Goal: Use online tool/utility: Utilize a website feature to perform a specific function

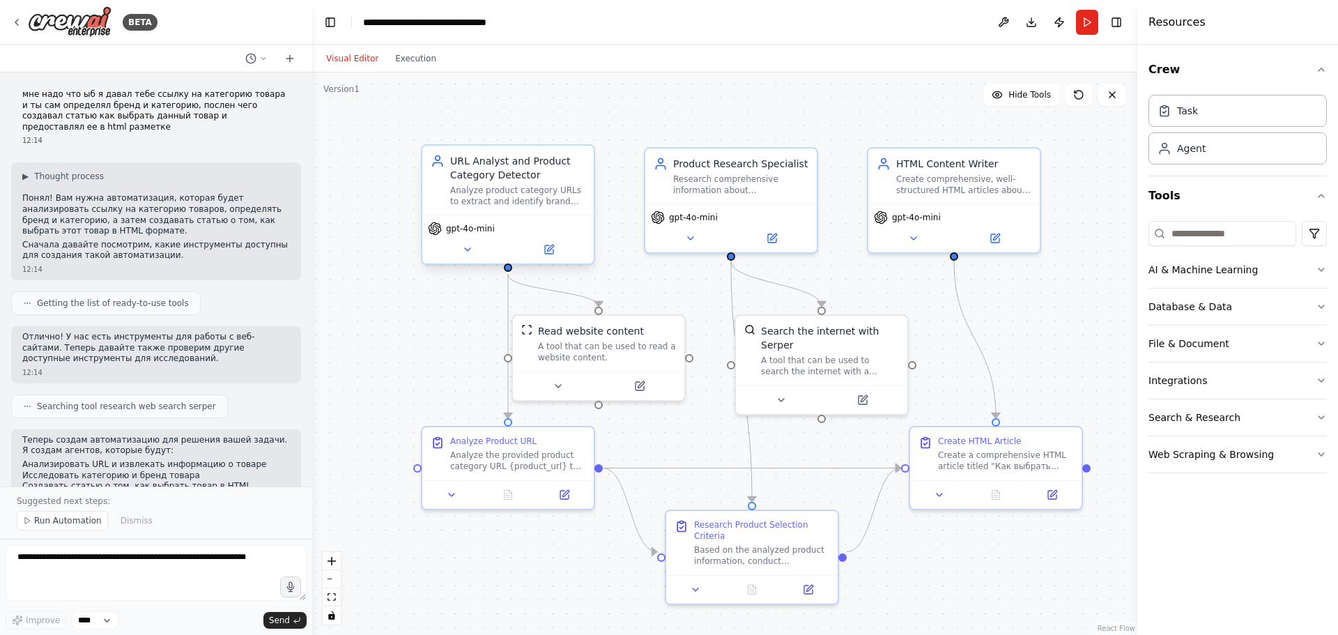
scroll to position [824, 0]
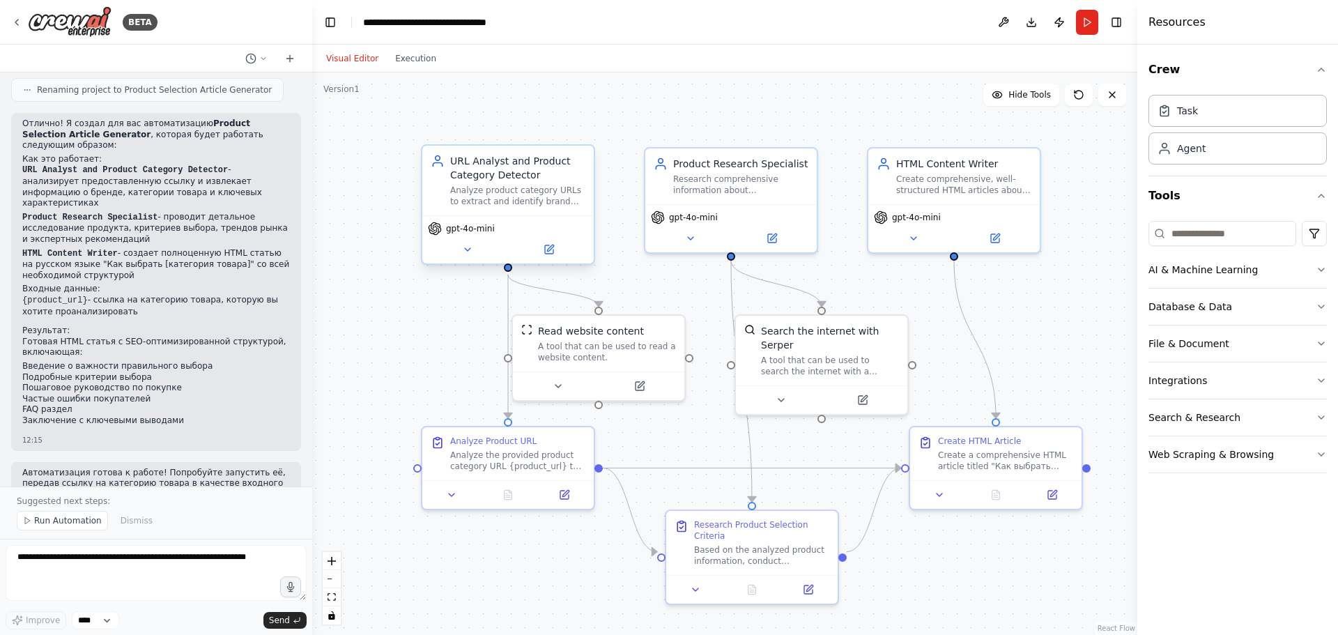
click at [491, 203] on div "Analyze product category URLs to extract and identify brand names, product cate…" at bounding box center [517, 196] width 135 height 22
click at [183, 564] on textarea at bounding box center [156, 573] width 301 height 56
drag, startPoint x: 490, startPoint y: 452, endPoint x: 520, endPoint y: 337, distance: 118.8
click at [462, 463] on div "Analyze the provided product category URL {product_url} to extract and identify…" at bounding box center [489, 474] width 135 height 22
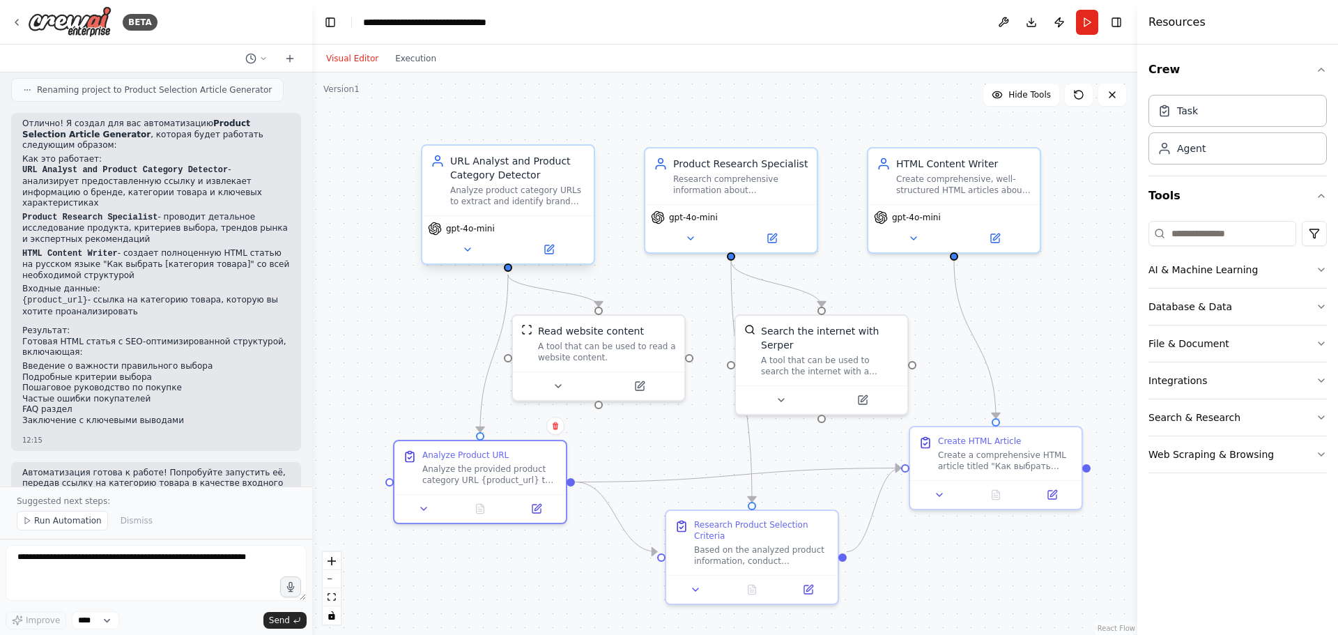
click at [518, 195] on div "Analyze product category URLs to extract and identify brand names, product cate…" at bounding box center [517, 196] width 135 height 22
click at [516, 177] on div "URL Analyst and Product Category Detector" at bounding box center [517, 168] width 135 height 28
click at [472, 249] on icon at bounding box center [467, 249] width 11 height 11
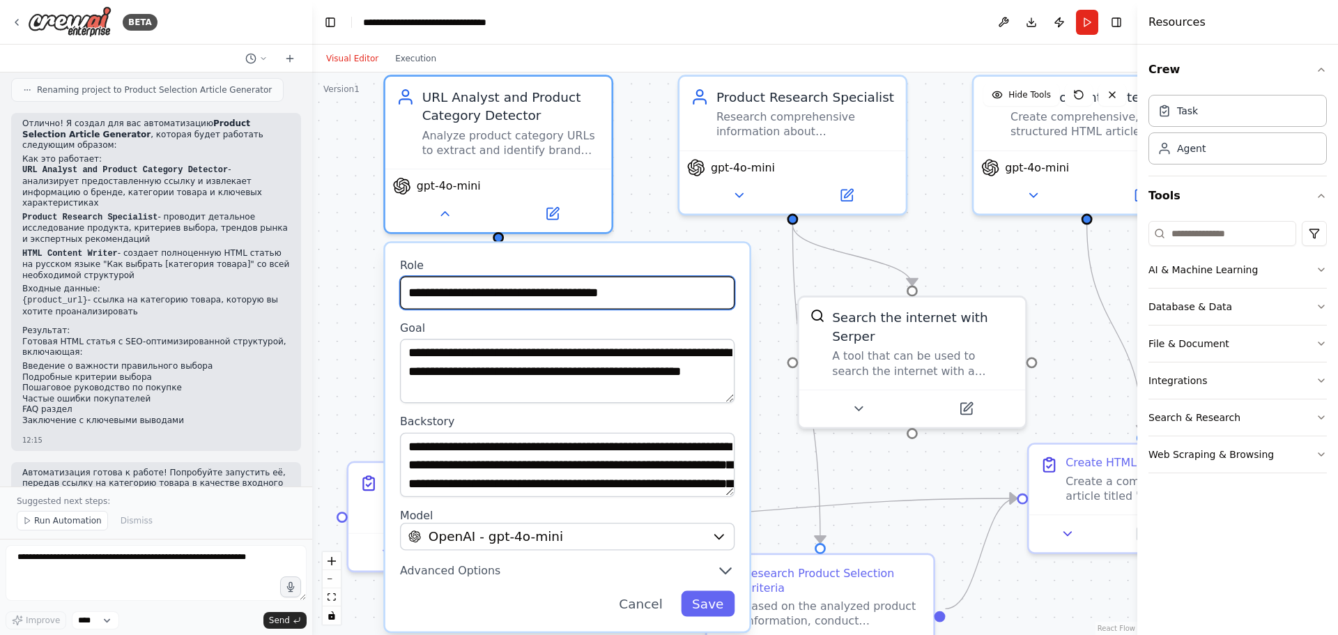
click at [553, 297] on input "**********" at bounding box center [567, 292] width 335 height 33
click at [309, 132] on div "BETA мне надо что ыб я давал тебе ссылку на категорию товара и ты сам определял…" at bounding box center [669, 317] width 1338 height 635
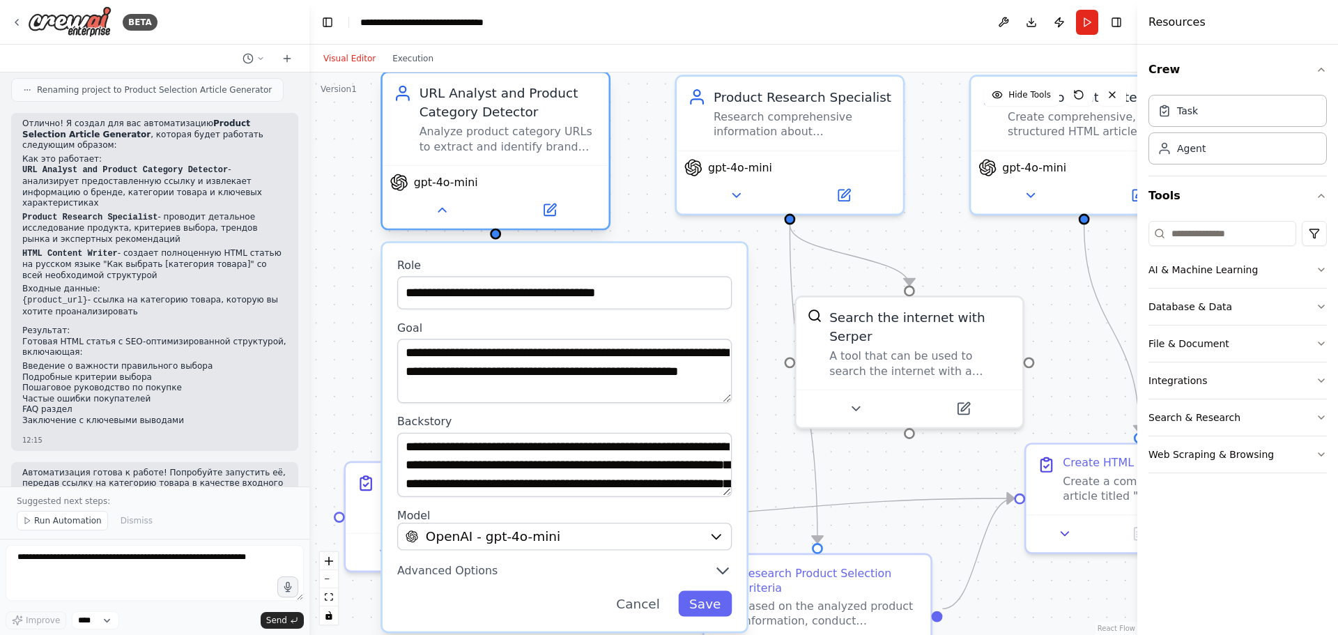
click at [463, 128] on div "Analyze product category URLs to extract and identify brand names, product cate…" at bounding box center [509, 139] width 178 height 29
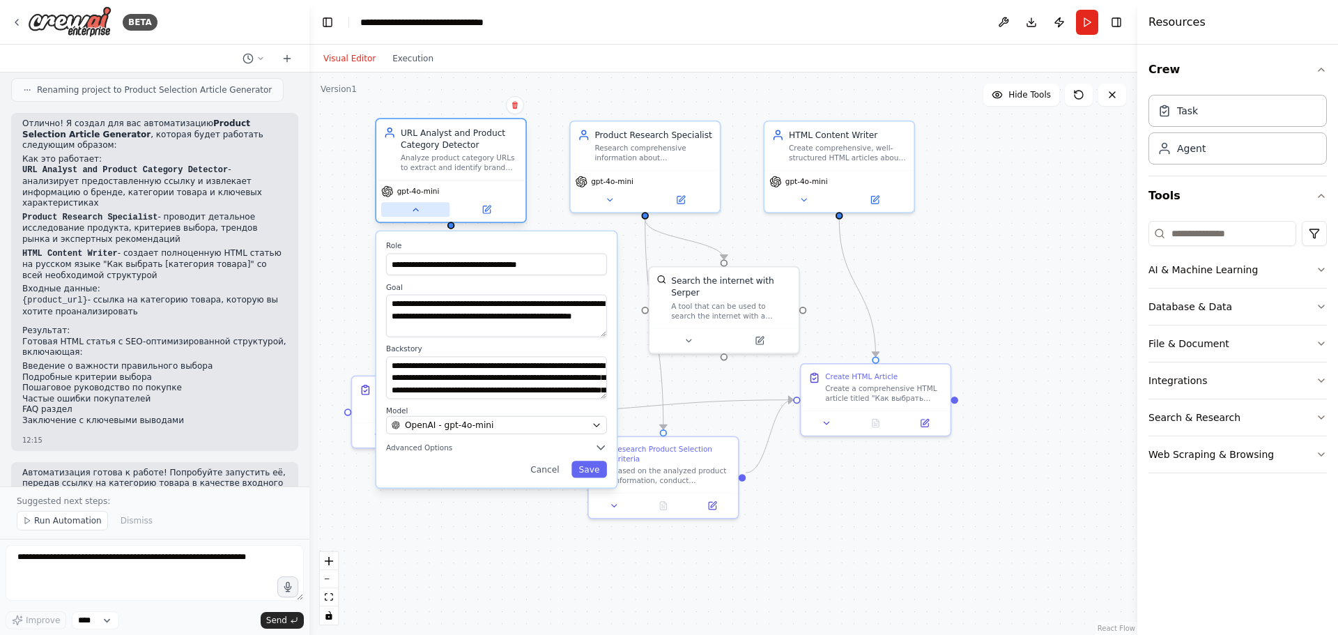
click at [416, 206] on icon at bounding box center [415, 210] width 10 height 10
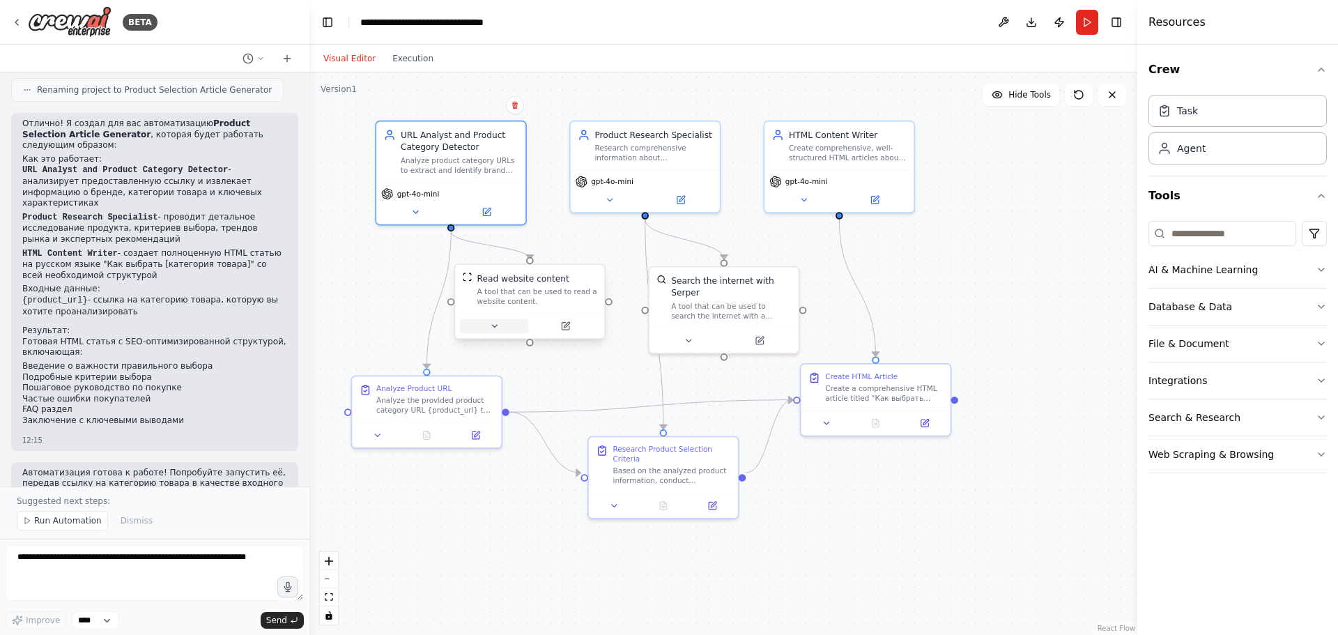
click at [524, 328] on button at bounding box center [494, 325] width 68 height 15
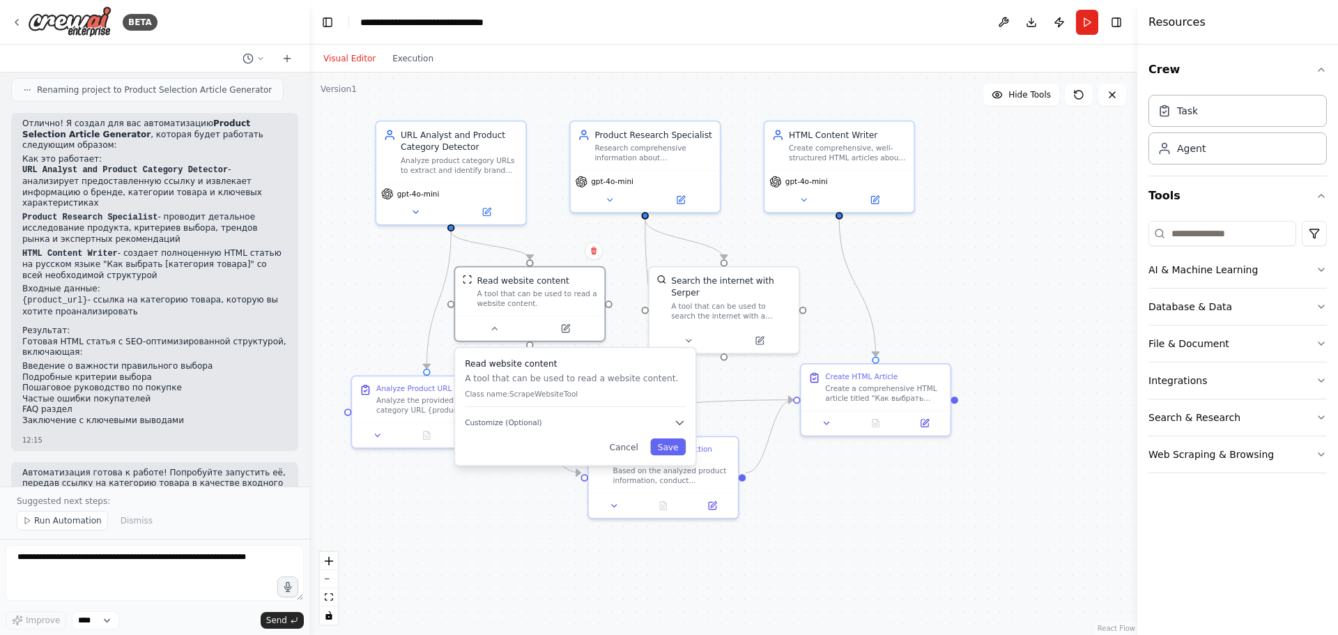
click at [523, 401] on div "Read website content A tool that can be used to read a website content. Class n…" at bounding box center [575, 382] width 221 height 49
click at [532, 418] on span "Customize (Optional)" at bounding box center [509, 422] width 77 height 10
click at [201, 561] on textarea at bounding box center [155, 573] width 298 height 56
click at [1039, 231] on div ".deletable-edge-delete-btn { width: 20px; height: 20px; border: 0px solid #ffff…" at bounding box center [723, 353] width 828 height 562
drag, startPoint x: 651, startPoint y: 463, endPoint x: 747, endPoint y: 550, distance: 129.8
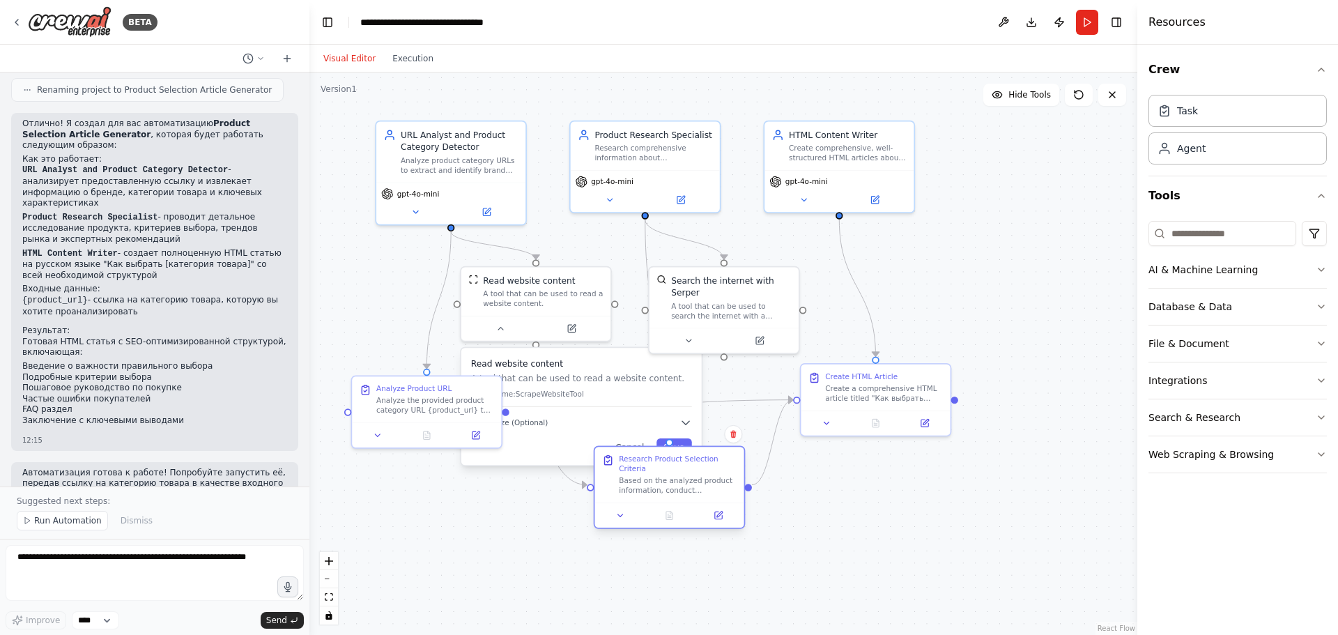
click at [737, 495] on div "Based on the analyzed product information, conduct comprehensive research on: -…" at bounding box center [678, 486] width 118 height 20
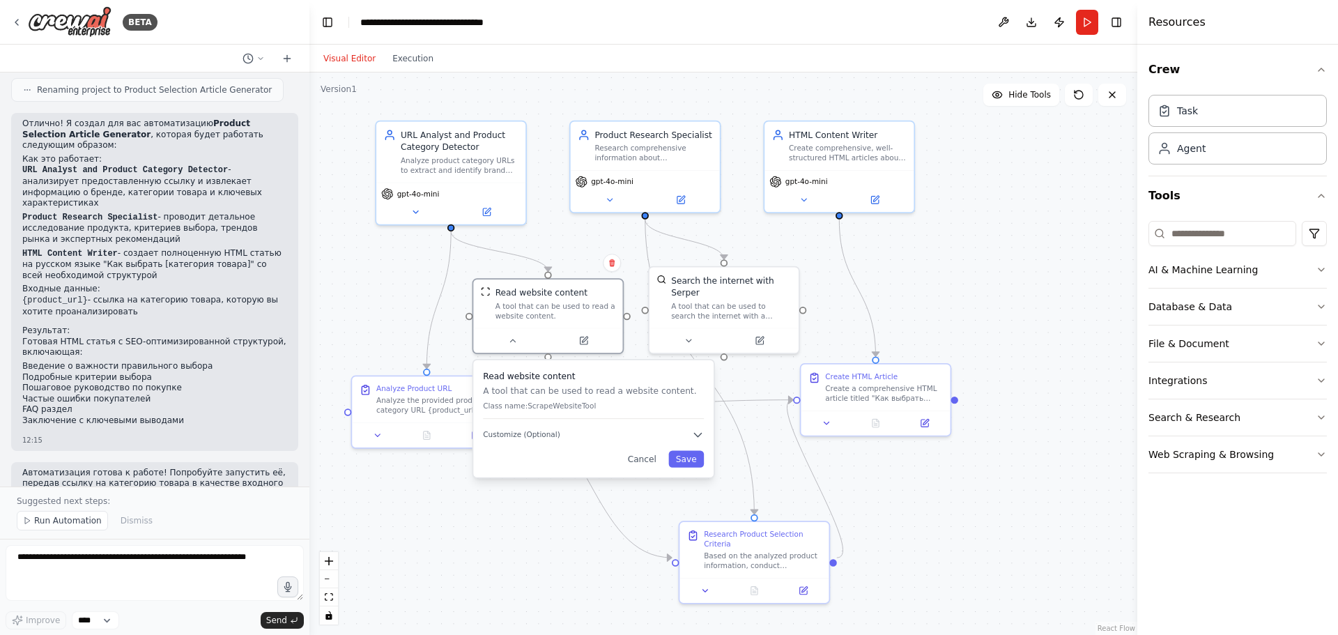
click at [633, 396] on div "Read website content A tool that can be used to read a website content. Class n…" at bounding box center [593, 394] width 221 height 49
click at [692, 447] on div "Read website content A tool that can be used to read a website content. Class n…" at bounding box center [593, 418] width 240 height 117
click at [697, 440] on icon "button" at bounding box center [698, 435] width 12 height 12
click at [515, 532] on div ".deletable-edge-delete-btn { width: 20px; height: 20px; border: 0px solid #ffff…" at bounding box center [723, 353] width 828 height 562
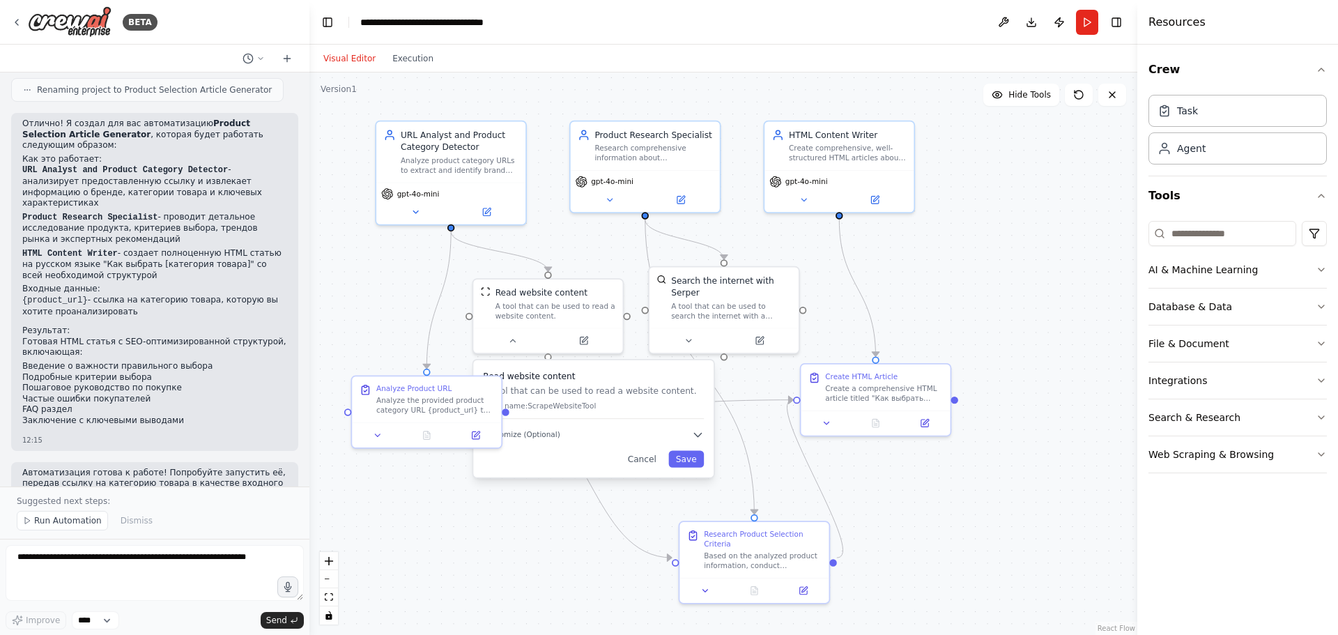
click at [512, 541] on div ".deletable-edge-delete-btn { width: 20px; height: 20px; border: 0px solid #ffff…" at bounding box center [723, 353] width 828 height 562
drag, startPoint x: 403, startPoint y: 435, endPoint x: 394, endPoint y: 443, distance: 12.3
click at [393, 443] on div "Analyze the provided product category URL {product_url} to extract and identify…" at bounding box center [375, 440] width 118 height 20
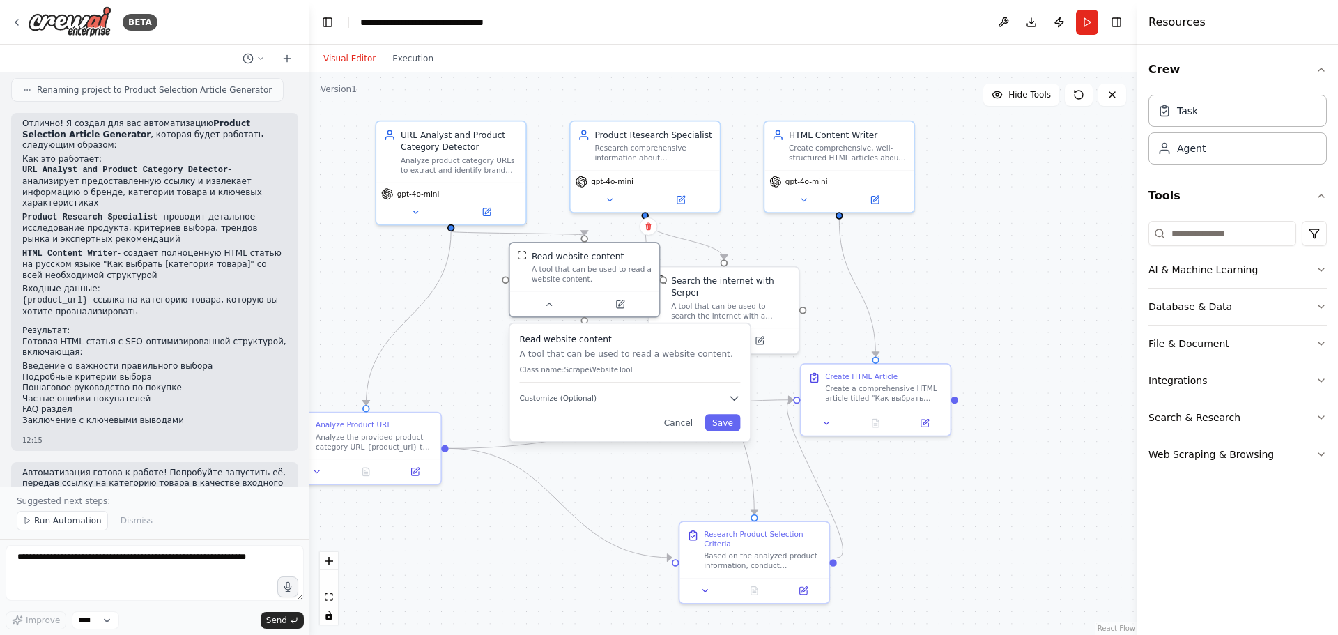
drag, startPoint x: 575, startPoint y: 392, endPoint x: 562, endPoint y: 373, distance: 22.6
click at [562, 373] on div "Read website content A tool that can be used to read a website content. Class n…" at bounding box center [630, 357] width 221 height 49
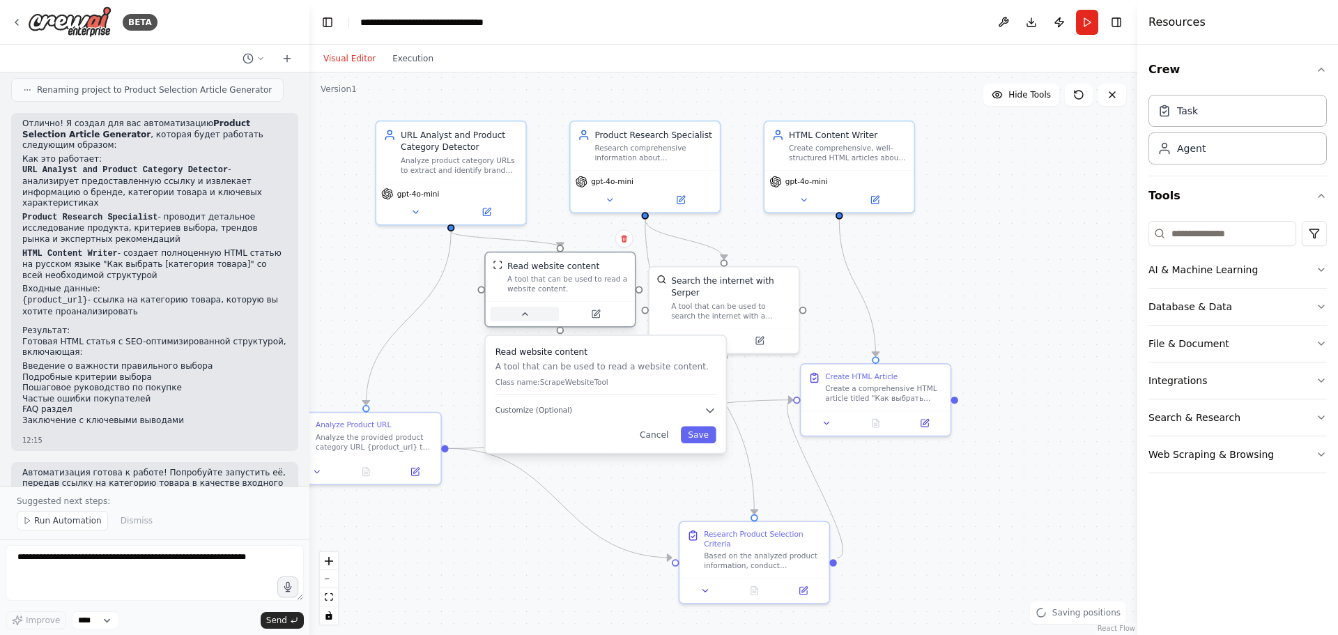
click at [517, 312] on button at bounding box center [525, 314] width 68 height 15
click at [518, 318] on button at bounding box center [525, 314] width 68 height 15
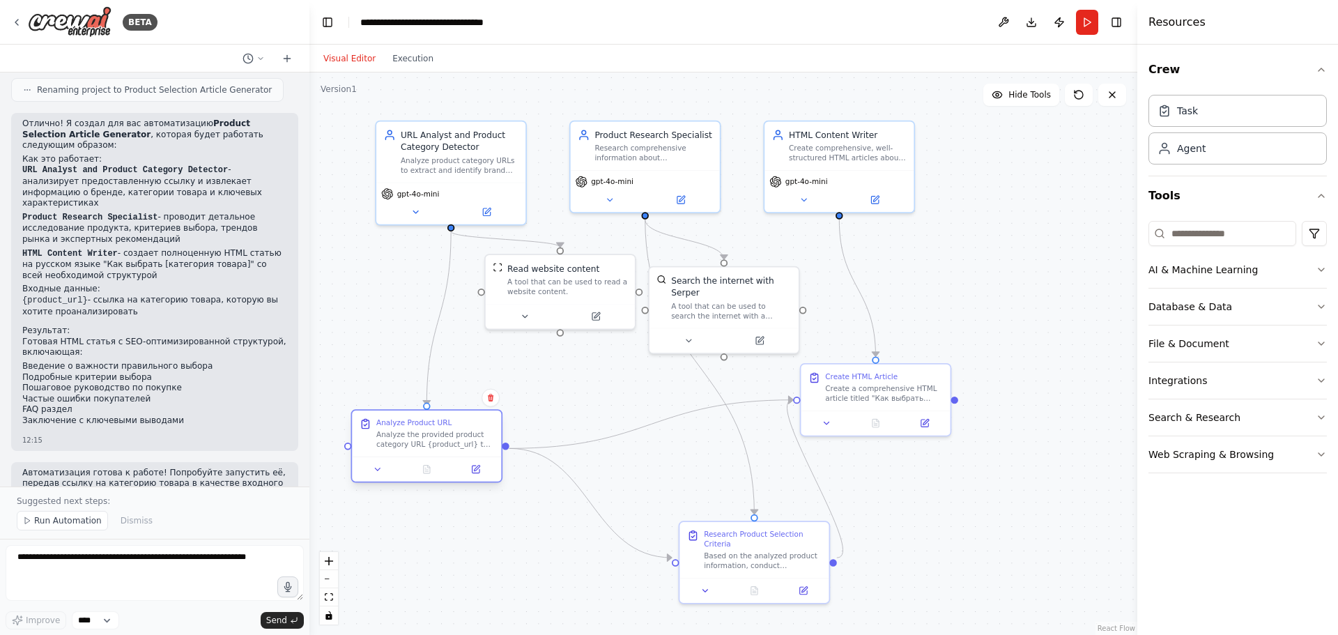
drag, startPoint x: 402, startPoint y: 437, endPoint x: 466, endPoint y: 458, distance: 66.8
click at [459, 438] on div "Analyze the provided product category URL {product_url} to extract and identify…" at bounding box center [435, 440] width 118 height 20
click at [477, 470] on icon at bounding box center [475, 469] width 7 height 7
click at [384, 471] on button at bounding box center [378, 469] width 42 height 15
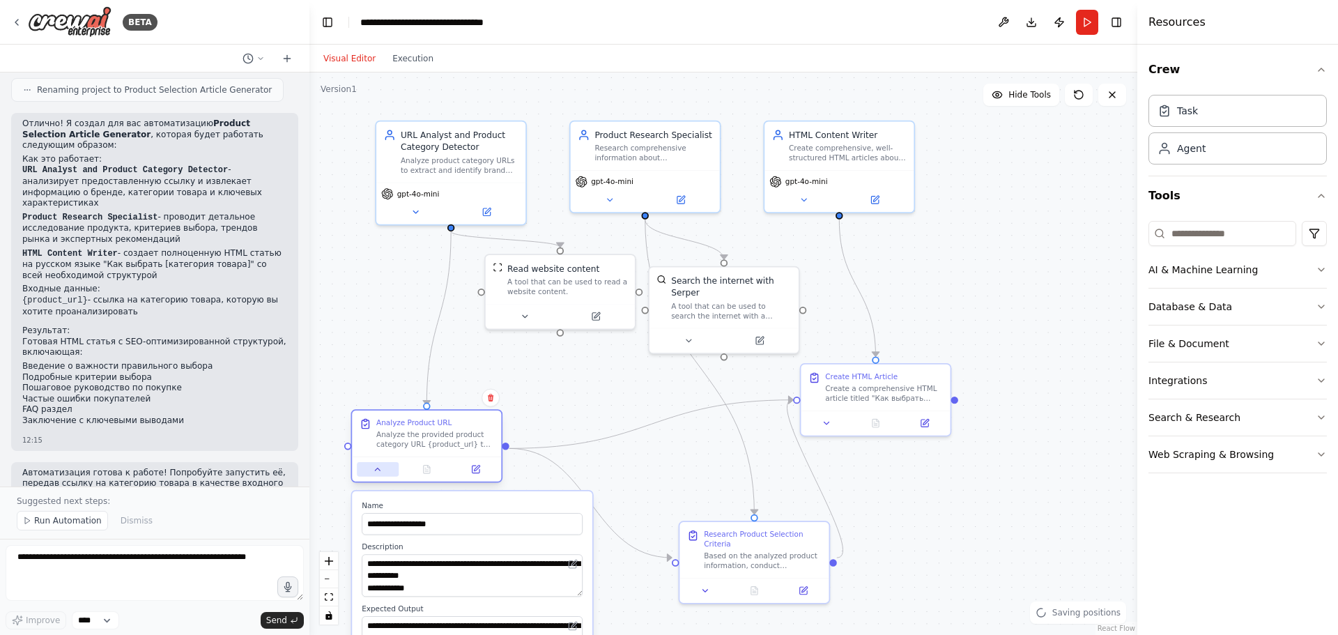
click at [384, 472] on button at bounding box center [378, 469] width 42 height 15
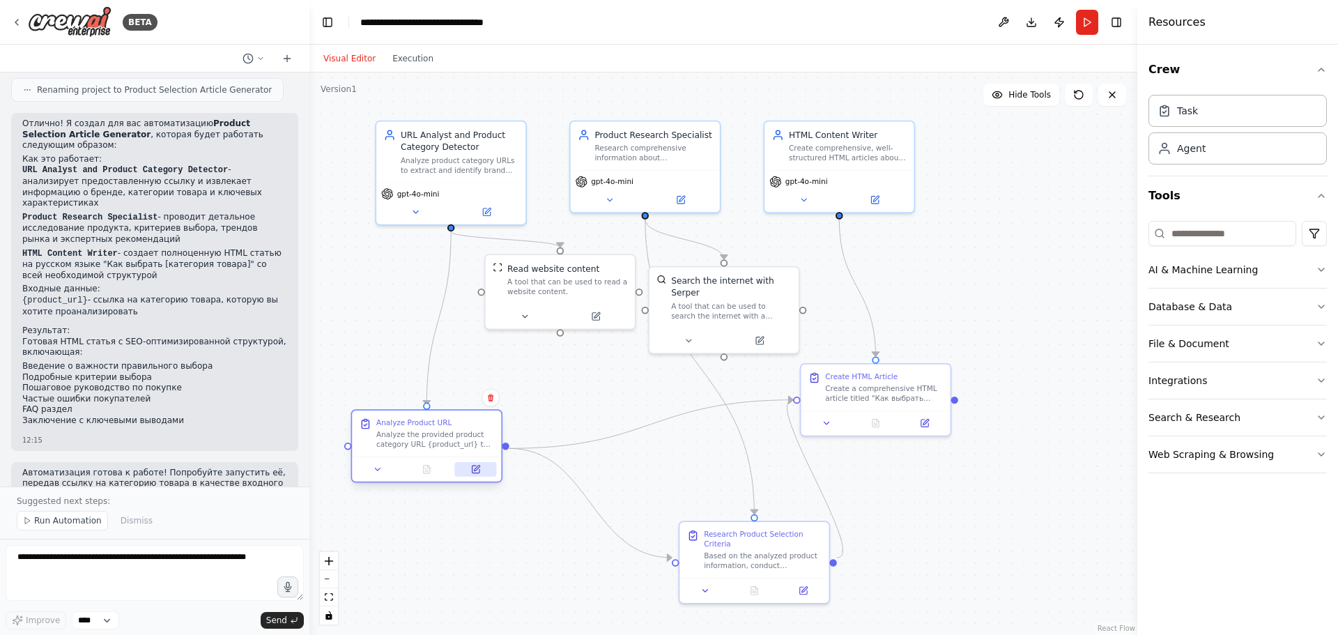
click at [475, 468] on icon at bounding box center [477, 469] width 6 height 6
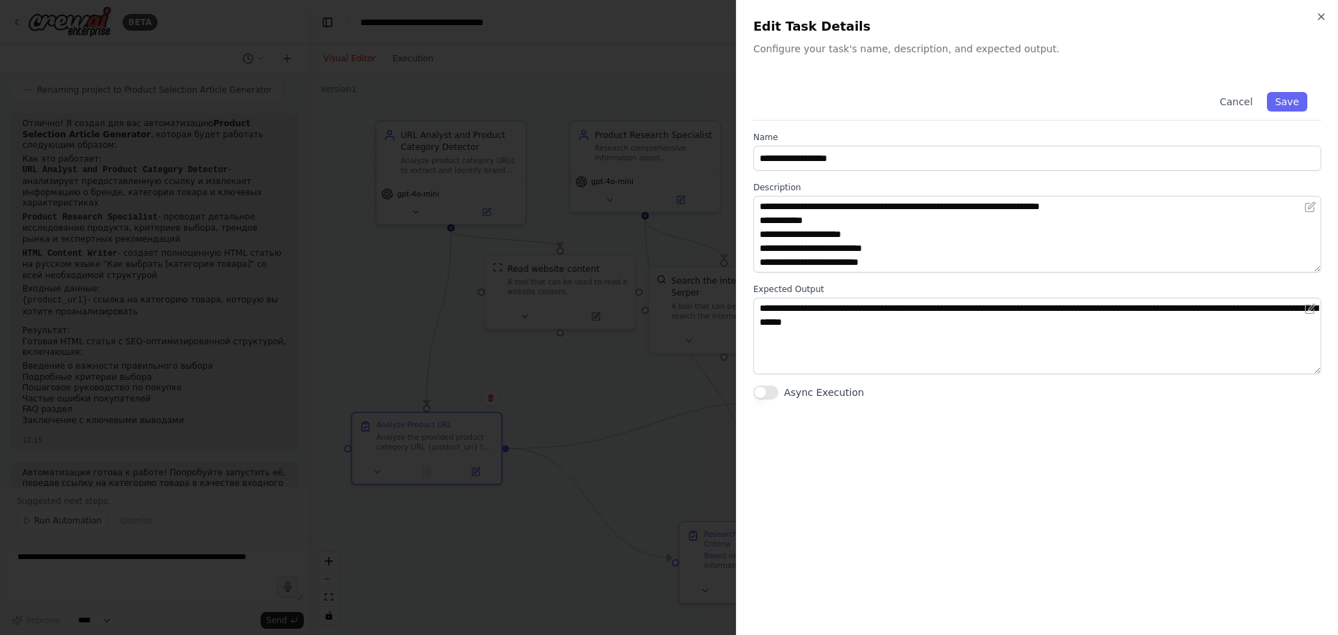
scroll to position [28, 0]
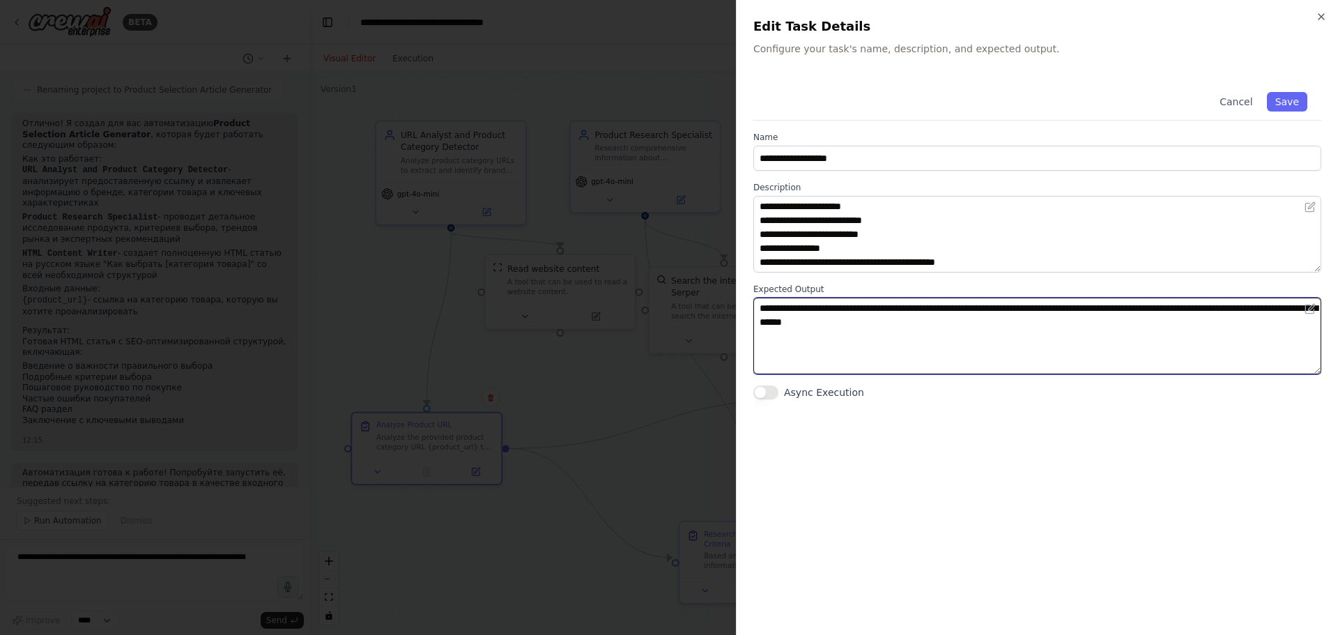
click at [945, 318] on textarea "**********" at bounding box center [1037, 336] width 568 height 77
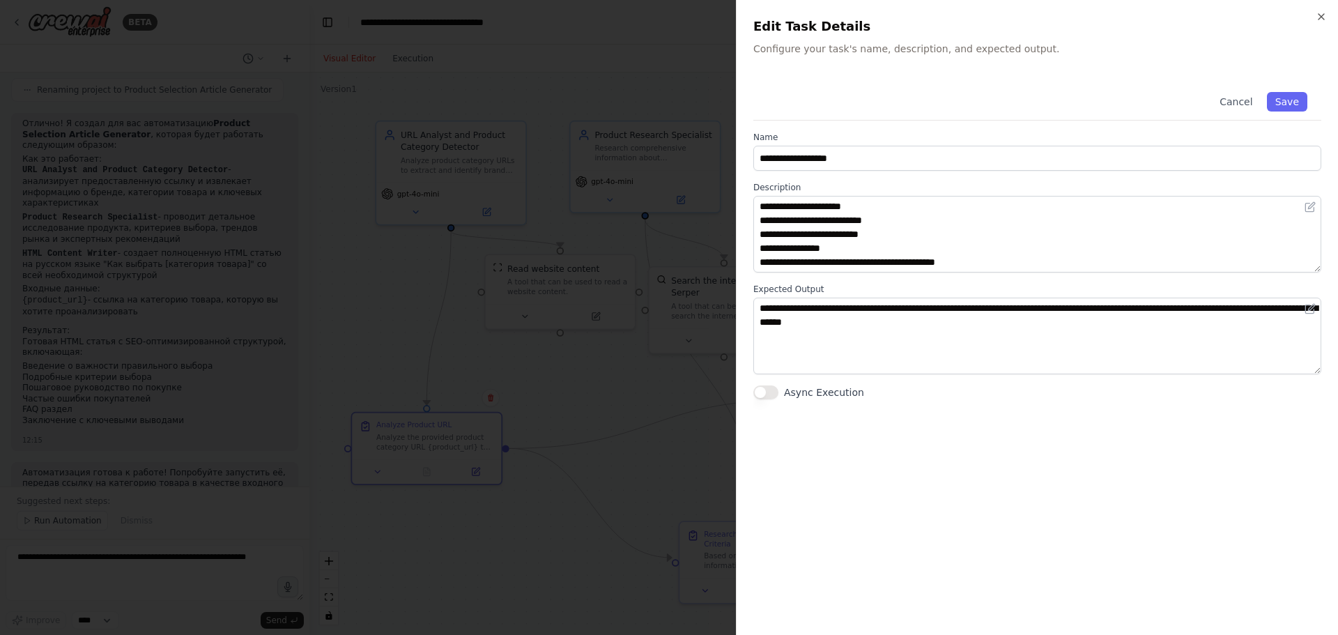
click at [499, 270] on div at bounding box center [669, 317] width 1338 height 635
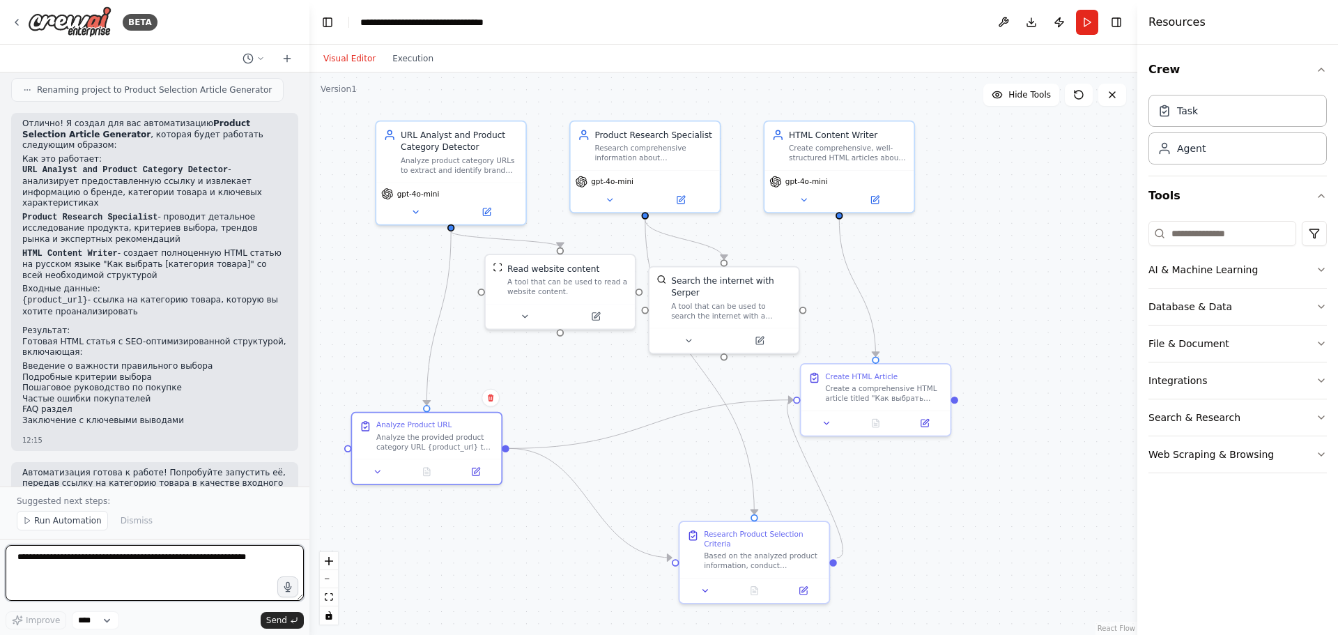
click at [129, 577] on textarea at bounding box center [155, 573] width 298 height 56
type textarea "**********"
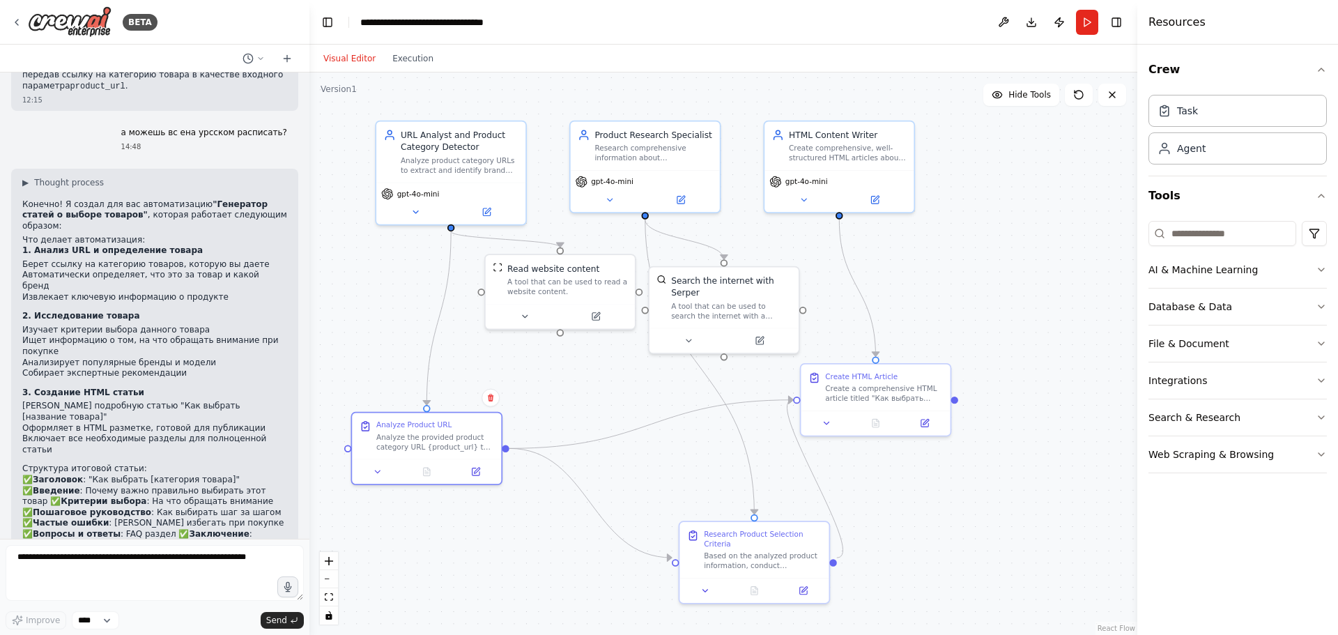
scroll to position [1256, 0]
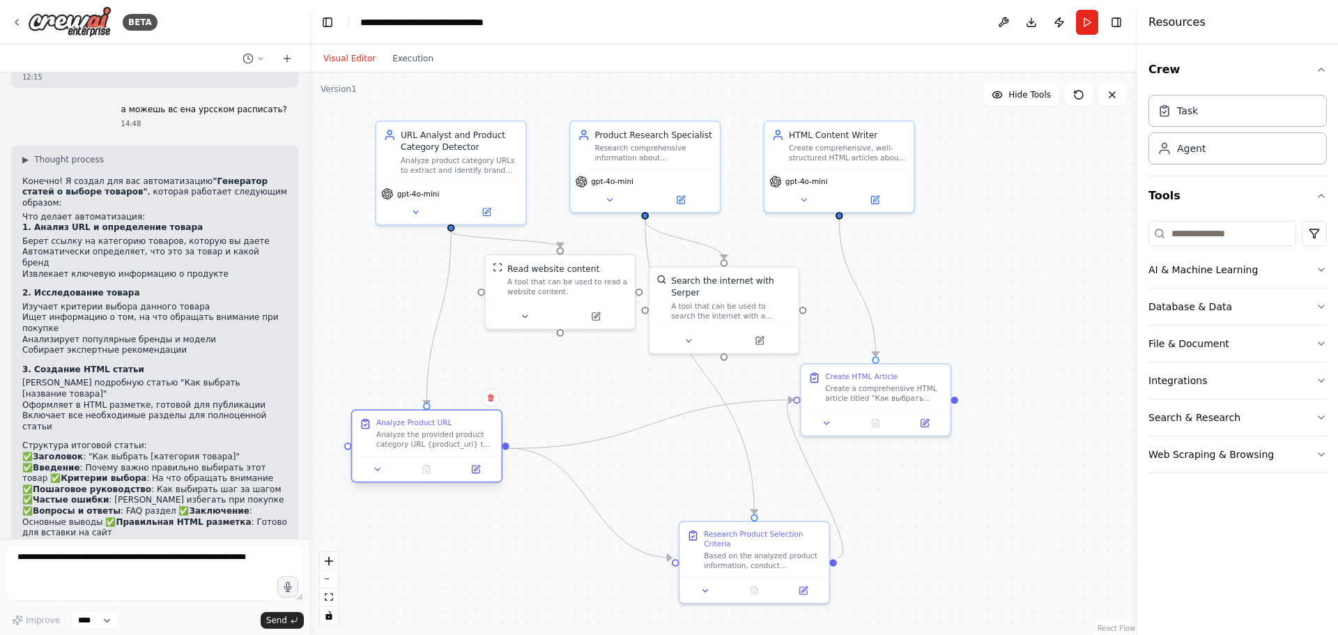
click at [408, 440] on div "Analyze the provided product category URL {product_url} to extract and identify…" at bounding box center [435, 440] width 118 height 20
click at [109, 452] on p "✅ Заголовок : "Как выбрать [категория товара]" ✅ Введение : Почему важно правил…" at bounding box center [154, 495] width 265 height 87
click at [180, 555] on textarea at bounding box center [155, 573] width 298 height 56
type textarea "**********"
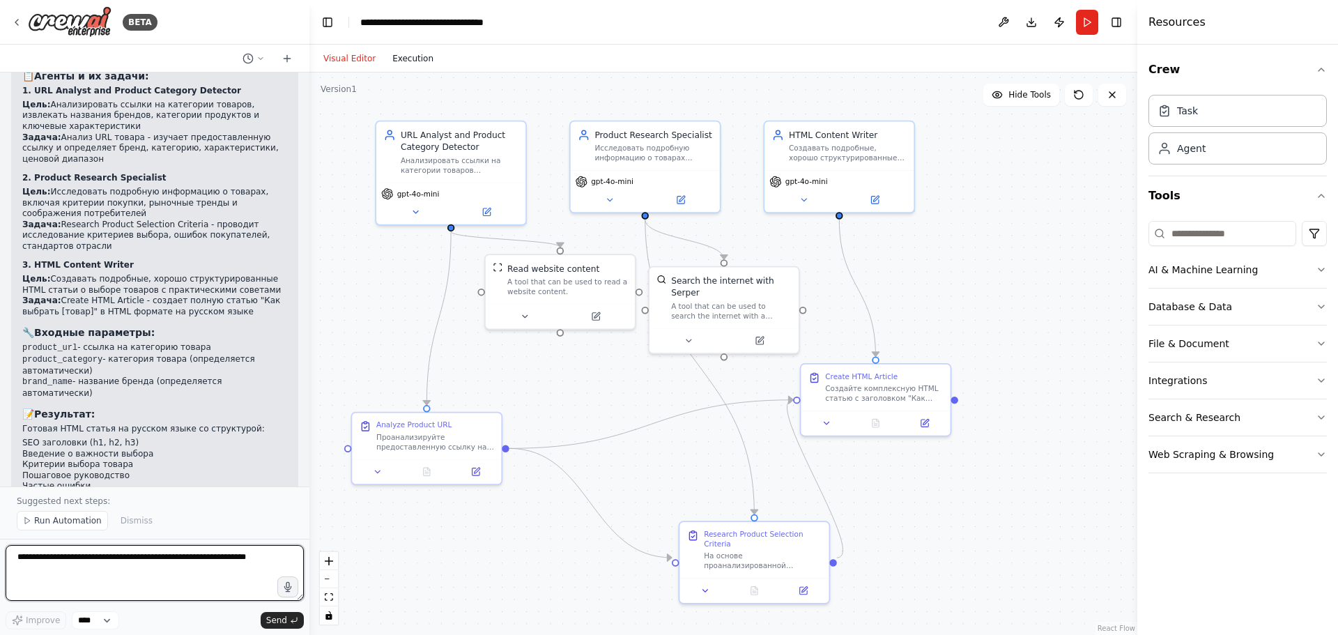
scroll to position [2581, 0]
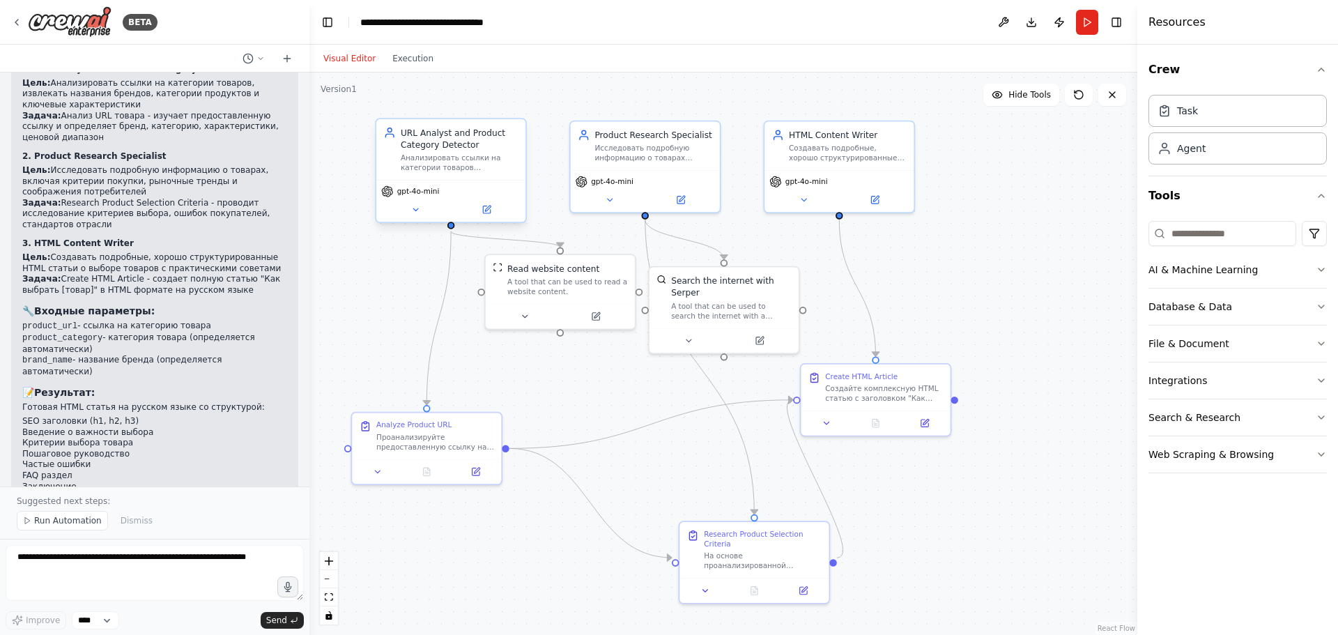
click at [466, 164] on div "Анализировать ссылки на категории товаров {product_url}, извлекать и определять…" at bounding box center [460, 163] width 118 height 20
click at [421, 210] on button at bounding box center [415, 209] width 68 height 15
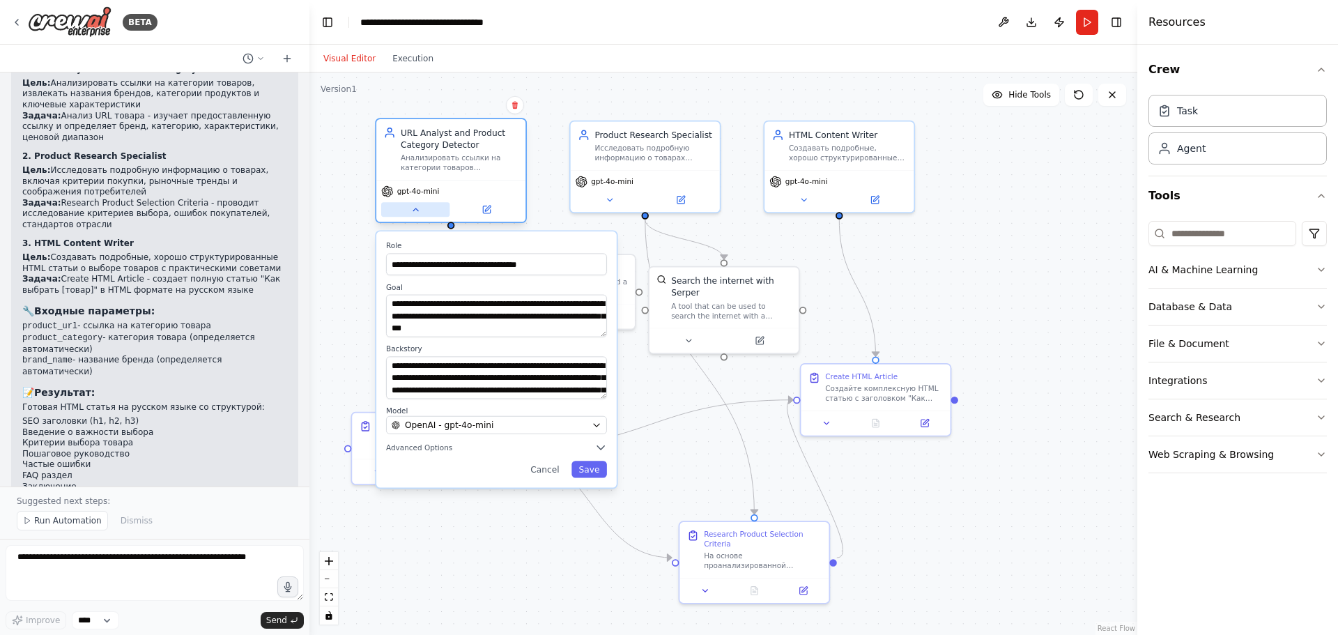
click at [421, 210] on button at bounding box center [415, 209] width 68 height 15
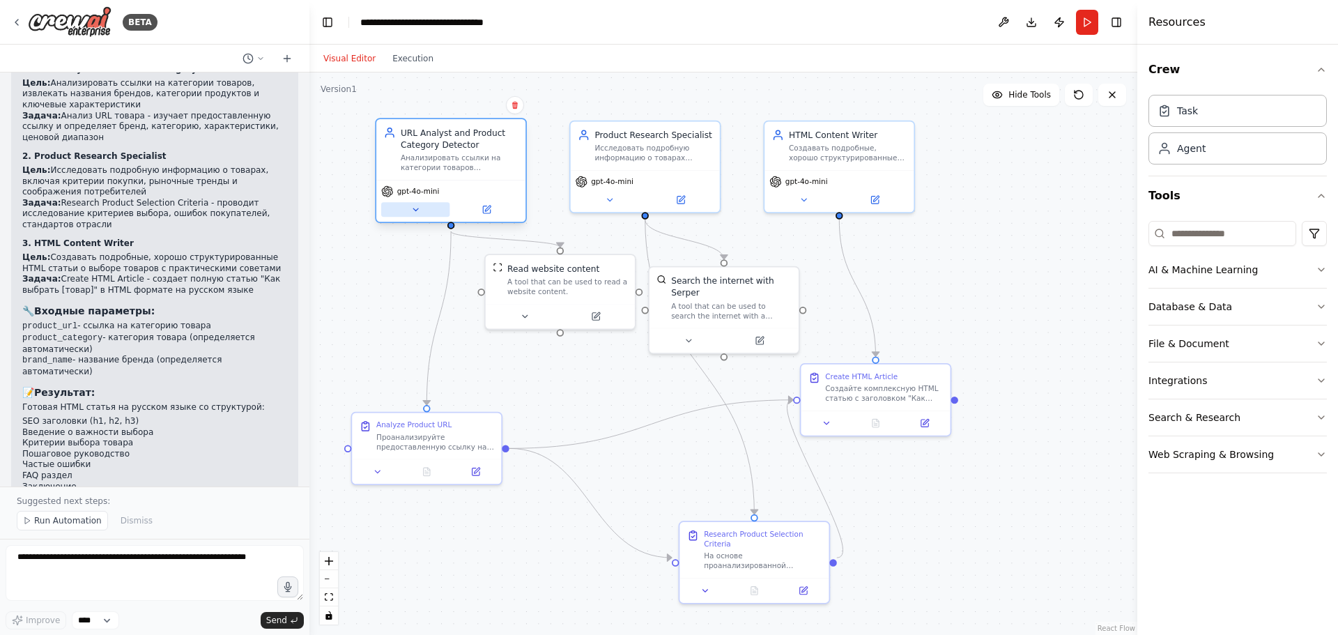
click at [421, 210] on button at bounding box center [415, 209] width 68 height 15
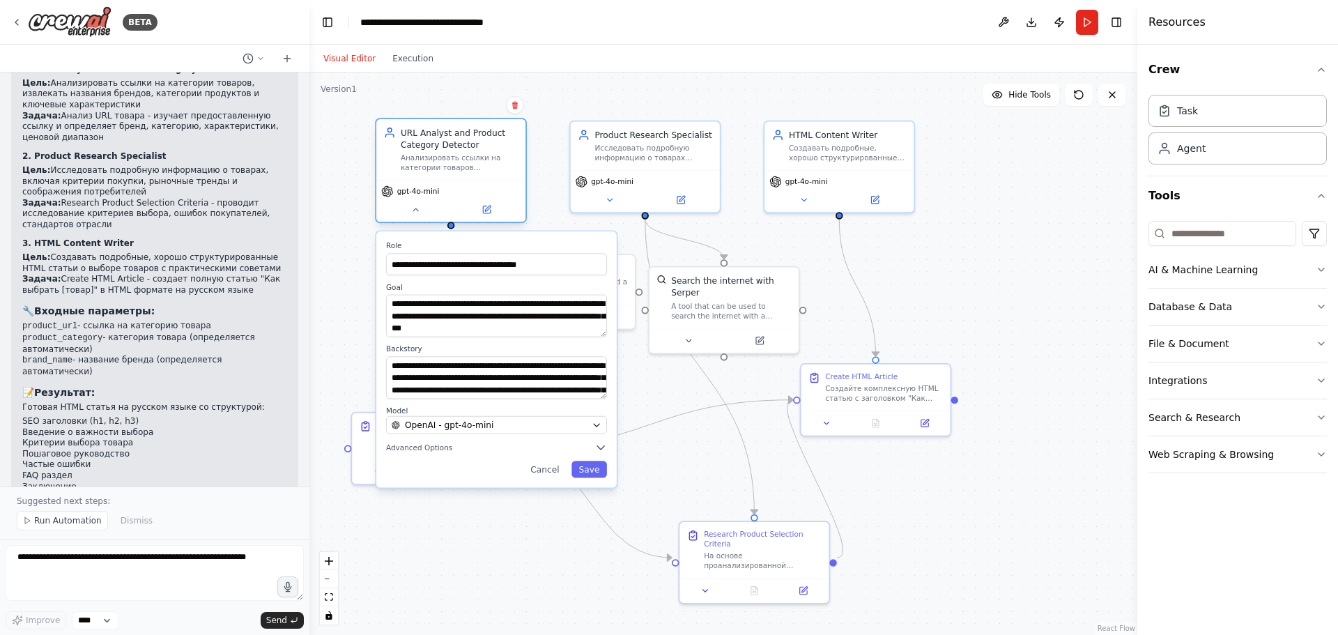
click at [433, 218] on div "gpt-4o-mini" at bounding box center [450, 201] width 149 height 42
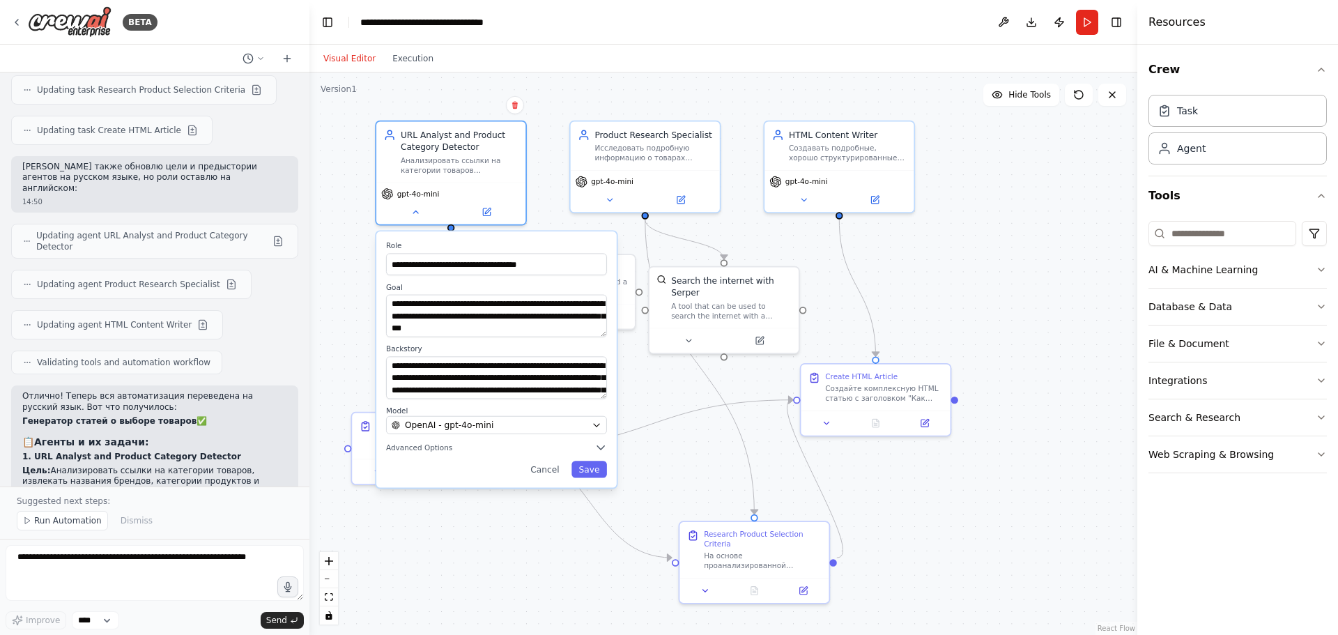
scroll to position [2163, 0]
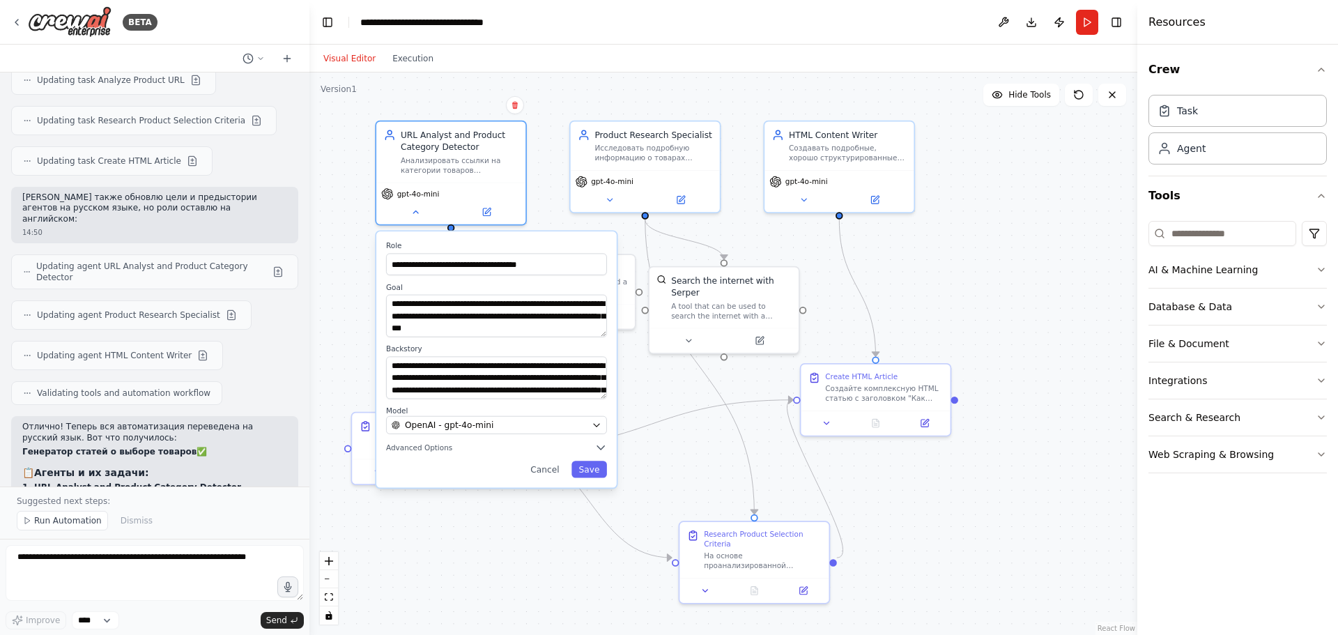
click at [344, 252] on div ".deletable-edge-delete-btn { width: 20px; height: 20px; border: 0px solid #ffff…" at bounding box center [723, 353] width 828 height 562
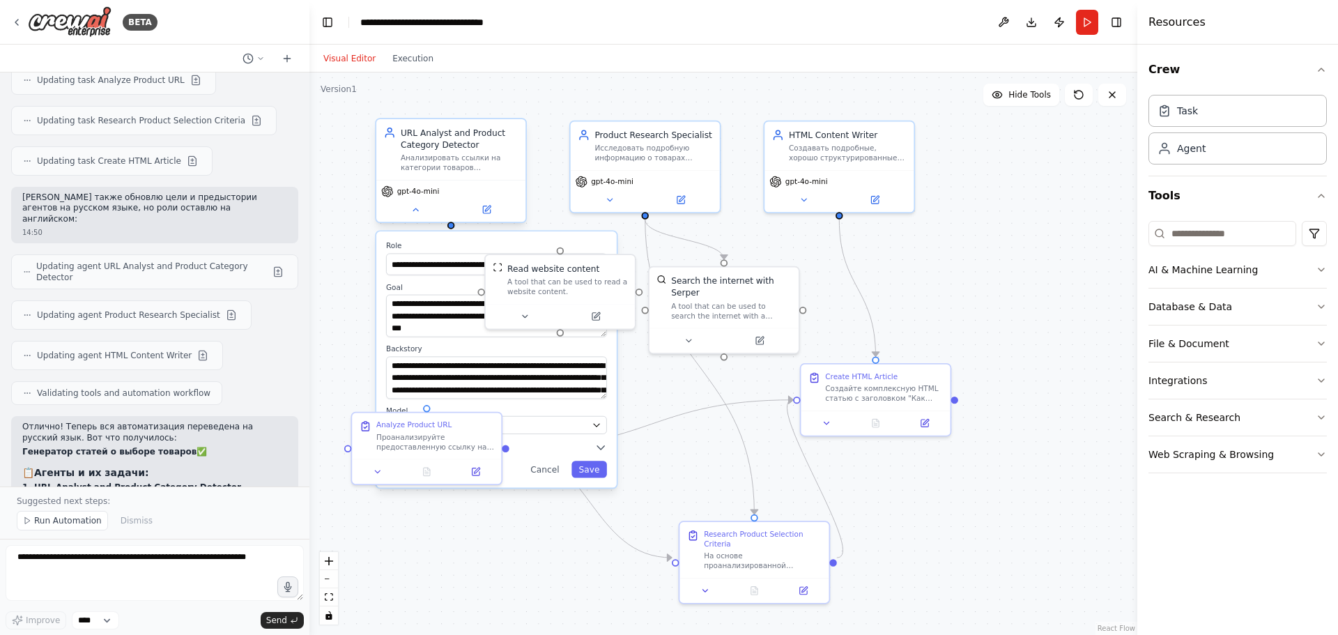
click at [426, 220] on div "gpt-4o-mini" at bounding box center [450, 201] width 149 height 42
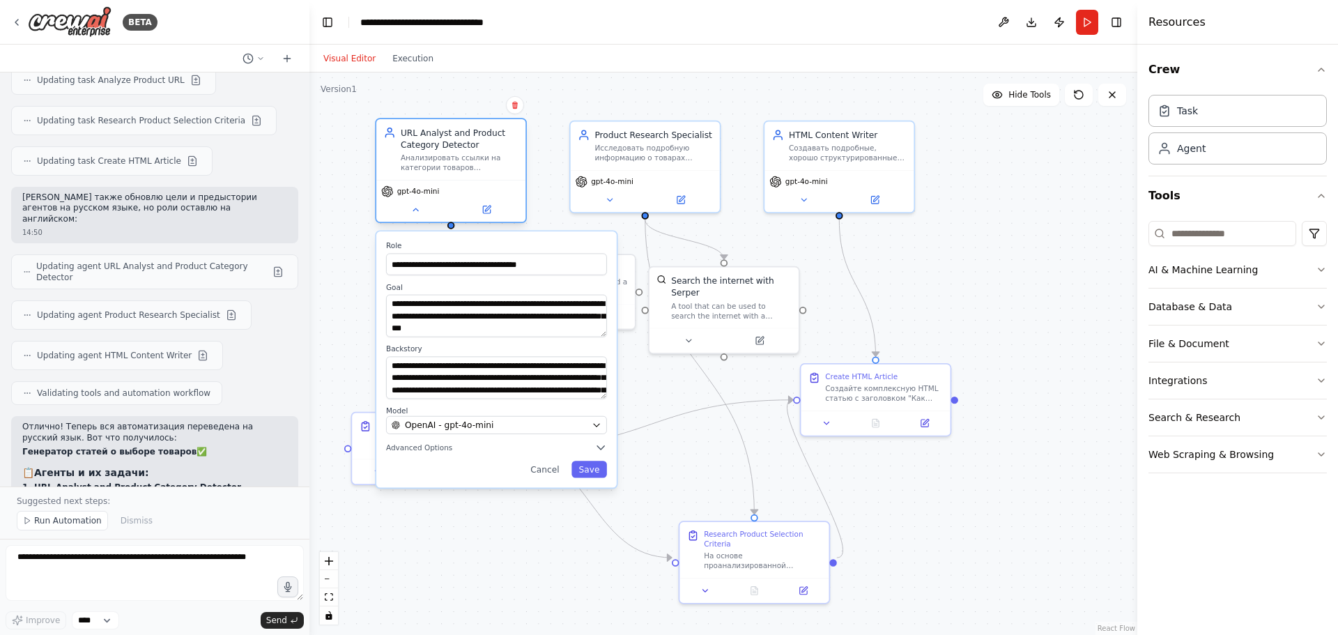
click at [424, 220] on div "gpt-4o-mini" at bounding box center [450, 201] width 149 height 42
click at [424, 215] on button at bounding box center [415, 209] width 68 height 15
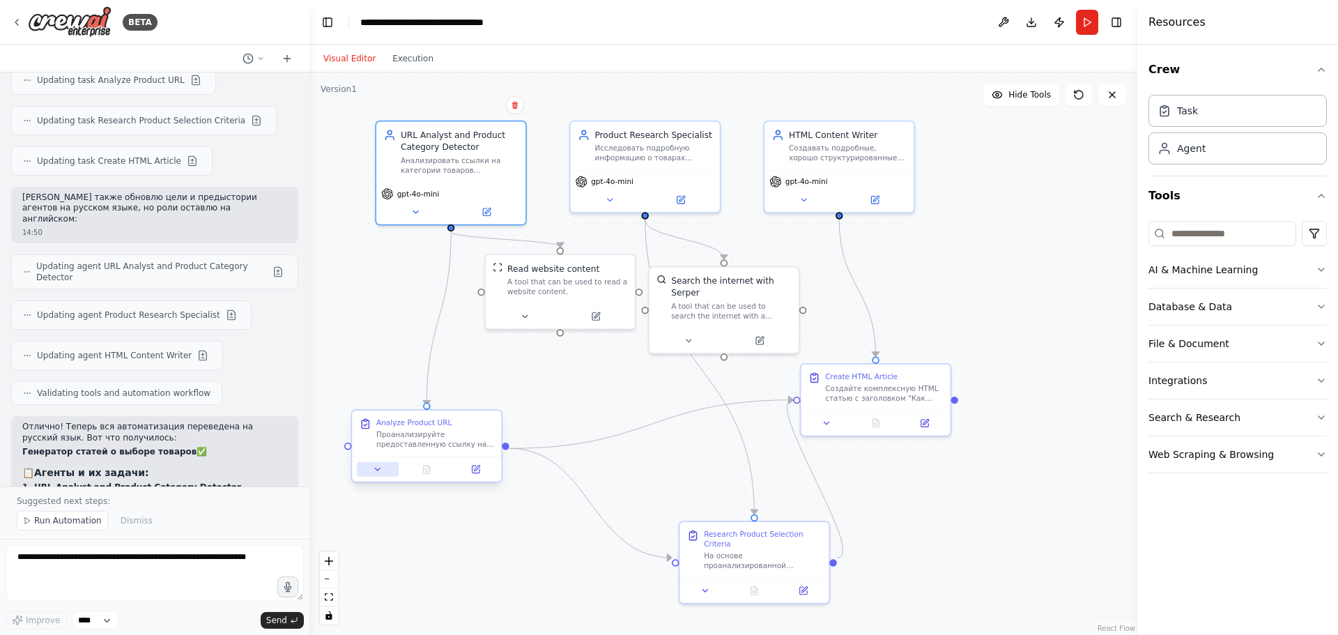
click at [384, 472] on button at bounding box center [378, 469] width 42 height 15
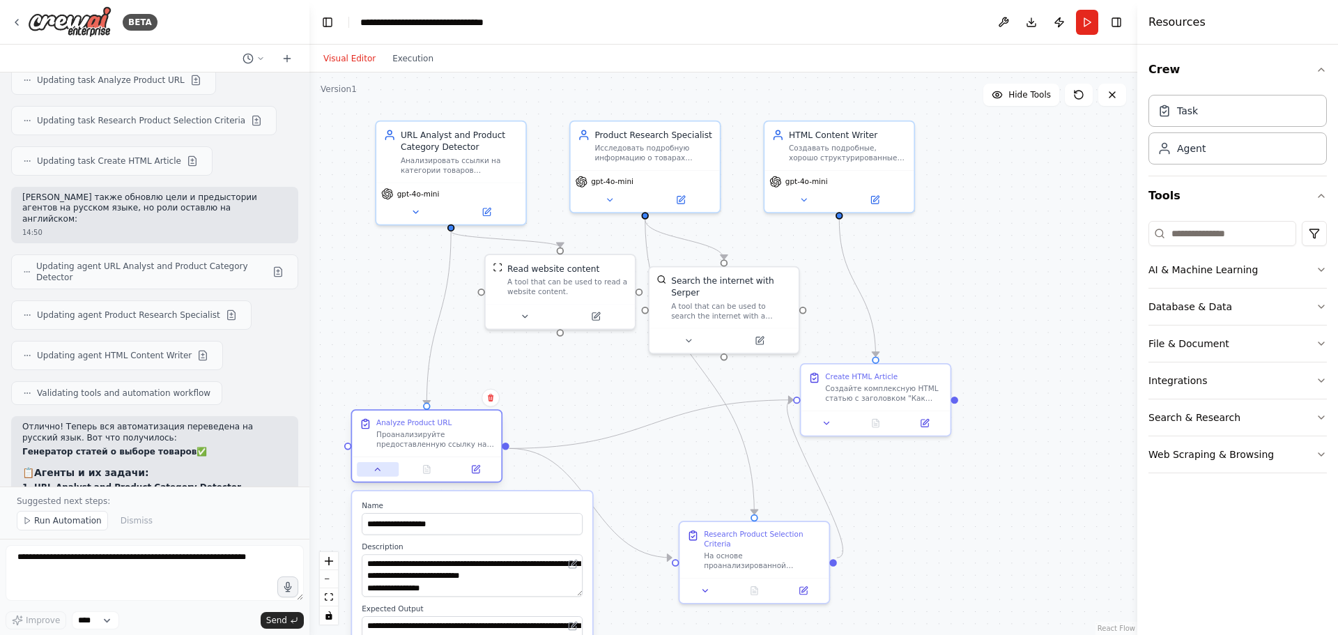
click at [384, 472] on button at bounding box center [378, 469] width 42 height 15
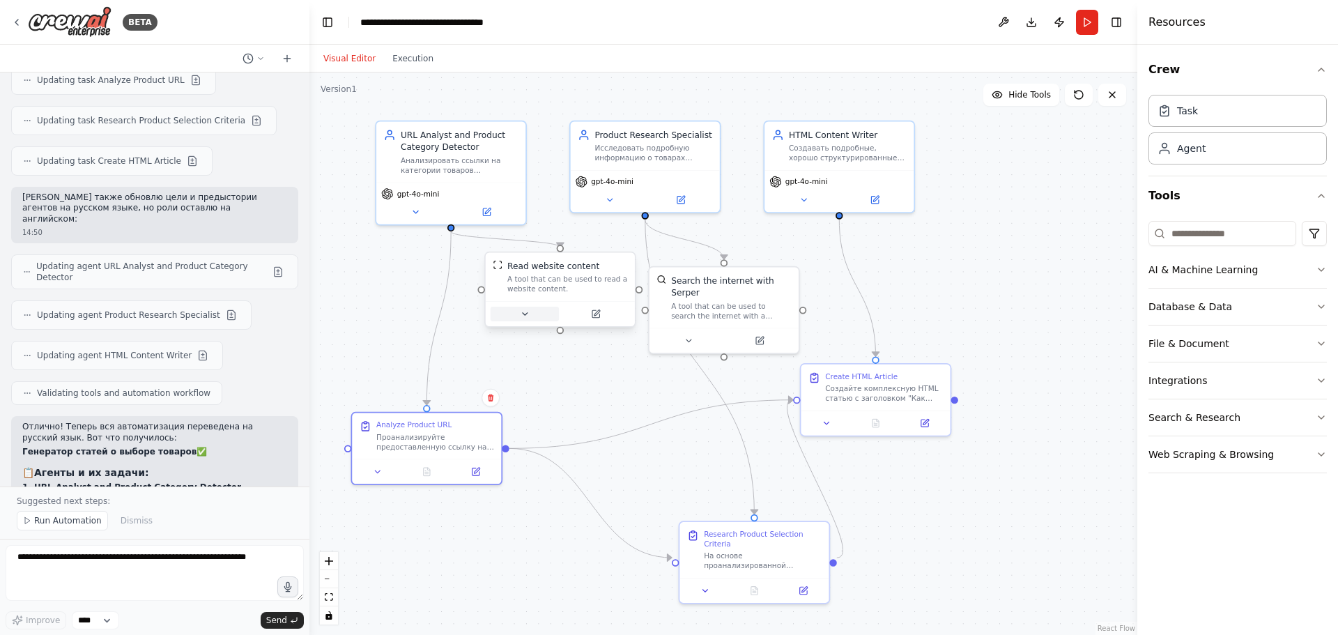
click at [530, 320] on button at bounding box center [525, 314] width 68 height 15
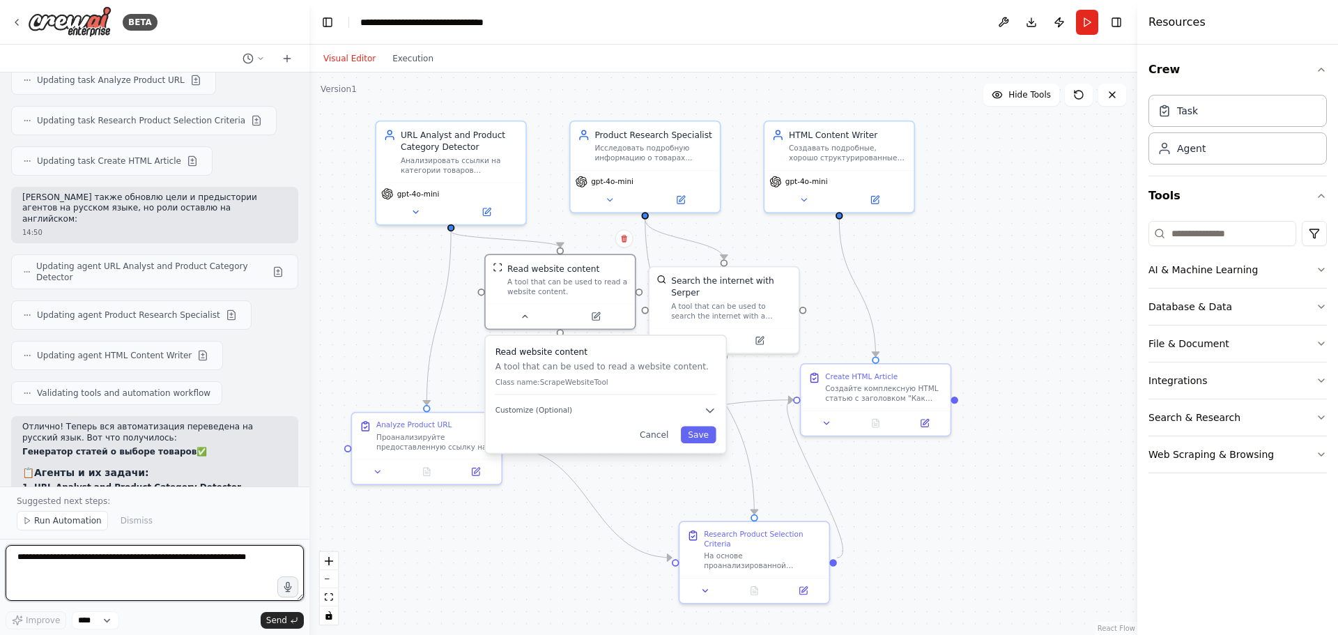
click at [197, 555] on textarea at bounding box center [155, 573] width 298 height 56
type textarea "**********"
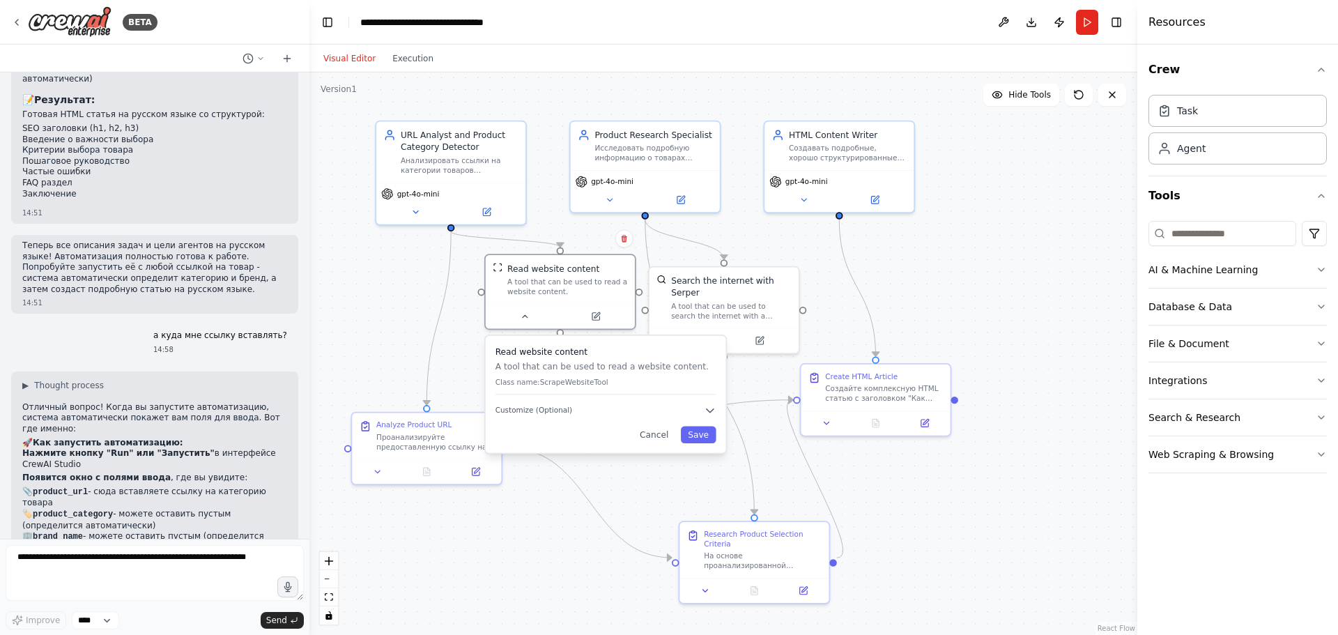
scroll to position [2873, 0]
click at [1090, 30] on button "Run" at bounding box center [1087, 22] width 22 height 25
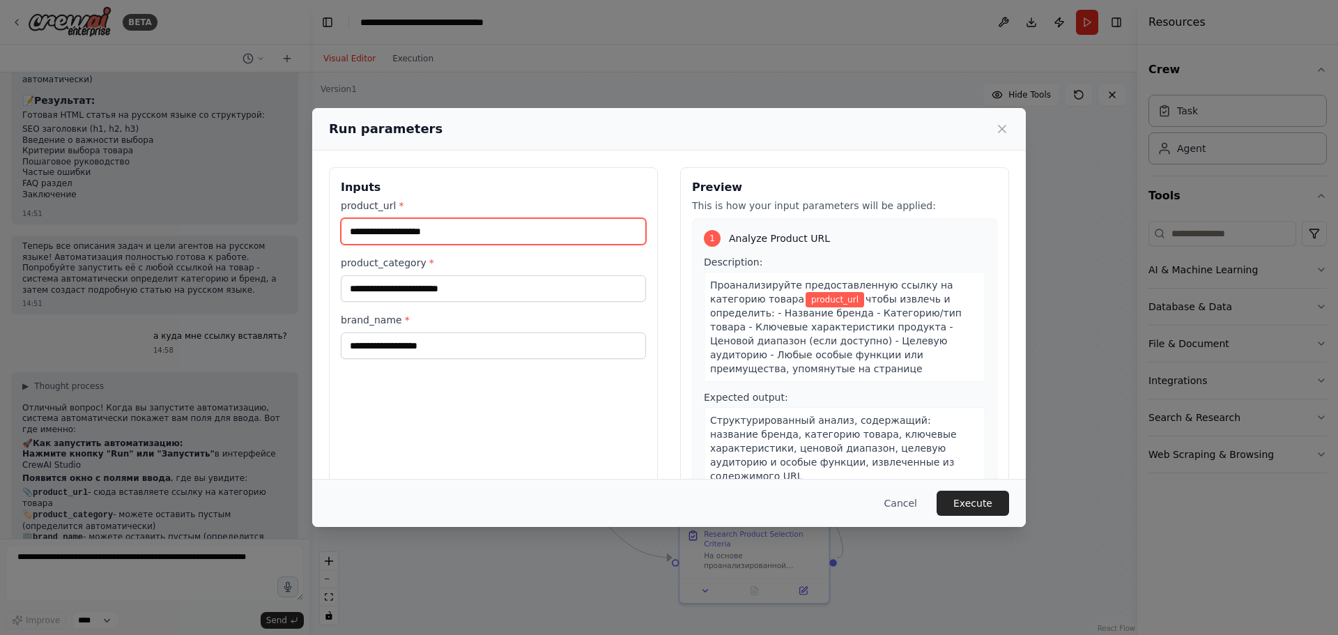
click at [459, 237] on input "product_url *" at bounding box center [493, 231] width 305 height 26
click at [495, 222] on input "product_url *" at bounding box center [493, 231] width 305 height 26
paste input "**********"
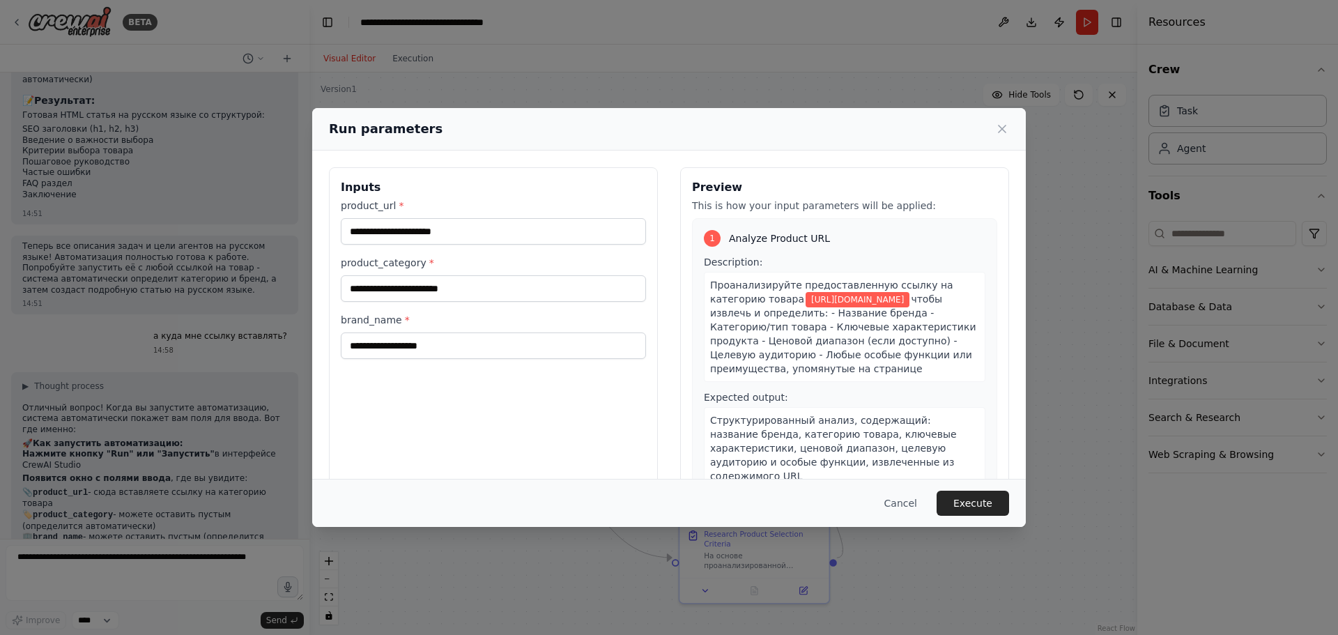
click at [515, 183] on h3 "Inputs" at bounding box center [493, 187] width 305 height 17
click at [491, 283] on input "product_category *" at bounding box center [493, 288] width 305 height 26
click at [435, 234] on input "**********" at bounding box center [493, 231] width 305 height 26
paste input "**********"
type input "**********"
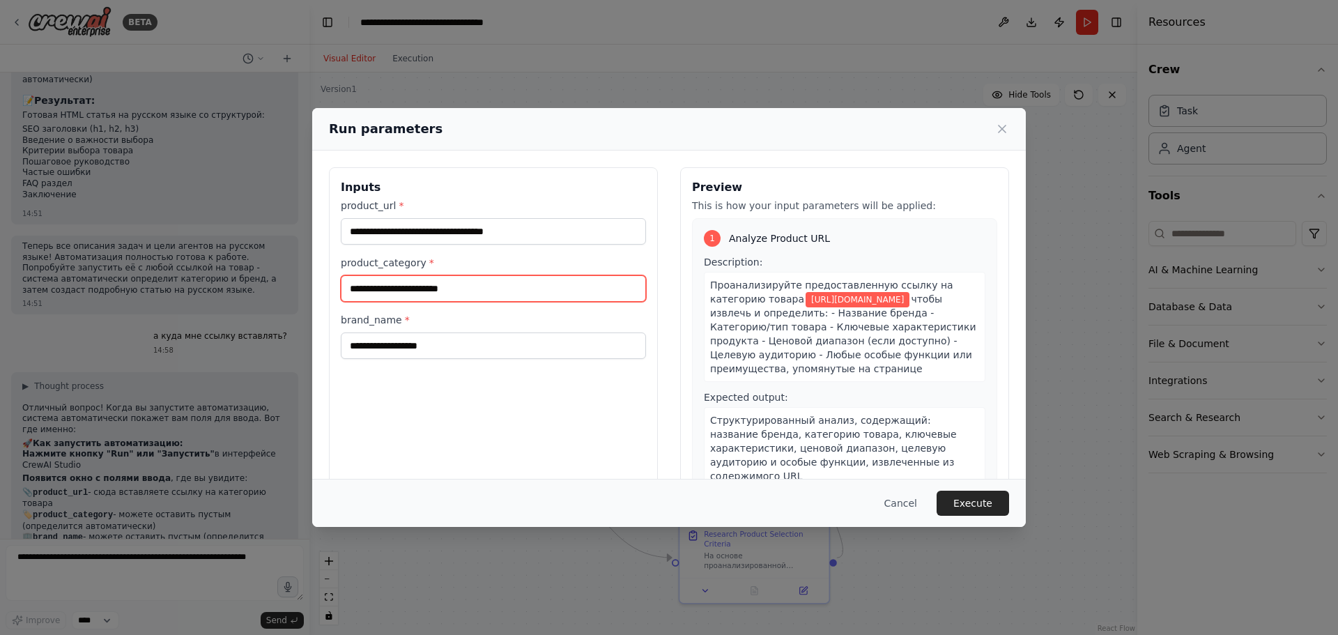
click at [500, 288] on input "product_category *" at bounding box center [493, 288] width 305 height 26
type input "****"
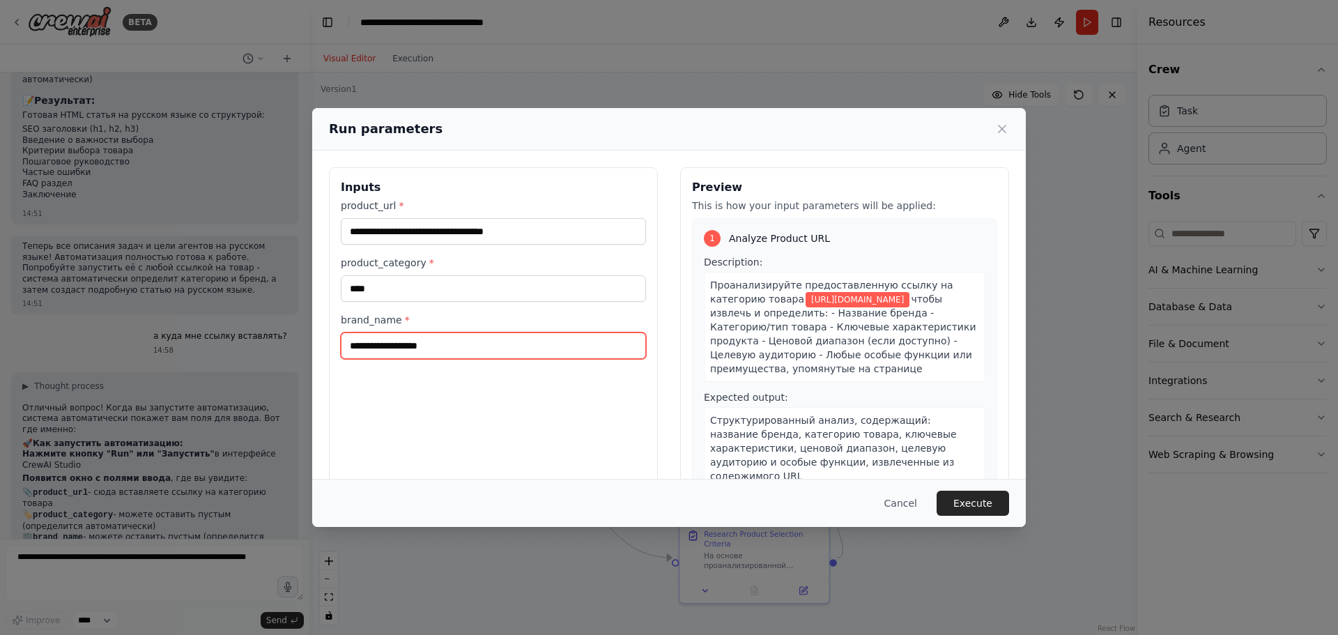
click at [482, 349] on input "brand_name *" at bounding box center [493, 345] width 305 height 26
type input "**********"
click at [969, 501] on button "Execute" at bounding box center [973, 503] width 72 height 25
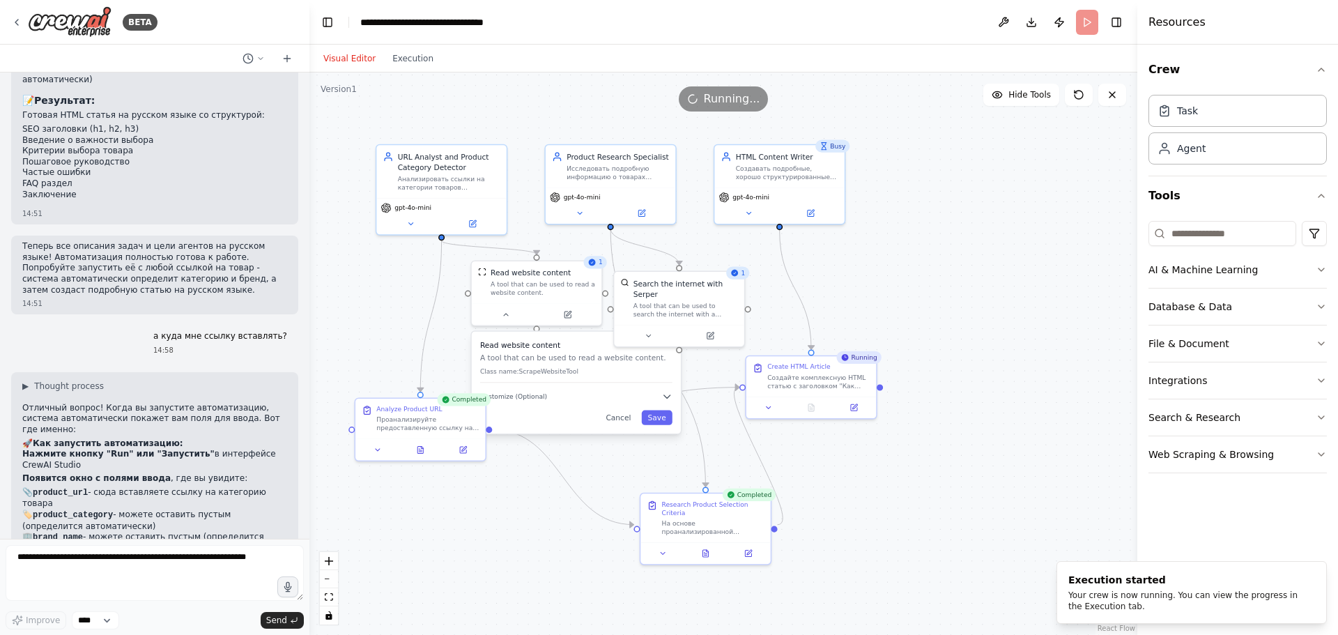
scroll to position [2943, 0]
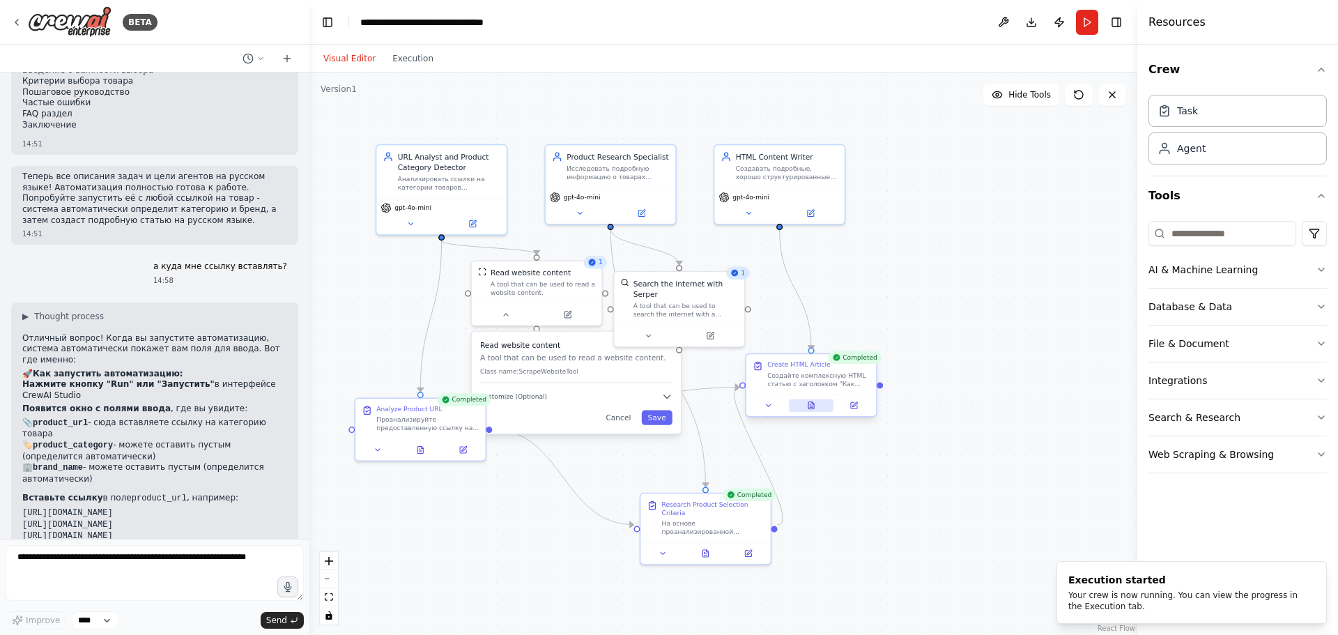
click at [818, 407] on button at bounding box center [811, 405] width 45 height 13
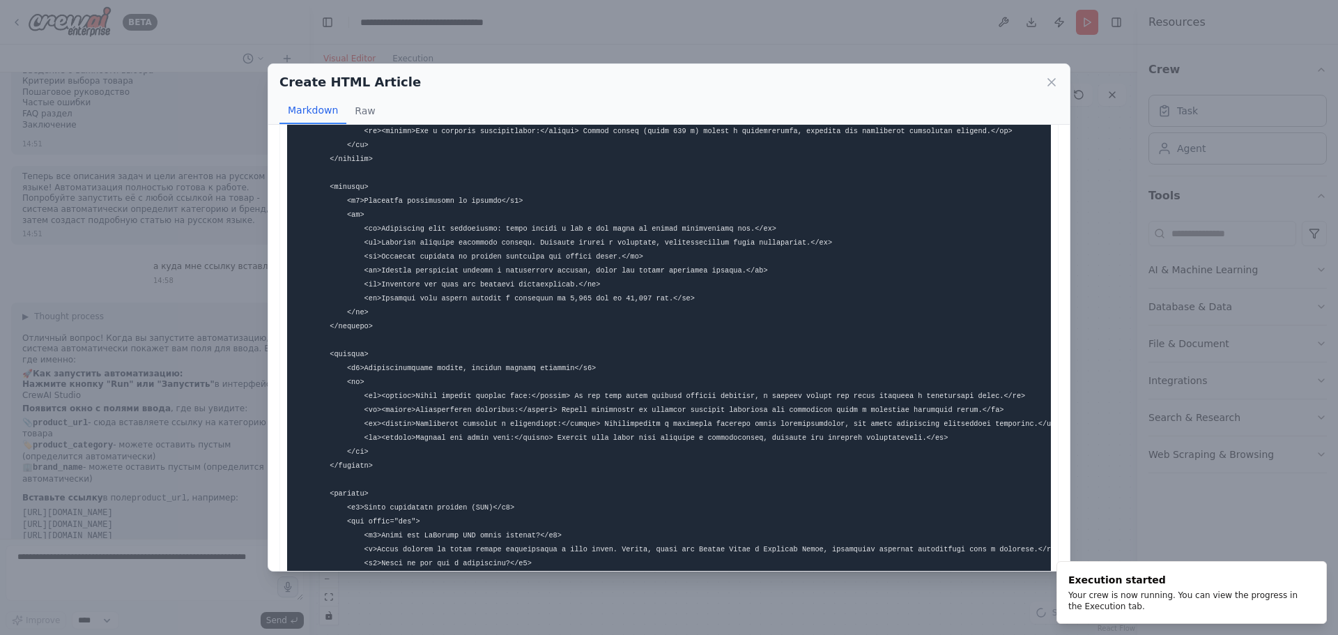
scroll to position [904, 0]
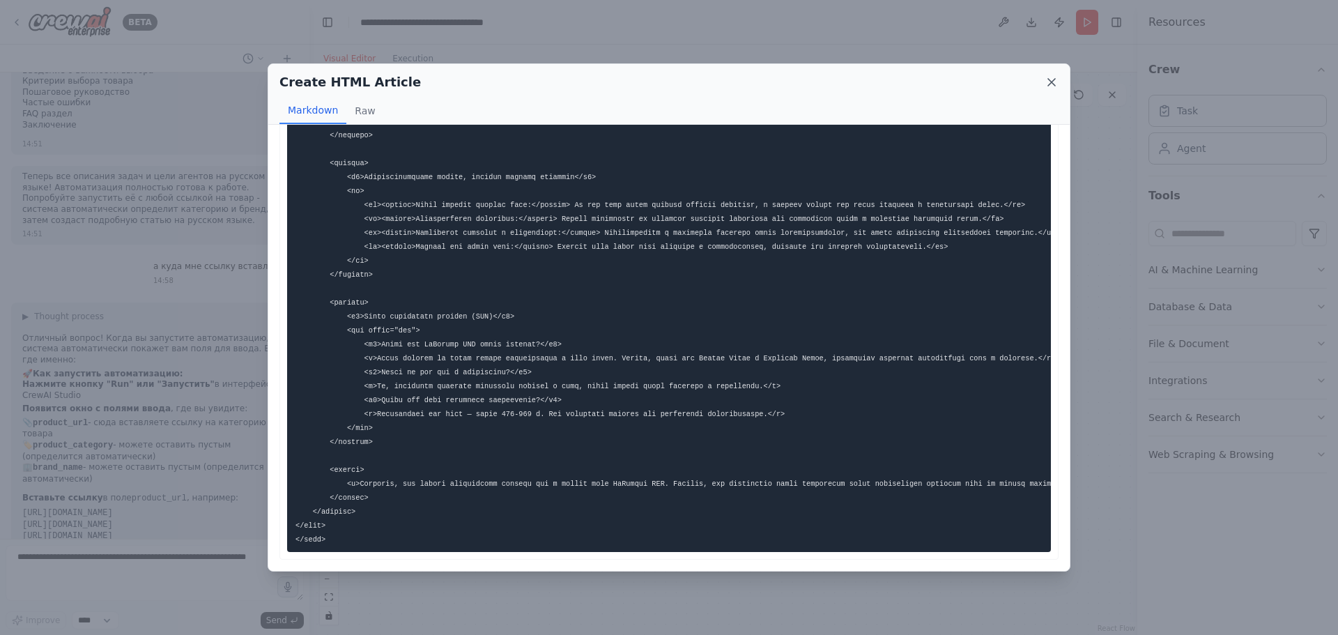
click at [1053, 82] on icon at bounding box center [1051, 82] width 7 height 7
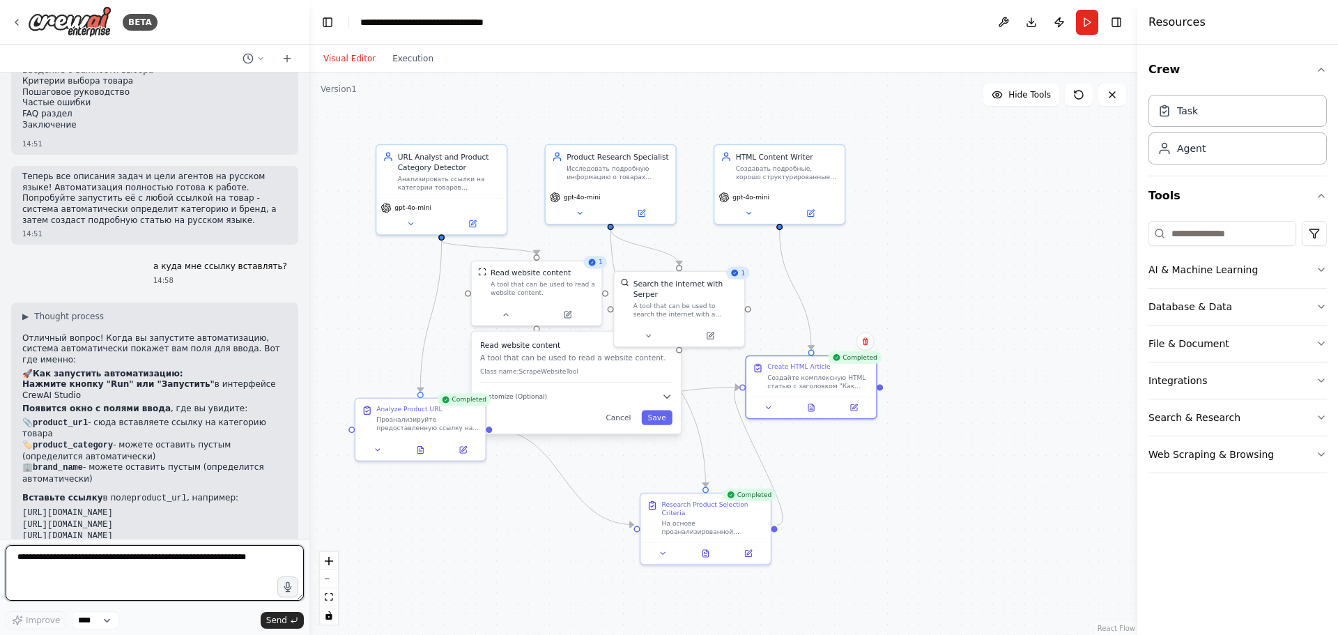
click at [210, 556] on textarea at bounding box center [155, 573] width 298 height 56
type textarea "**********"
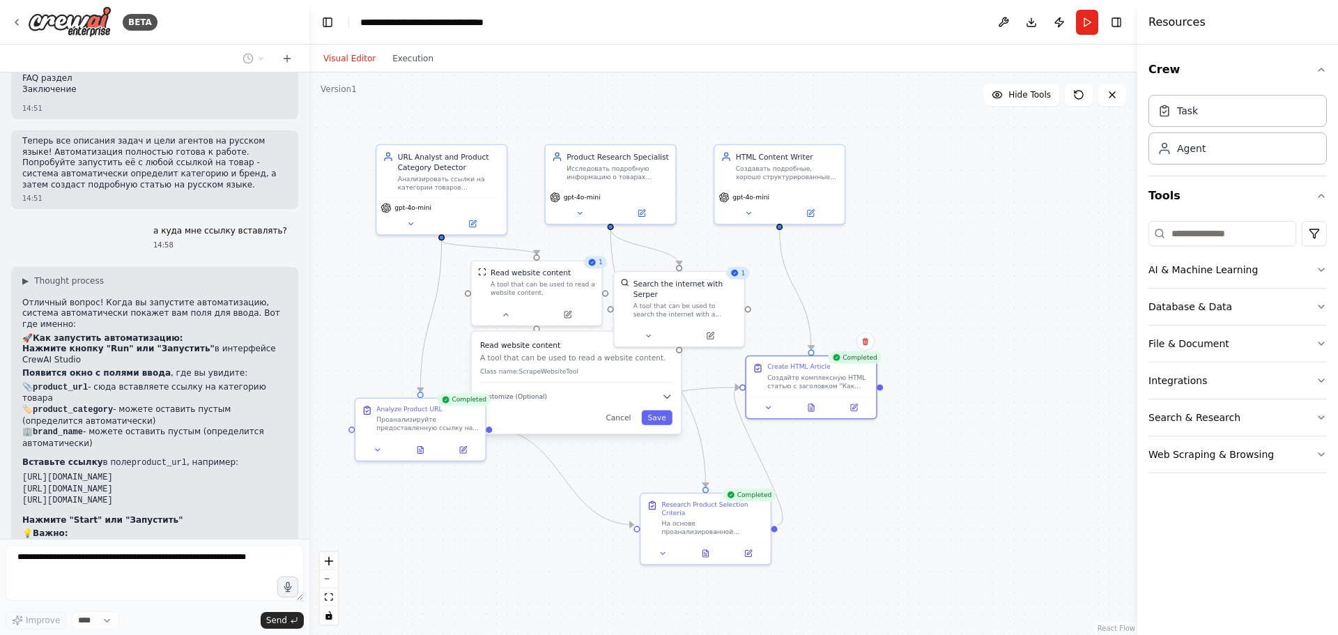
scroll to position [3025, 0]
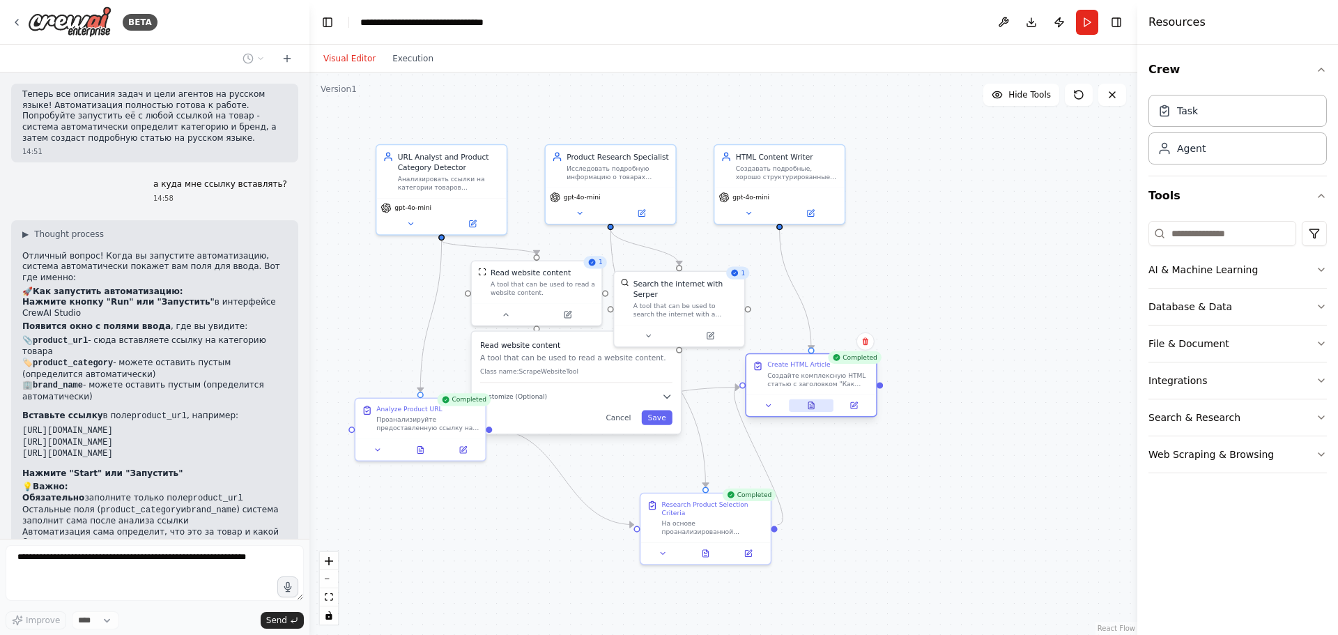
click at [814, 407] on icon at bounding box center [811, 405] width 6 height 7
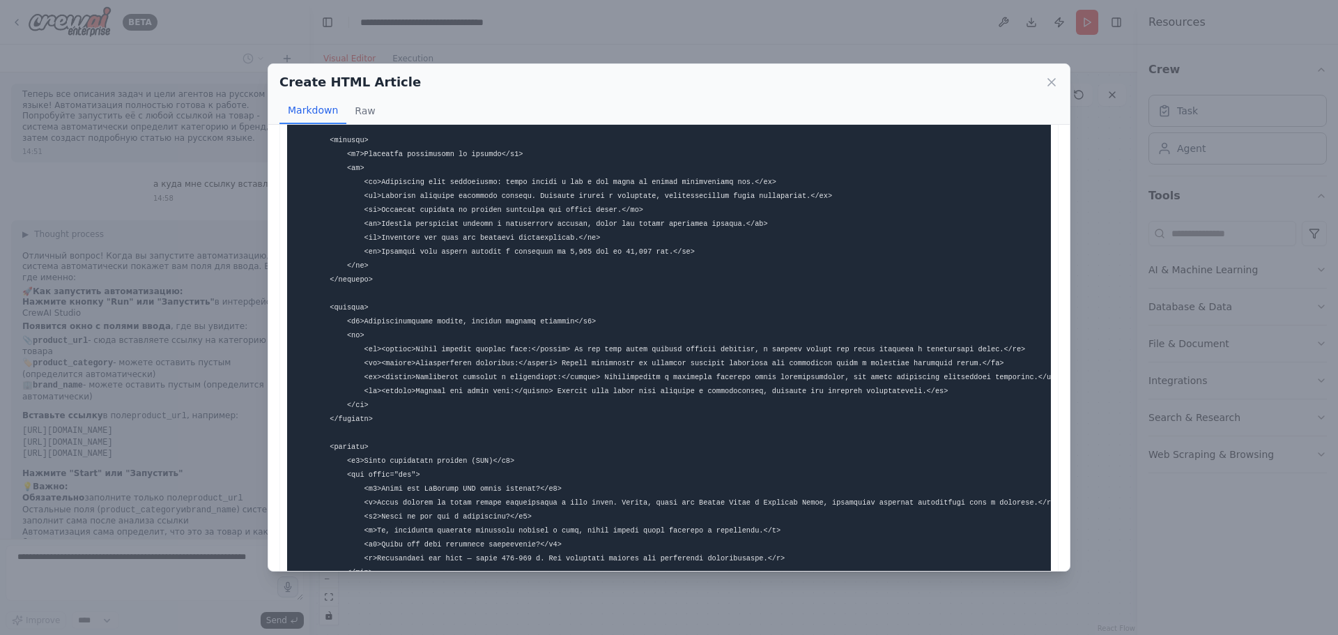
scroll to position [767, 0]
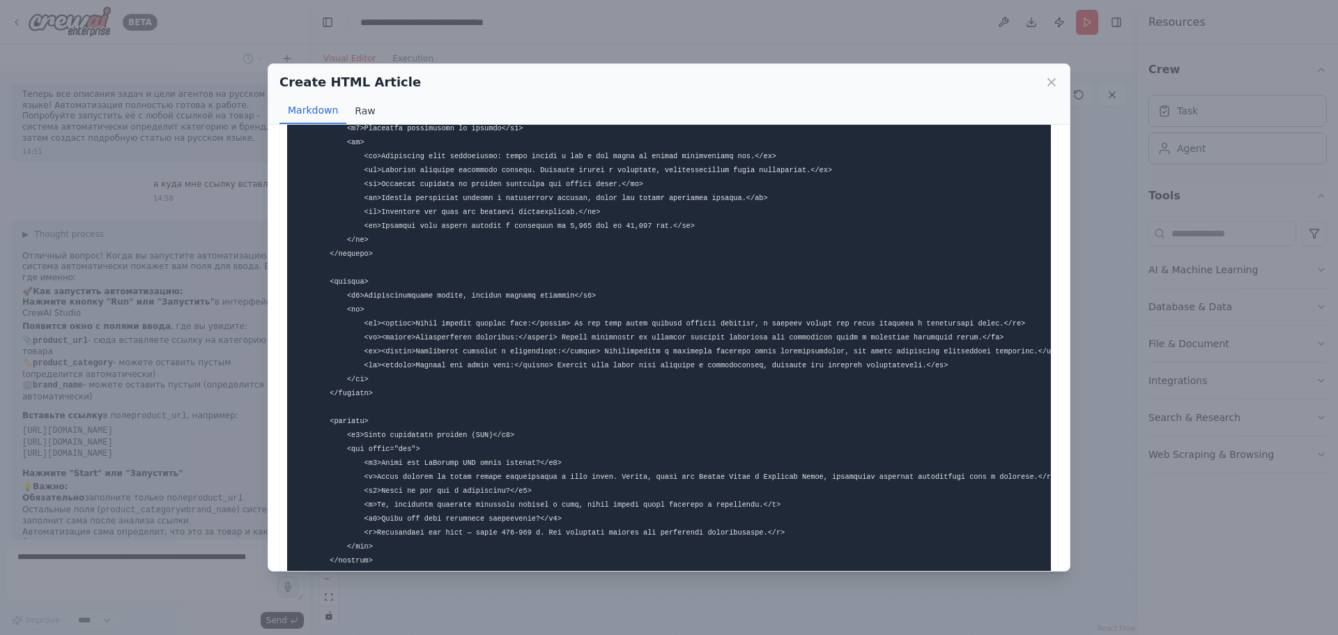
click at [362, 110] on button "Raw" at bounding box center [364, 111] width 37 height 26
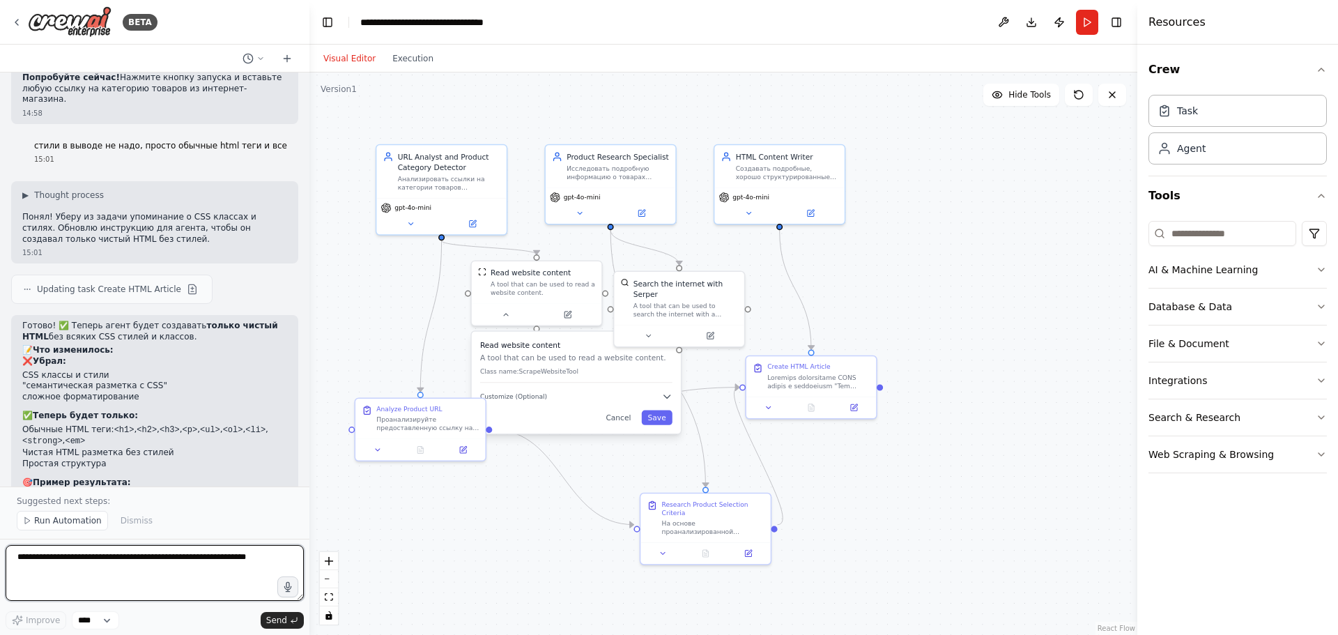
scroll to position [3512, 0]
click at [1085, 21] on button "Run" at bounding box center [1087, 22] width 22 height 25
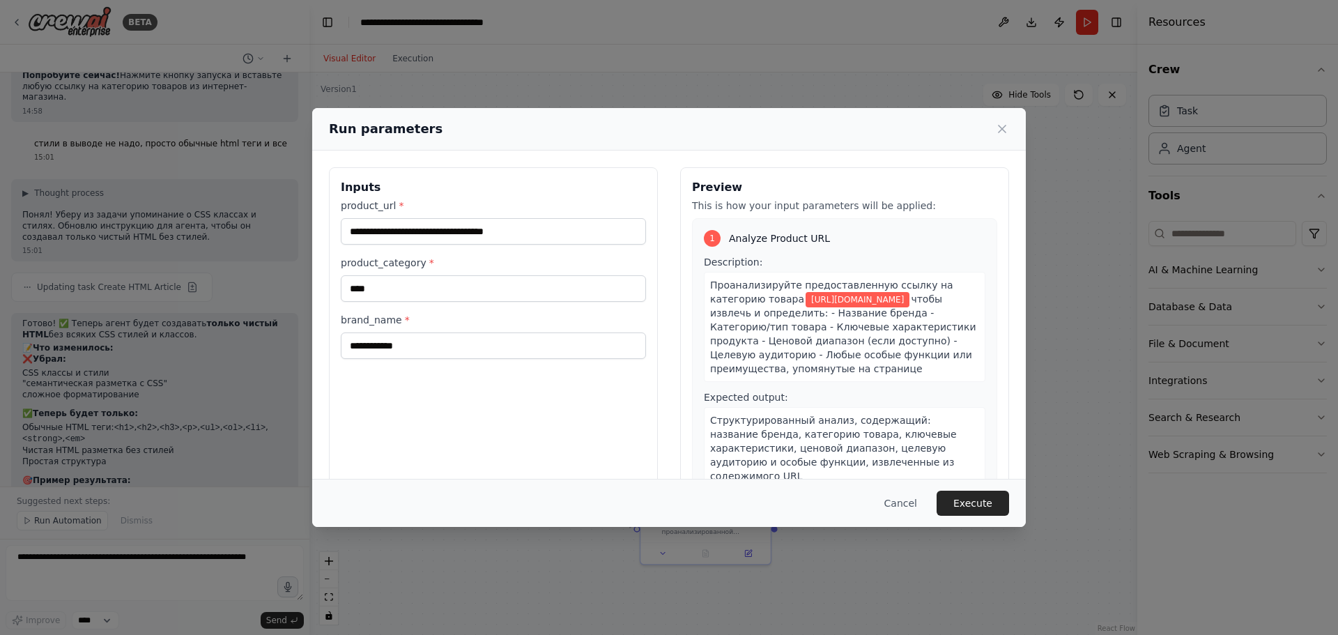
scroll to position [36, 0]
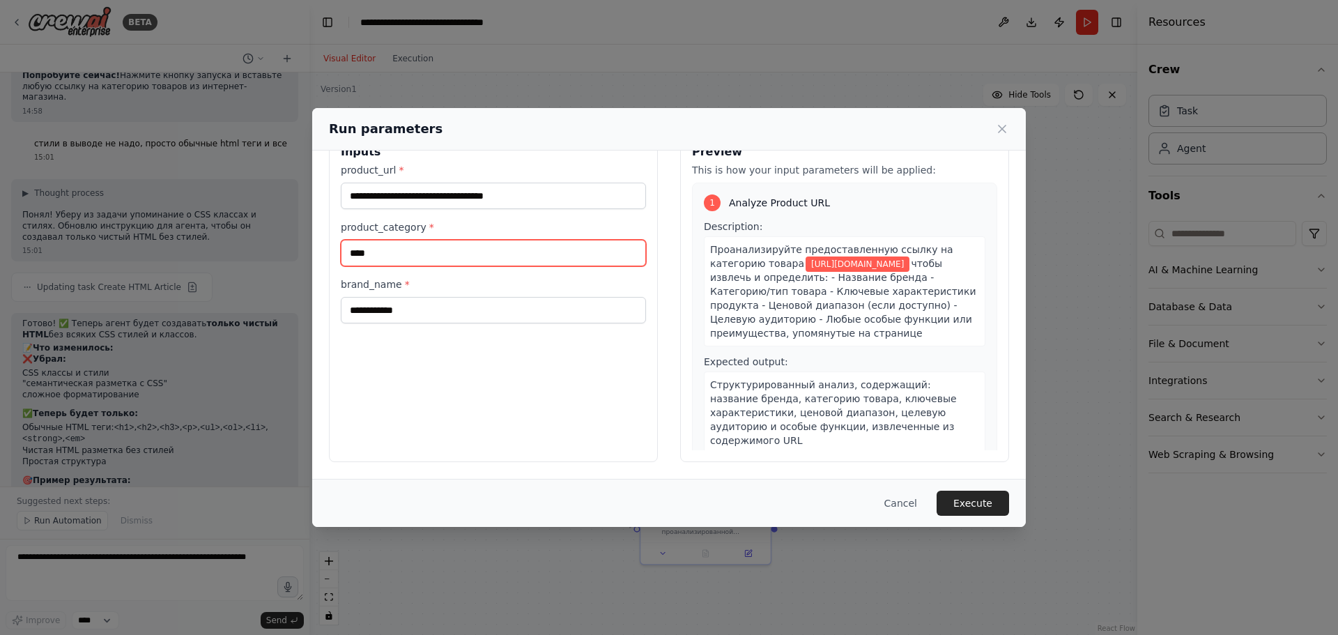
drag, startPoint x: 454, startPoint y: 256, endPoint x: 325, endPoint y: 257, distance: 128.9
click at [317, 245] on div "**********" at bounding box center [669, 297] width 714 height 364
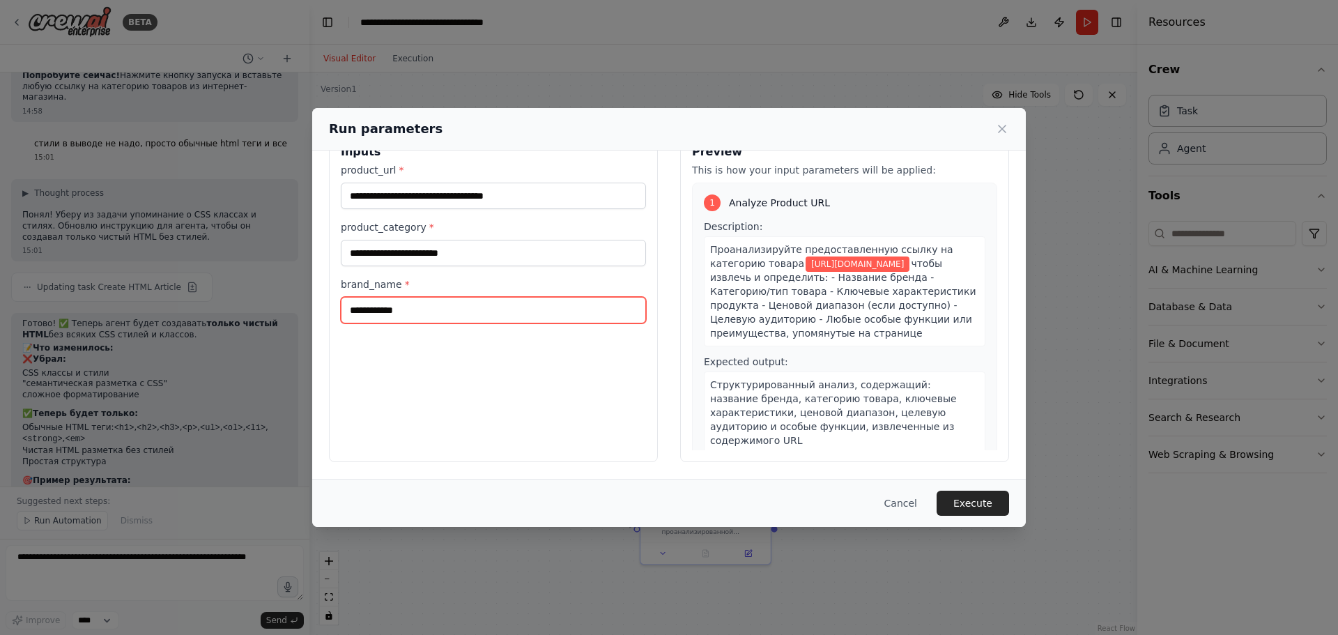
drag, startPoint x: 444, startPoint y: 301, endPoint x: 341, endPoint y: 301, distance: 103.1
click at [341, 301] on input "**********" at bounding box center [493, 310] width 305 height 26
click at [495, 366] on div "**********" at bounding box center [493, 297] width 329 height 330
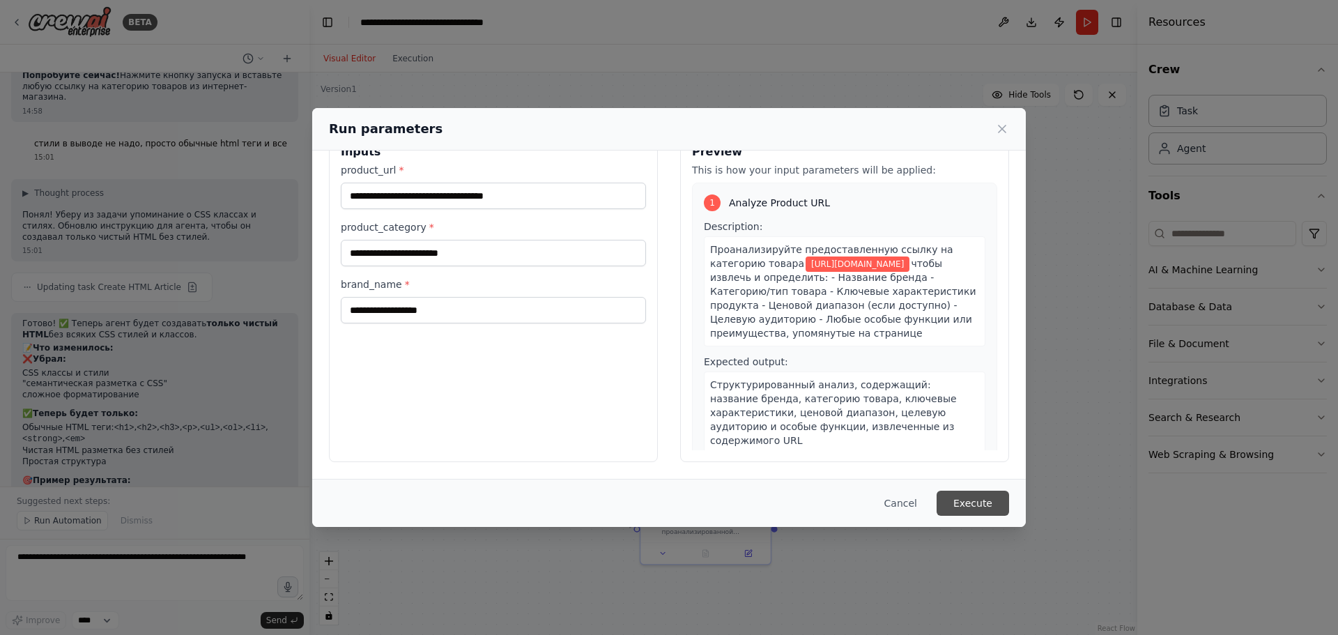
click at [969, 502] on button "Execute" at bounding box center [973, 503] width 72 height 25
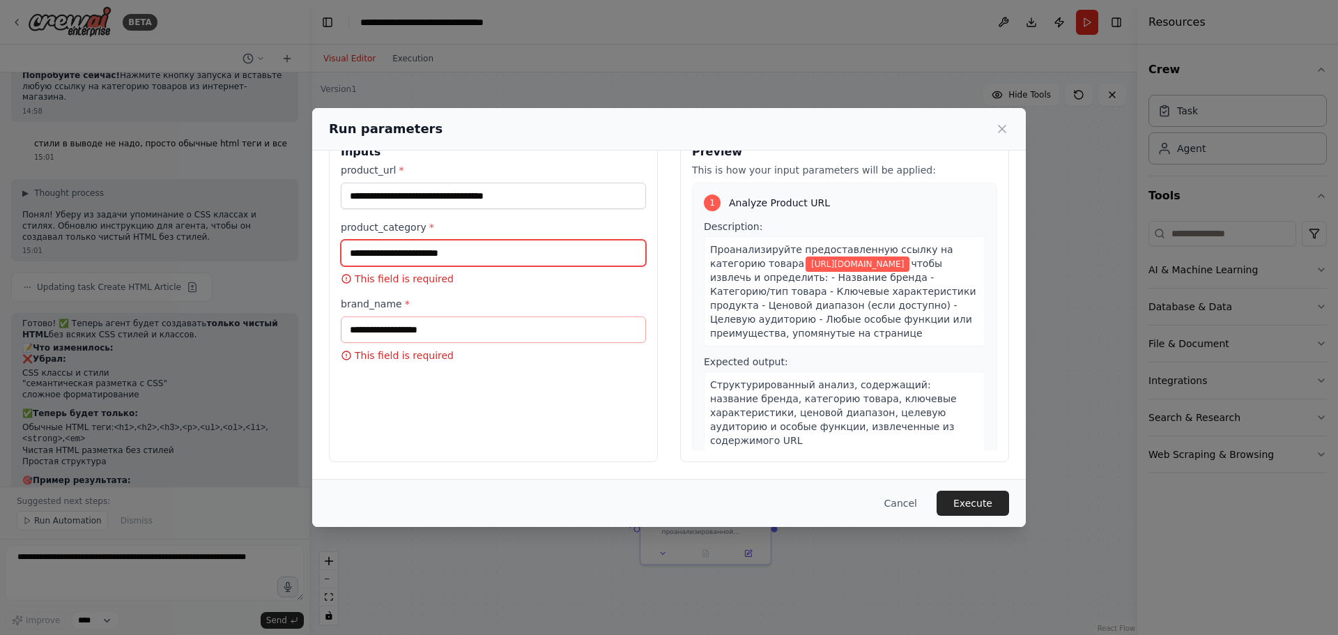
click at [495, 259] on input "product_category *" at bounding box center [493, 253] width 305 height 26
type input "**********"
type input "****"
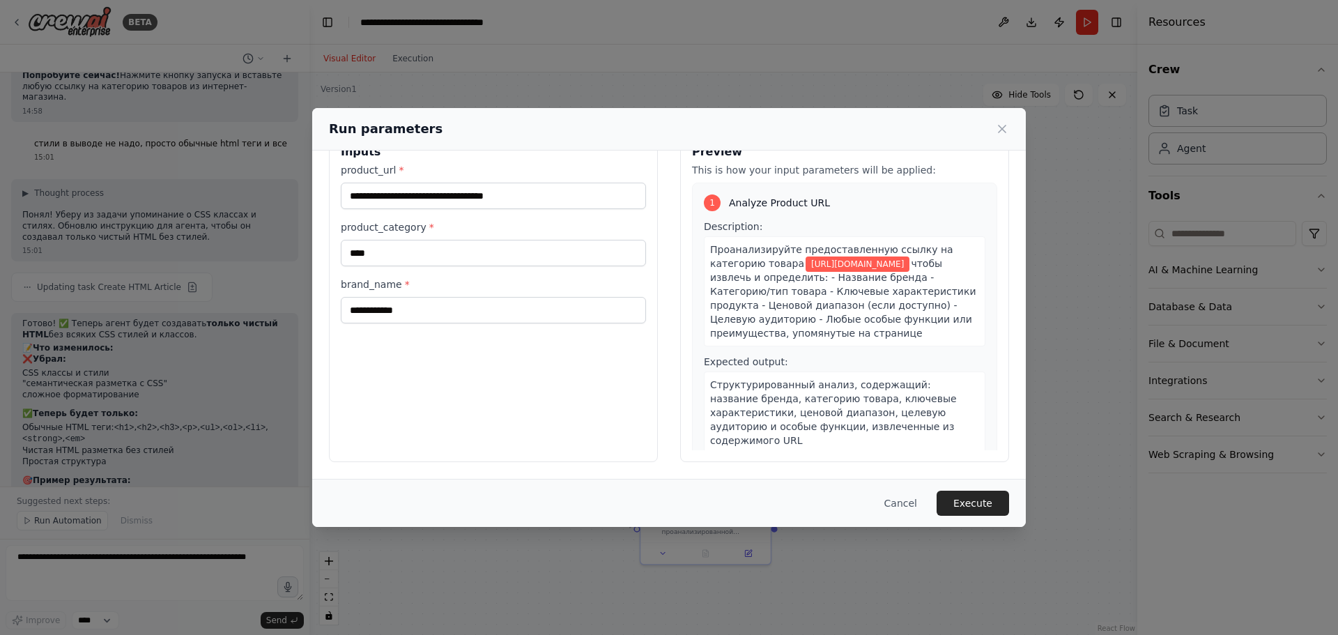
click at [535, 408] on div "**********" at bounding box center [493, 297] width 329 height 330
click at [980, 499] on button "Execute" at bounding box center [973, 503] width 72 height 25
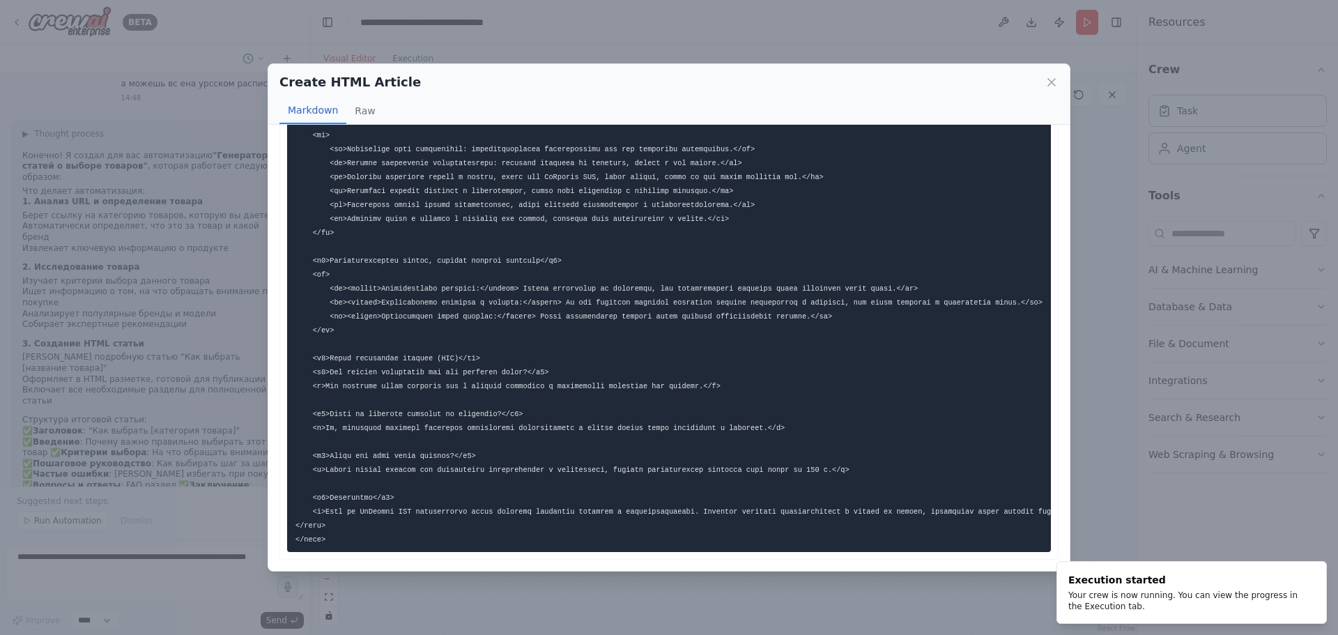
scroll to position [357, 0]
click at [1051, 89] on icon at bounding box center [1052, 82] width 14 height 14
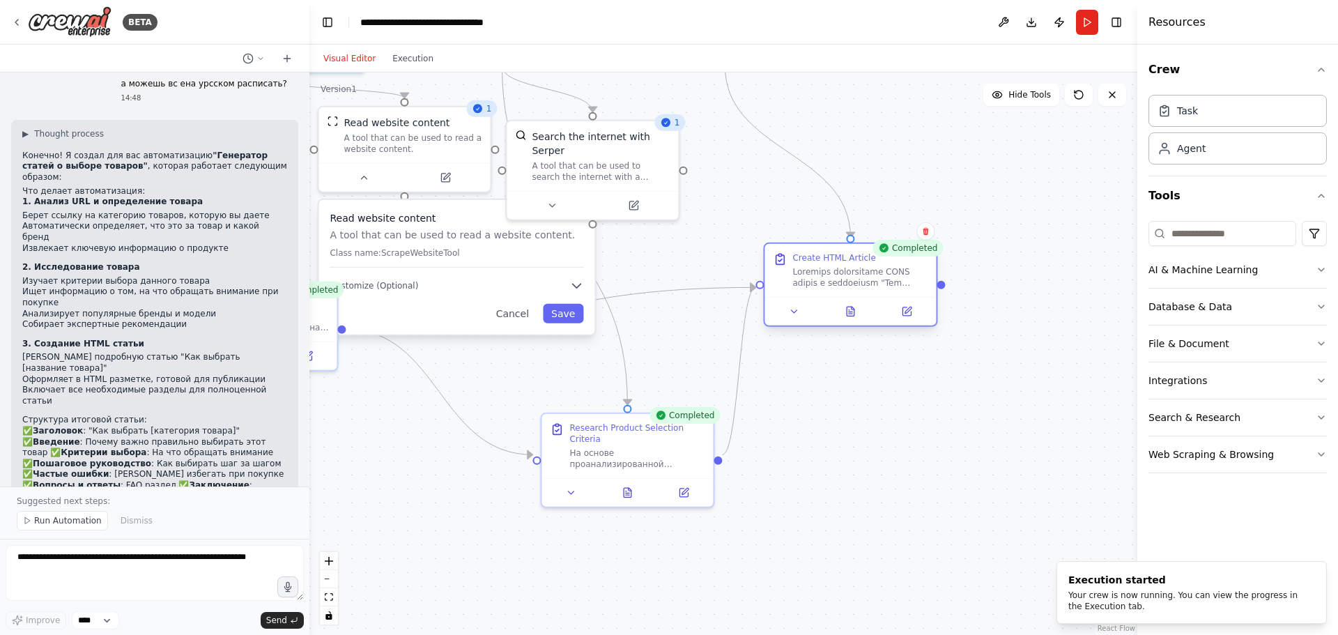
drag, startPoint x: 773, startPoint y: 265, endPoint x: 891, endPoint y: 275, distance: 118.2
click at [893, 276] on div at bounding box center [859, 277] width 135 height 22
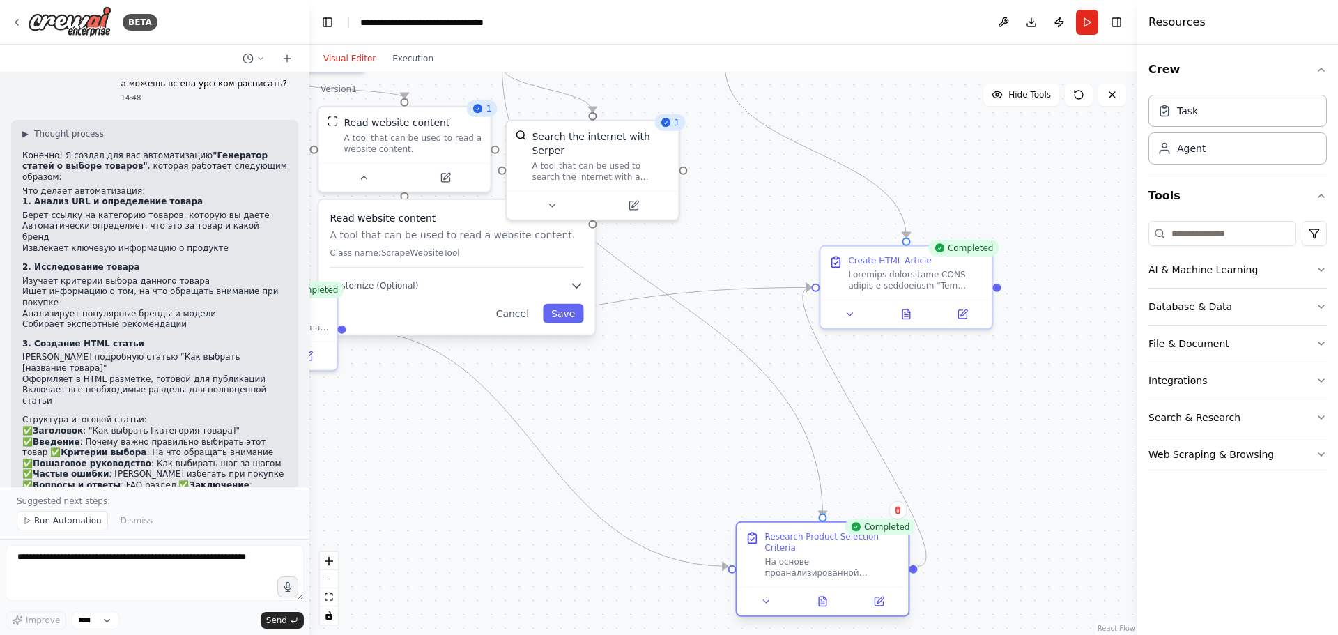
drag, startPoint x: 652, startPoint y: 438, endPoint x: 828, endPoint y: 534, distance: 200.5
click at [840, 556] on div "На основе проанализированной информации о товаре проведите комплексное исследов…" at bounding box center [831, 567] width 135 height 22
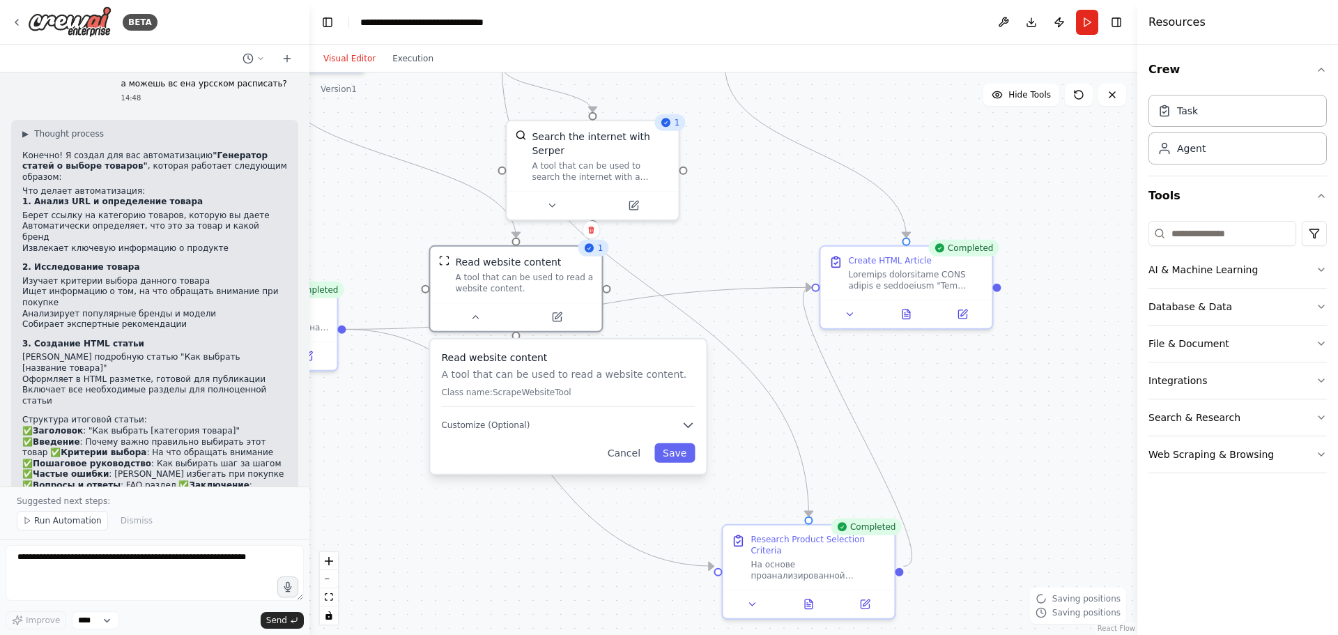
drag, startPoint x: 537, startPoint y: 273, endPoint x: 621, endPoint y: 383, distance: 138.3
click at [630, 385] on div "Read website content A tool that can be used to read a website content. Class n…" at bounding box center [568, 379] width 254 height 56
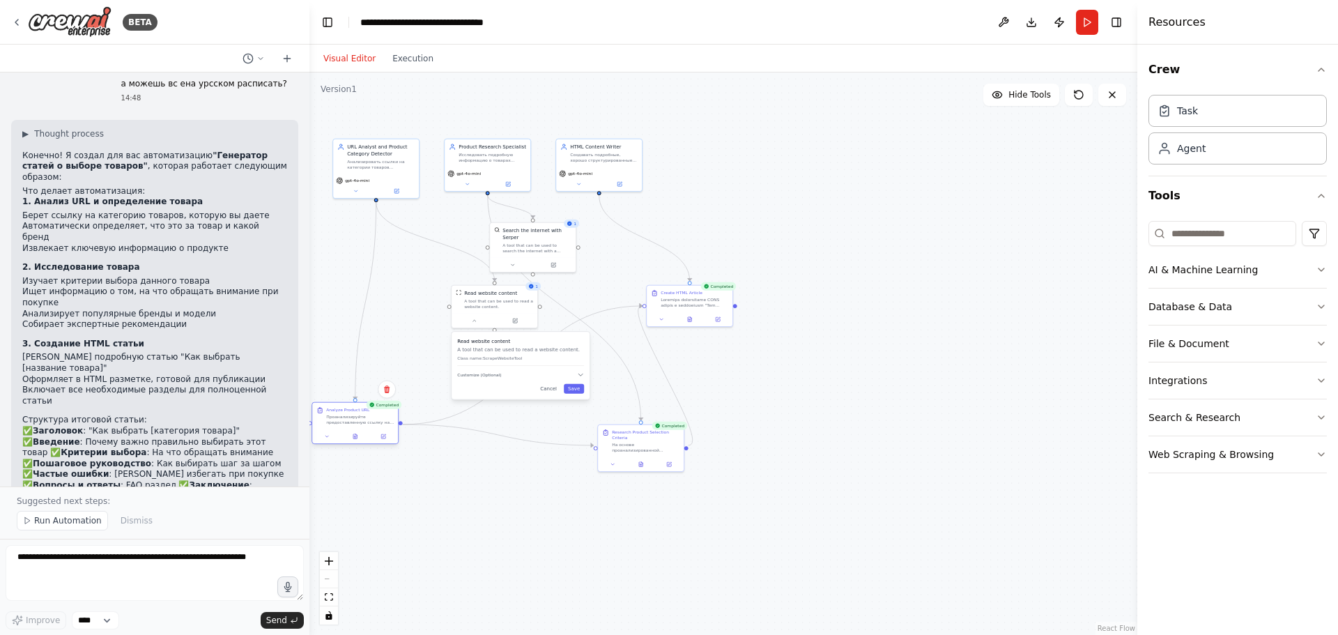
drag, startPoint x: 387, startPoint y: 321, endPoint x: 375, endPoint y: 417, distance: 97.0
click at [375, 417] on div "Проанализируйте предоставленную ссылку на категорию товара {product_url} чтобы …" at bounding box center [360, 419] width 68 height 11
drag, startPoint x: 459, startPoint y: 301, endPoint x: 425, endPoint y: 293, distance: 35.0
click at [416, 302] on button at bounding box center [419, 298] width 40 height 8
drag, startPoint x: 514, startPoint y: 236, endPoint x: 556, endPoint y: 252, distance: 45.4
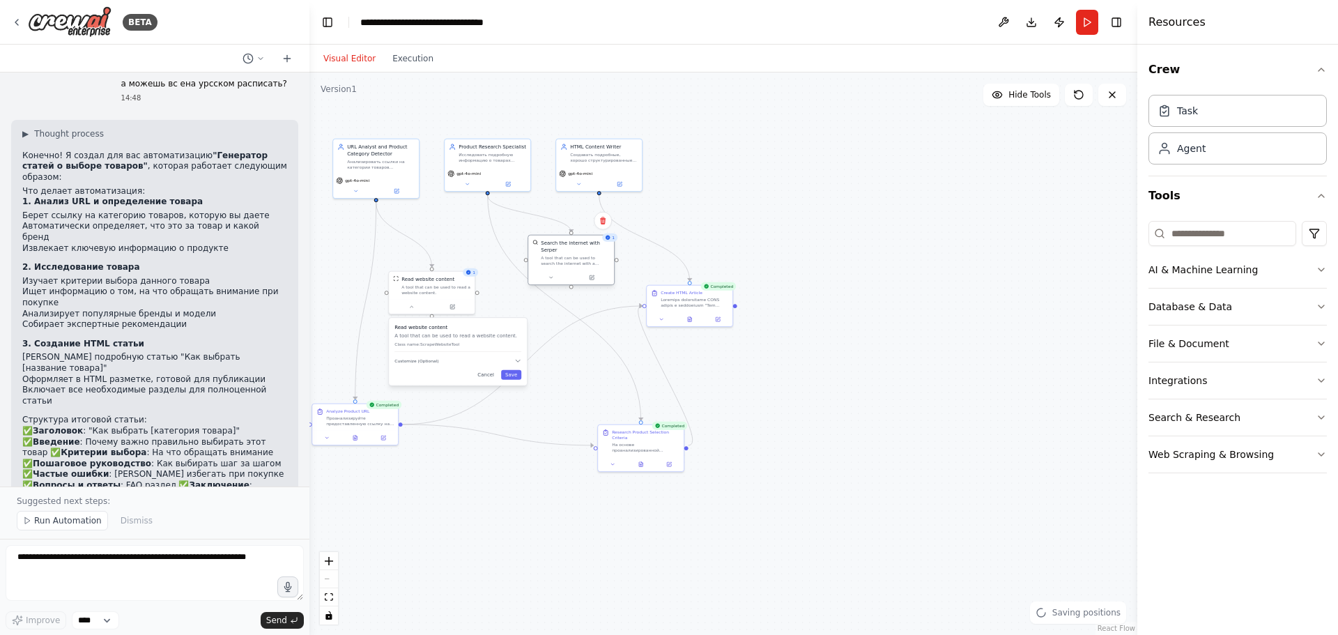
click at [555, 255] on div "A tool that can be used to search the internet with a search_query. Supports di…" at bounding box center [575, 260] width 69 height 11
drag, startPoint x: 775, startPoint y: 214, endPoint x: 832, endPoint y: 198, distance: 59.3
click at [832, 198] on div ".deletable-edge-delete-btn { width: 20px; height: 20px; border: 0px solid #ffff…" at bounding box center [723, 353] width 828 height 562
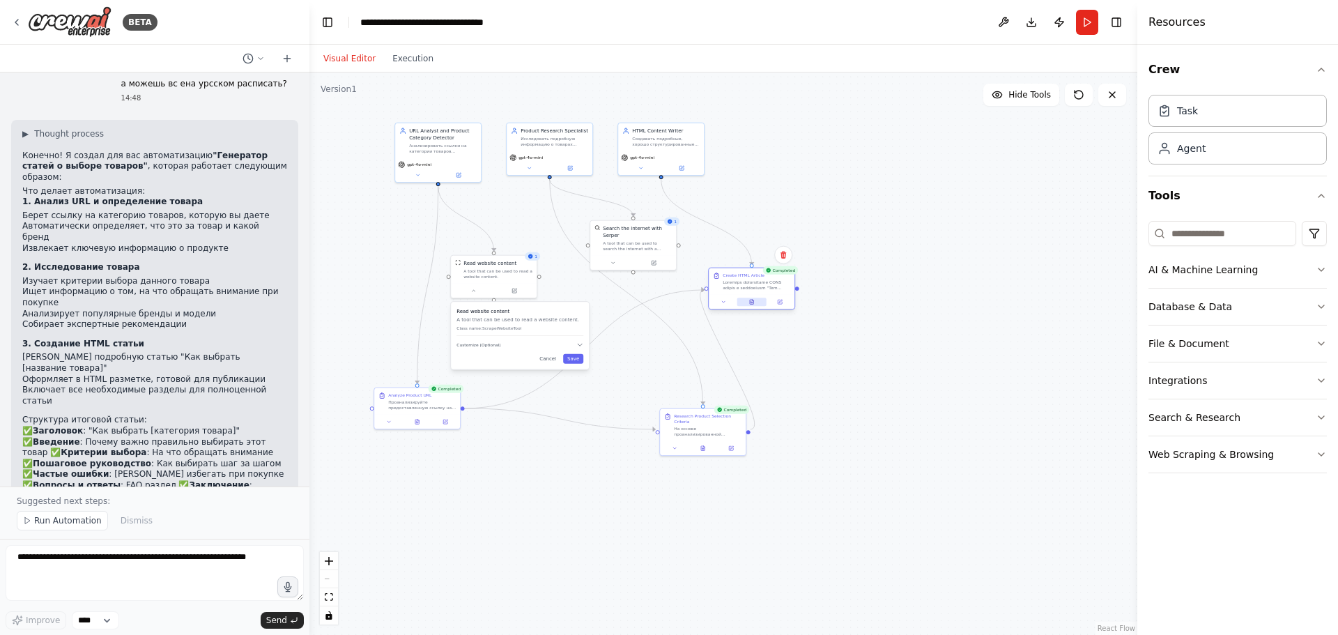
click at [758, 305] on button at bounding box center [751, 302] width 29 height 8
click at [753, 303] on icon at bounding box center [751, 302] width 3 height 5
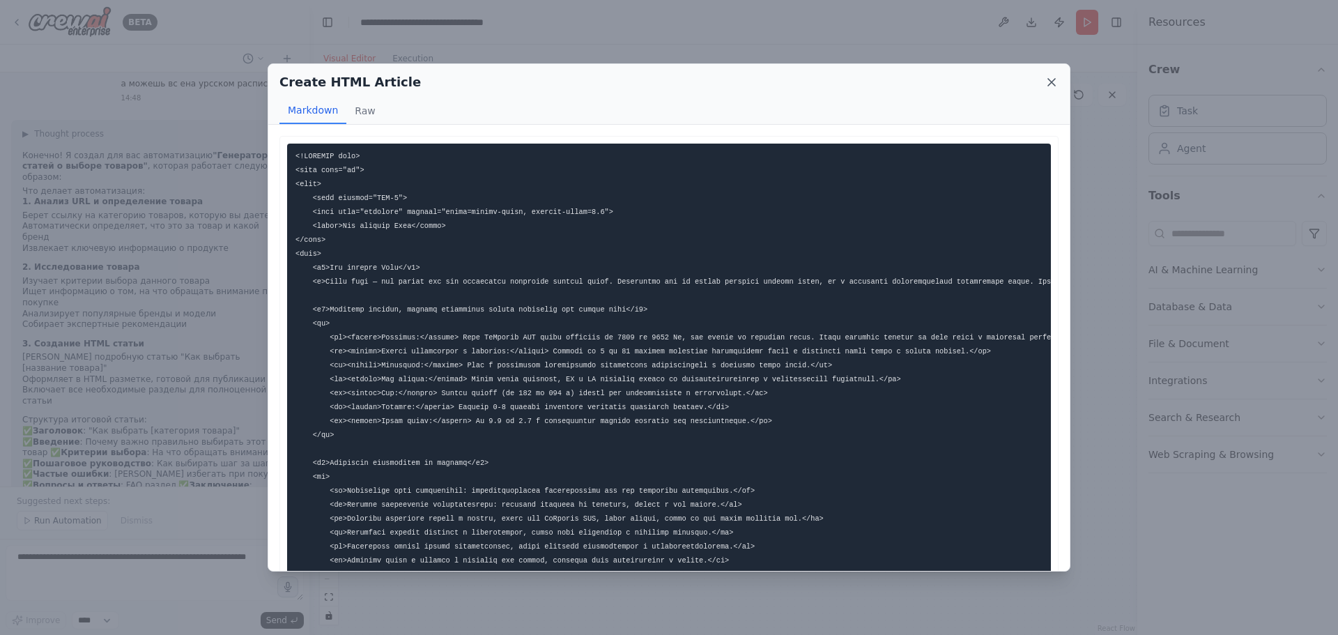
click at [1054, 88] on icon at bounding box center [1052, 82] width 14 height 14
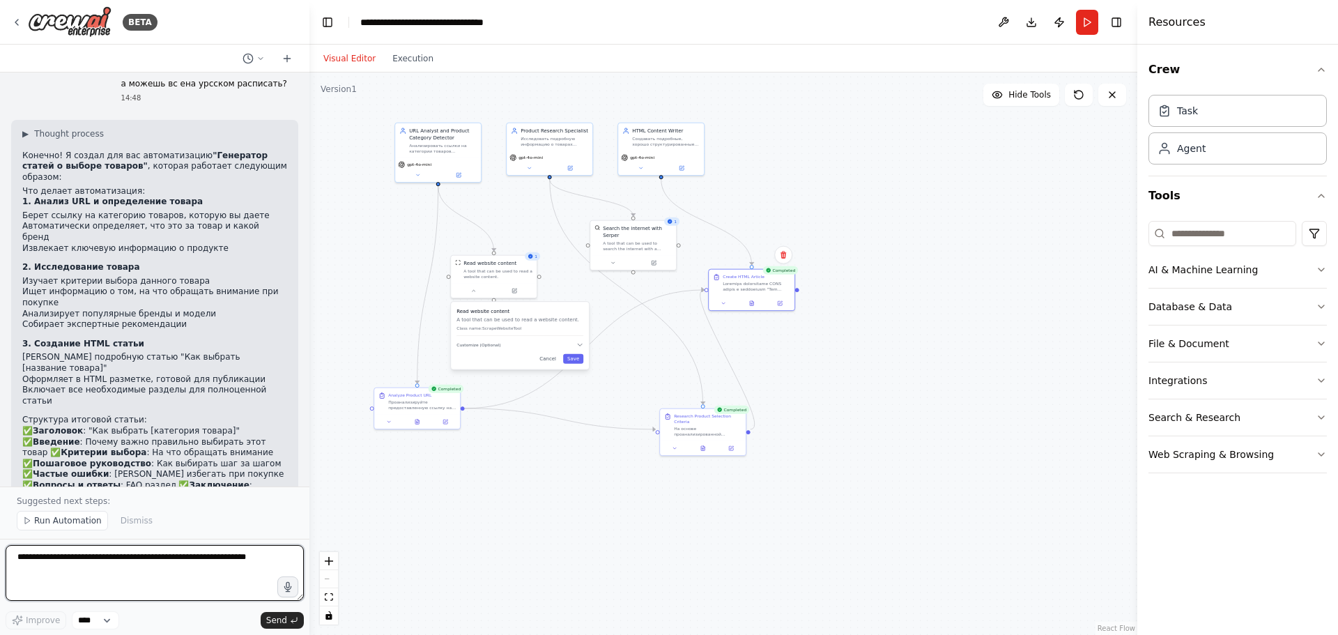
click at [159, 582] on textarea at bounding box center [155, 573] width 298 height 56
type textarea "**********"
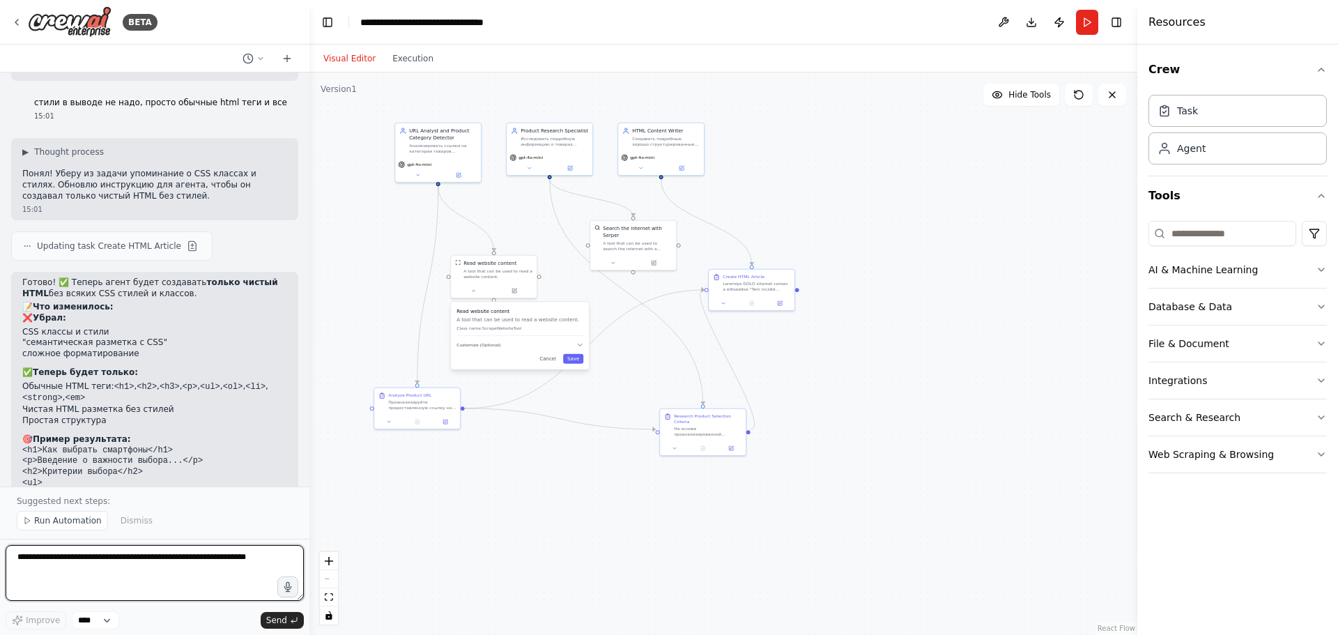
scroll to position [4050, 0]
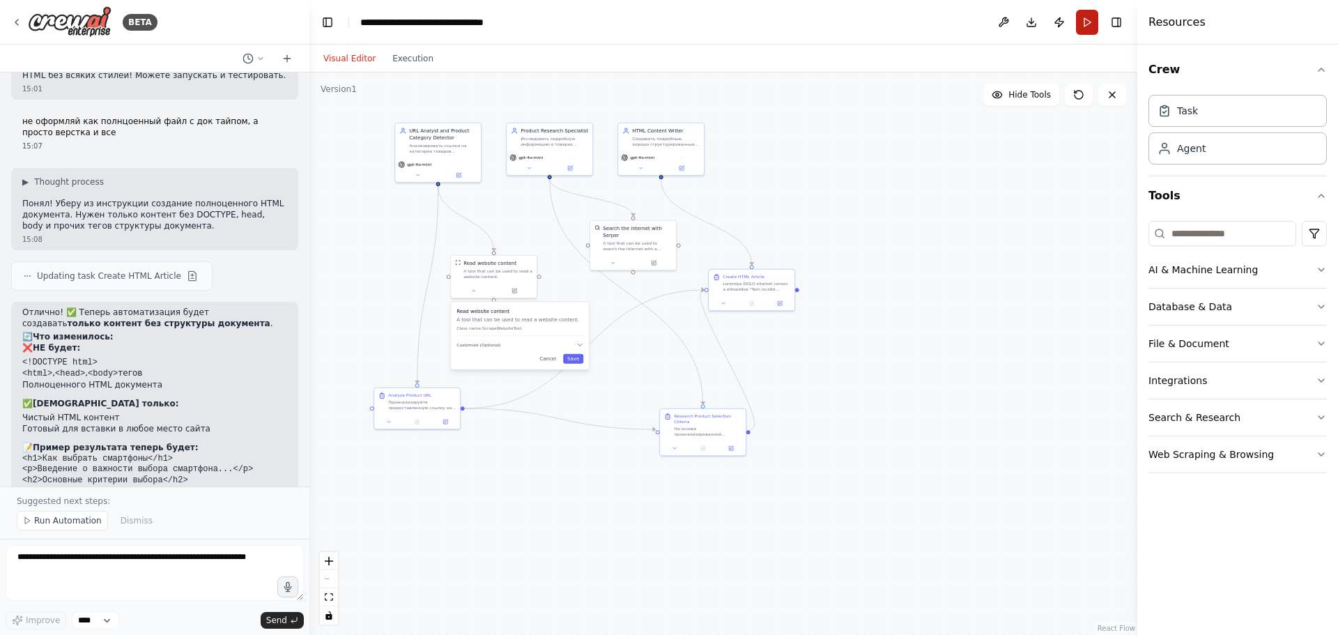
click at [1092, 33] on button "Run" at bounding box center [1087, 22] width 22 height 25
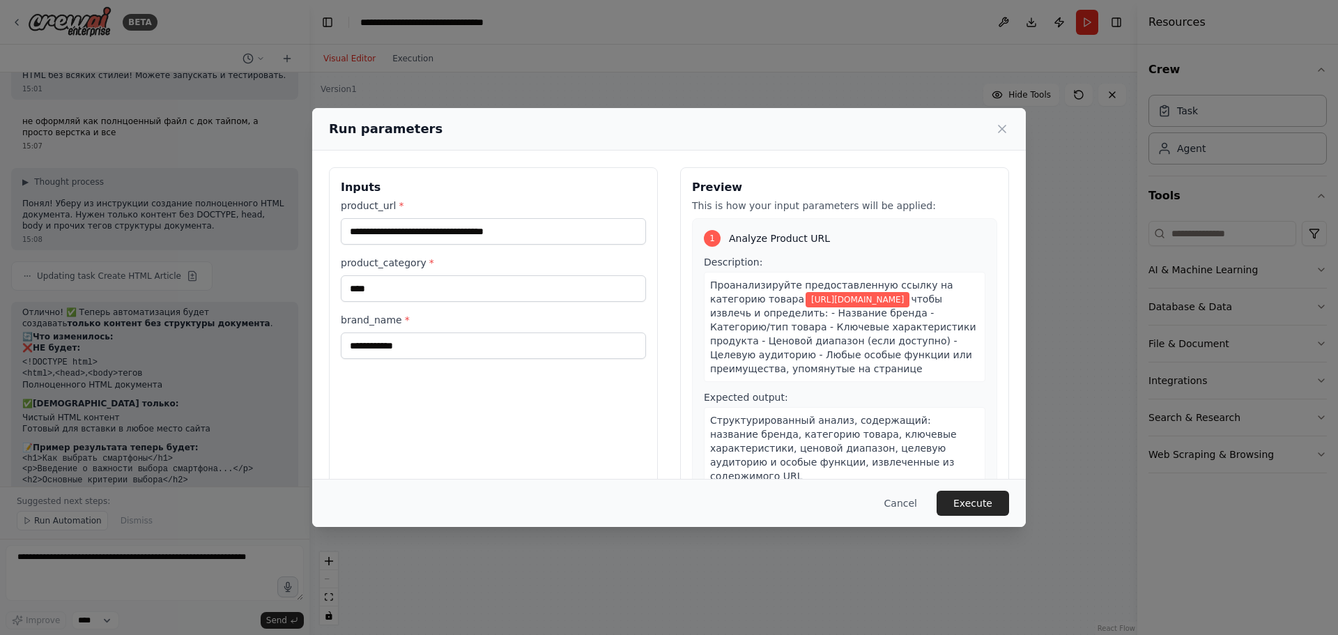
click at [981, 511] on button "Execute" at bounding box center [973, 503] width 72 height 25
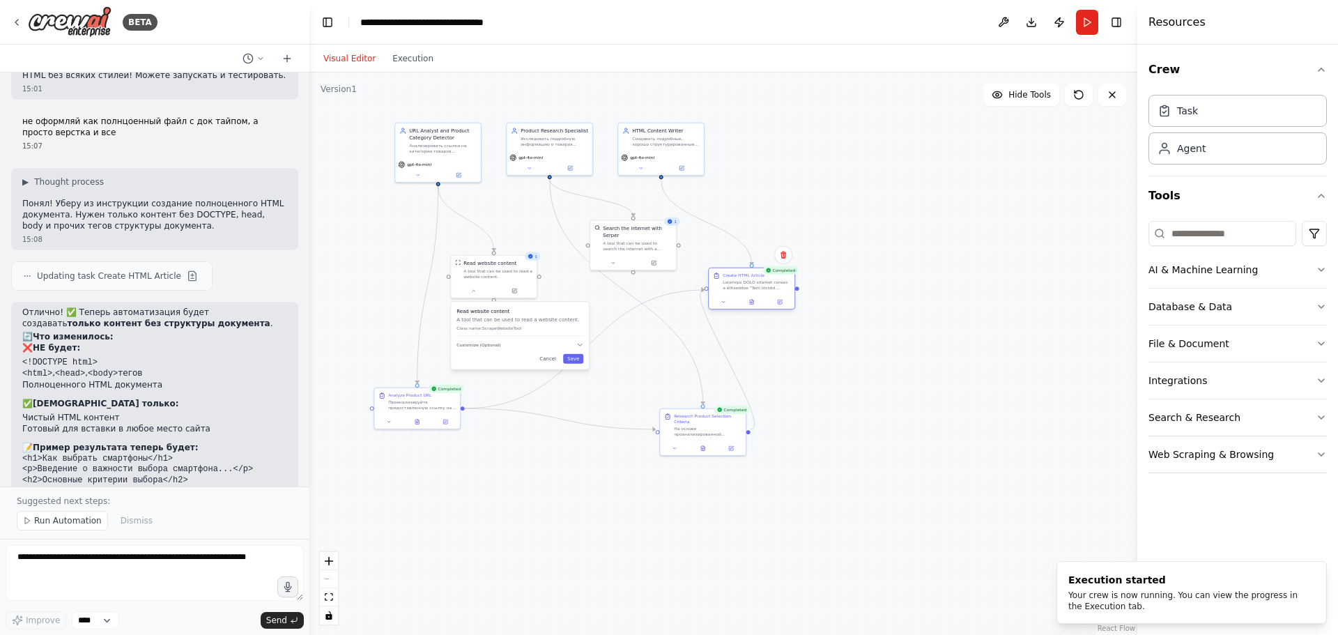
click at [755, 309] on div "Create HTML Article" at bounding box center [751, 289] width 87 height 43
click at [706, 443] on button at bounding box center [703, 447] width 29 height 8
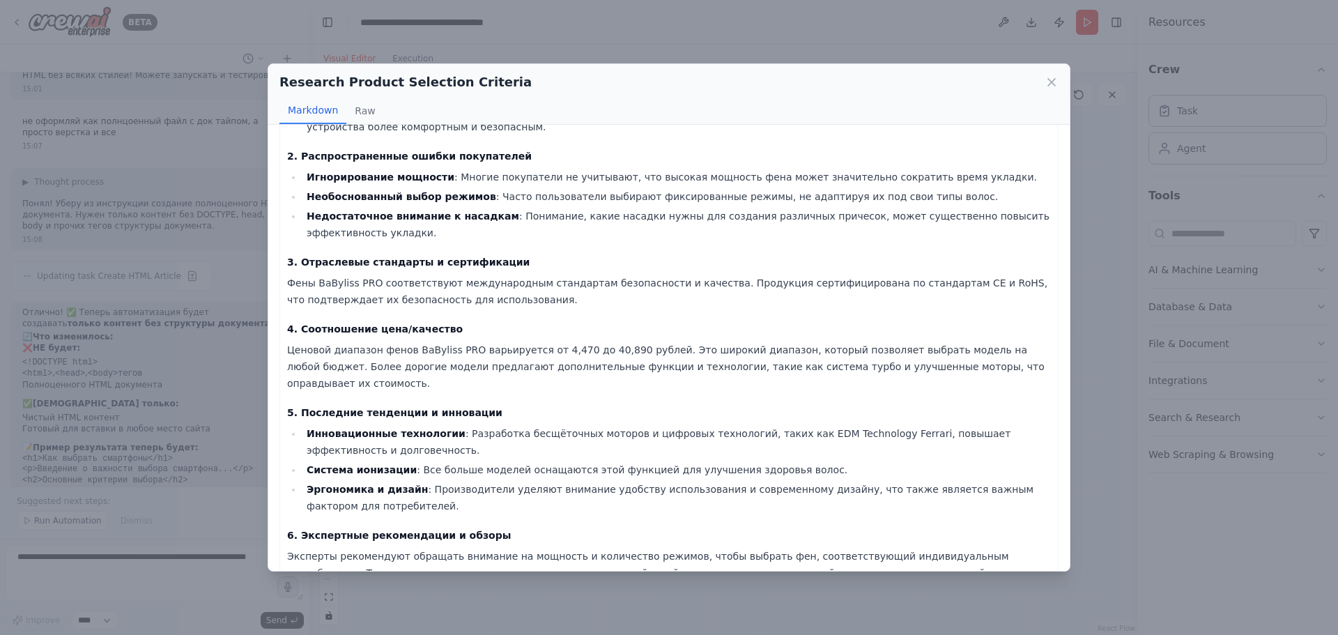
scroll to position [0, 0]
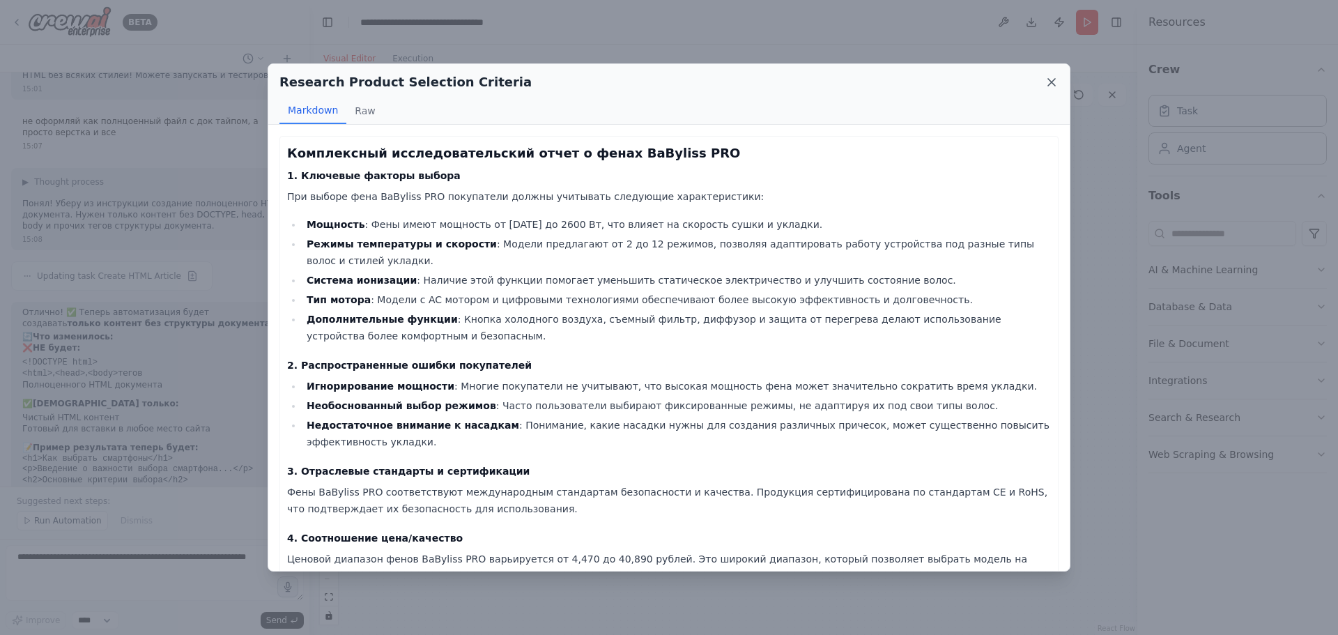
click at [1058, 81] on div "Research Product Selection Criteria Markdown Raw" at bounding box center [668, 94] width 801 height 61
click at [1051, 81] on icon at bounding box center [1051, 82] width 7 height 7
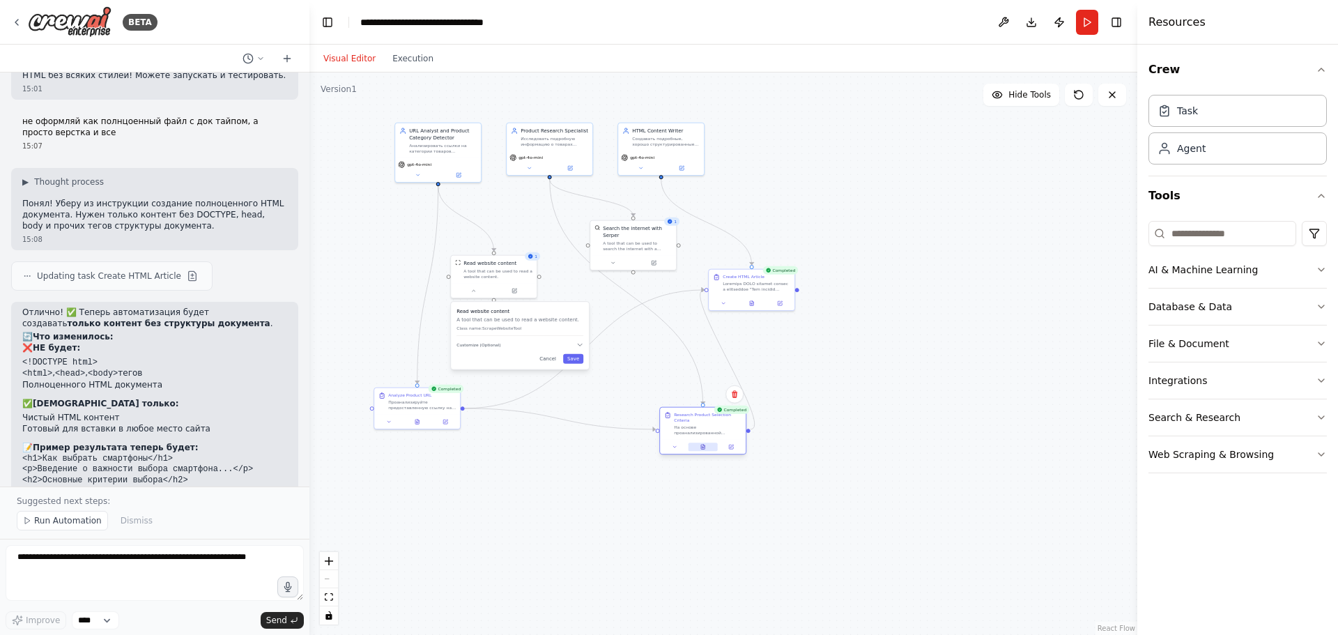
click at [709, 443] on button at bounding box center [703, 447] width 29 height 8
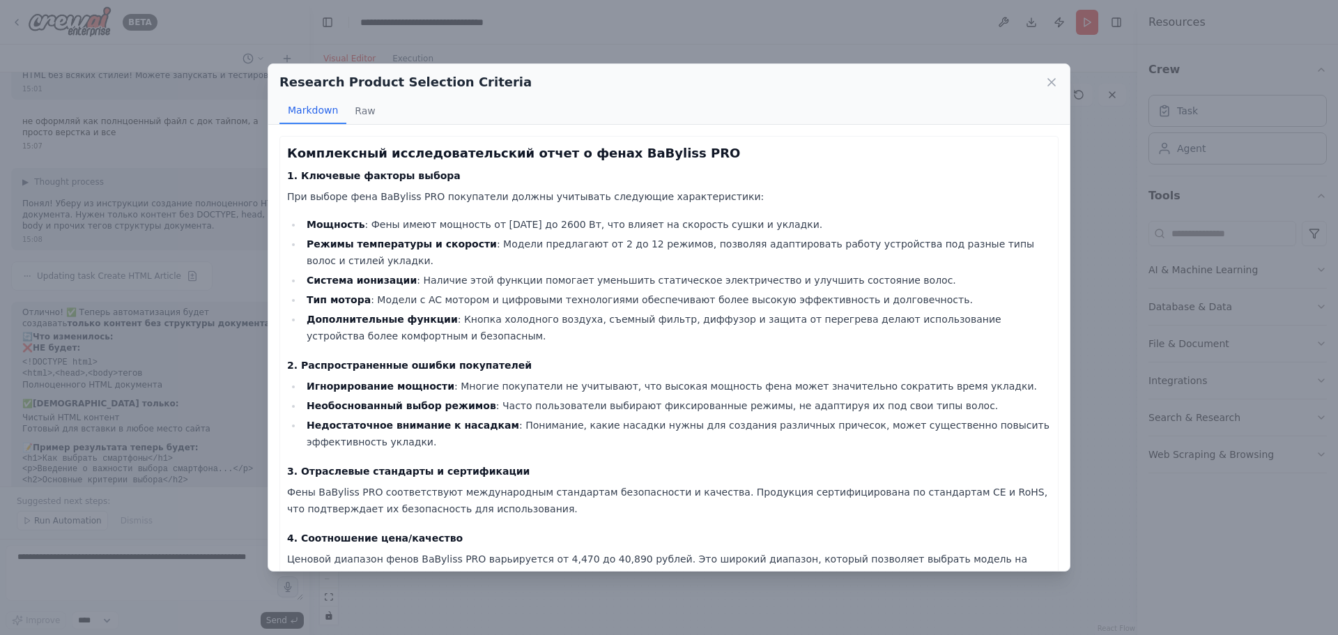
drag, startPoint x: 1054, startPoint y: 79, endPoint x: 996, endPoint y: 125, distance: 74.9
click at [1052, 79] on icon at bounding box center [1052, 82] width 14 height 14
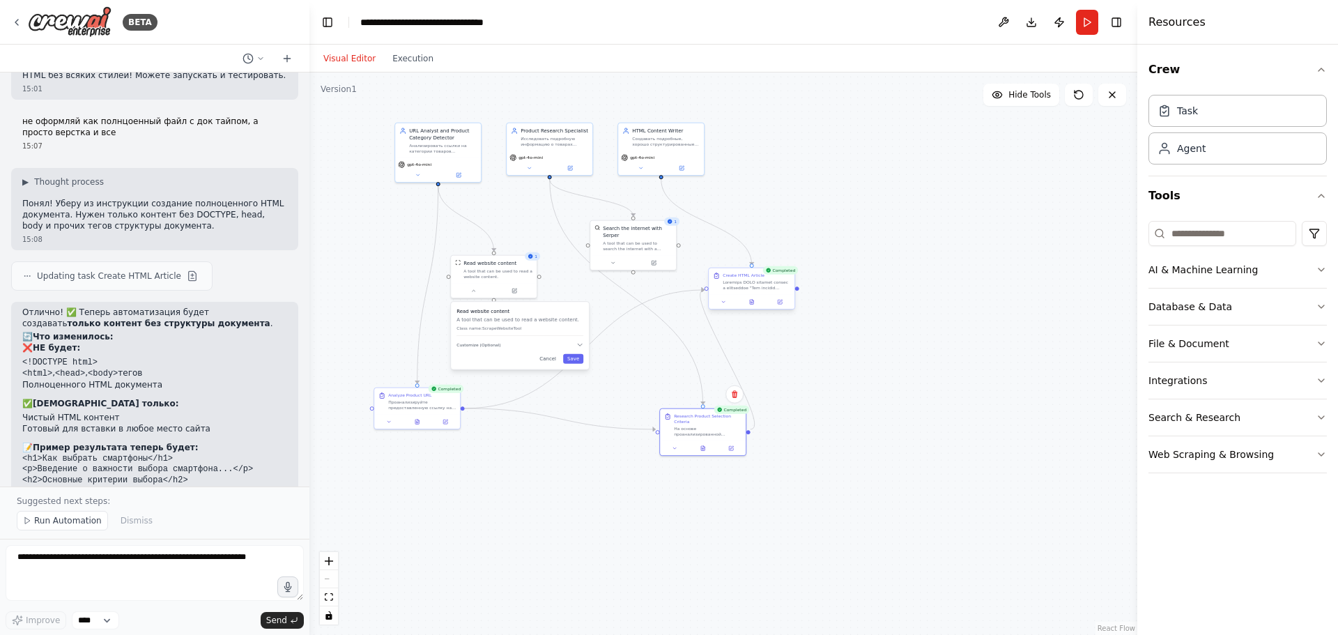
click at [756, 309] on div at bounding box center [752, 302] width 86 height 15
click at [753, 305] on button at bounding box center [751, 302] width 29 height 8
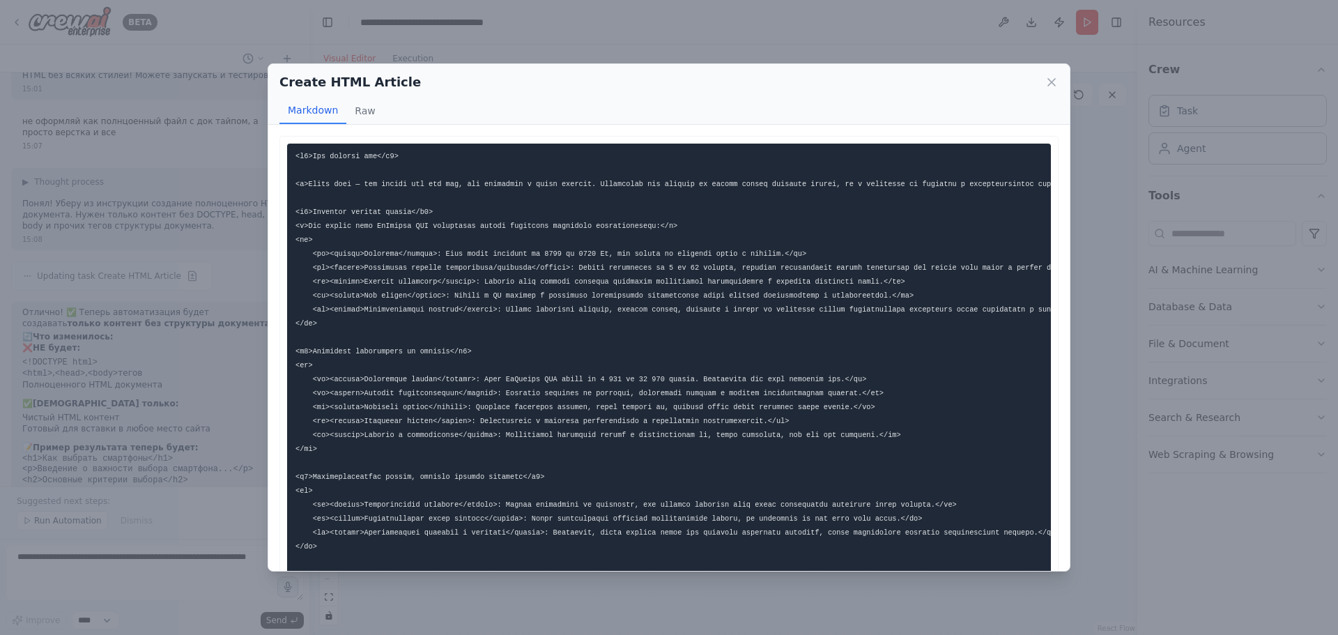
click at [1047, 91] on div "Create HTML Article" at bounding box center [668, 82] width 779 height 20
click at [1054, 79] on icon at bounding box center [1051, 82] width 7 height 7
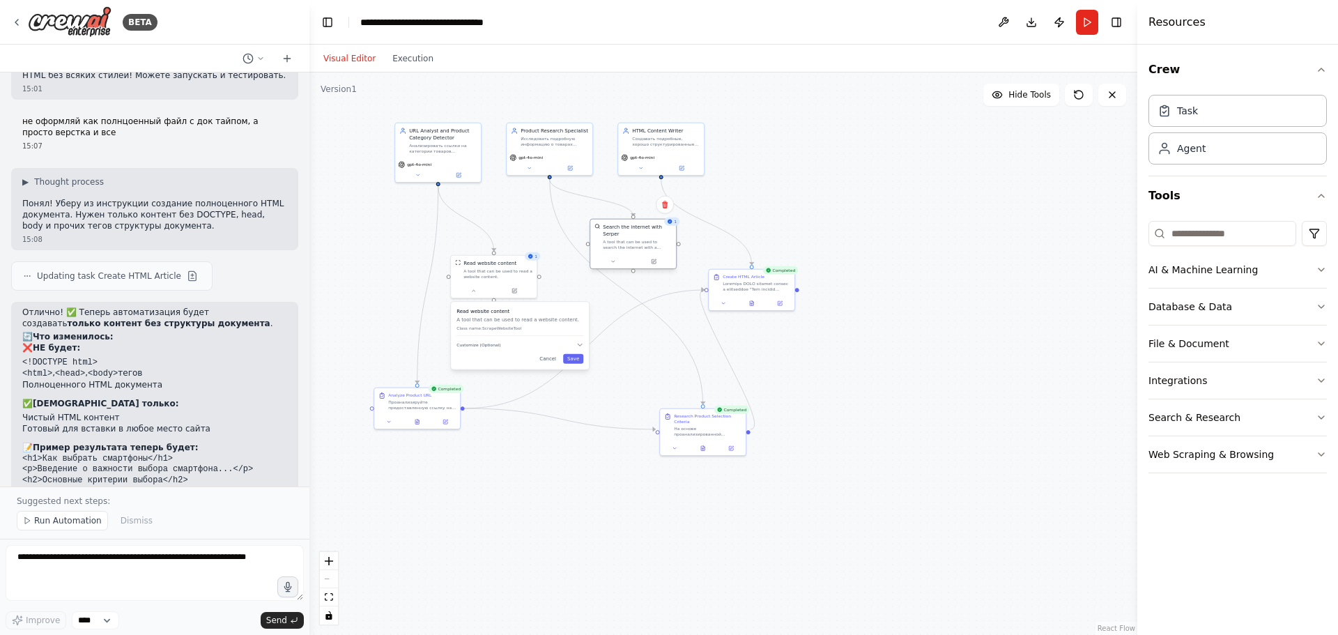
click at [637, 243] on div "Search the internet with Serper A tool that can be used to search the internet …" at bounding box center [633, 237] width 86 height 35
click at [509, 265] on div "Read website content" at bounding box center [489, 262] width 53 height 7
click at [519, 291] on button at bounding box center [515, 289] width 40 height 8
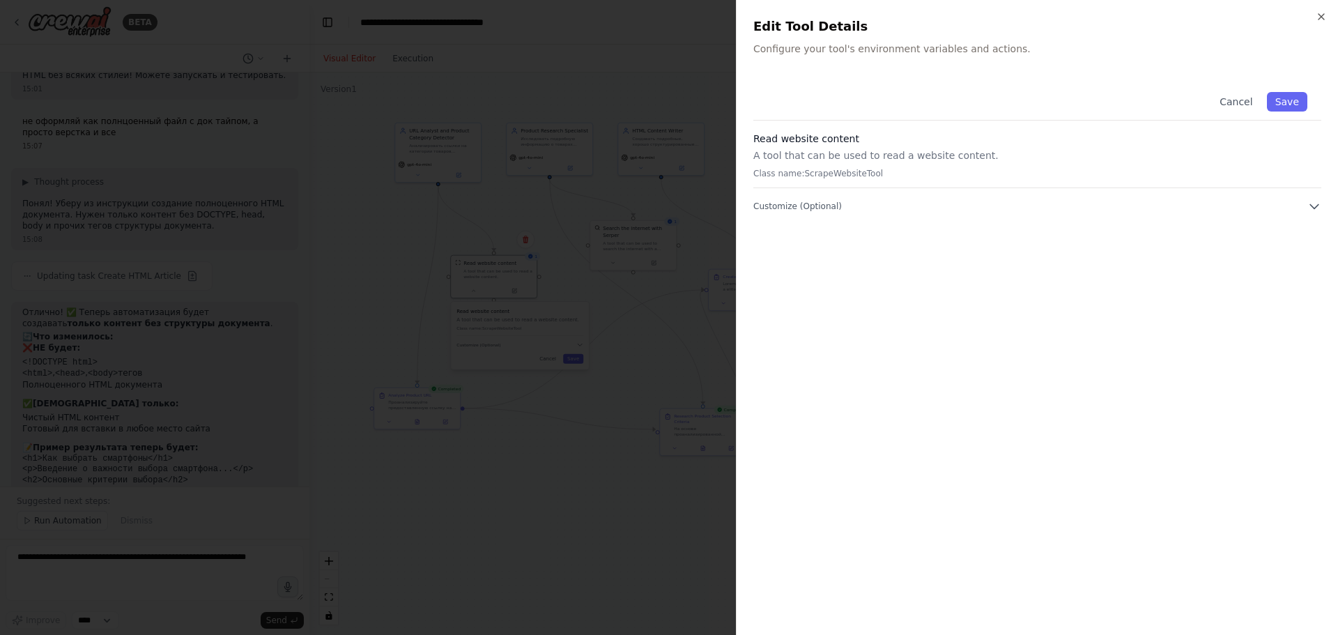
click at [900, 138] on h3 "Read website content" at bounding box center [1037, 139] width 568 height 14
click at [1317, 17] on icon "button" at bounding box center [1321, 16] width 11 height 11
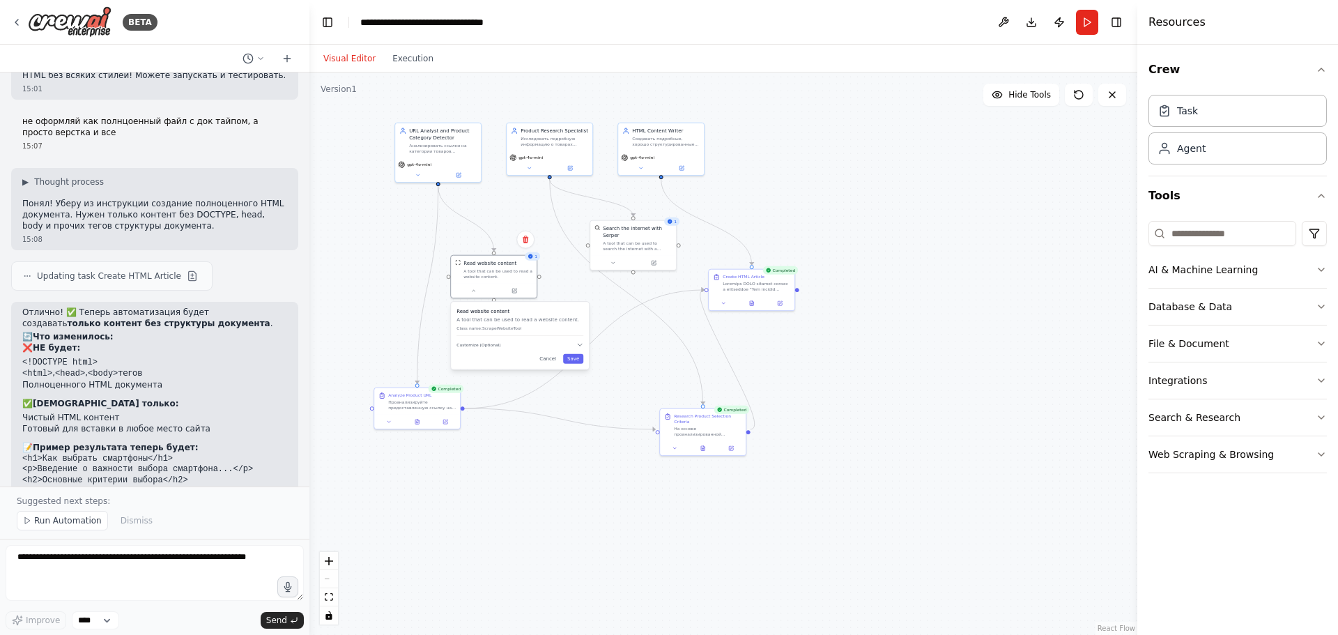
click at [955, 225] on div ".deletable-edge-delete-btn { width: 20px; height: 20px; border: 0px solid #ffff…" at bounding box center [723, 353] width 828 height 562
click at [442, 148] on div "Анализировать ссылки на категории товаров {product_url}, извлекать и определять…" at bounding box center [443, 146] width 68 height 11
click at [462, 175] on button at bounding box center [459, 173] width 40 height 8
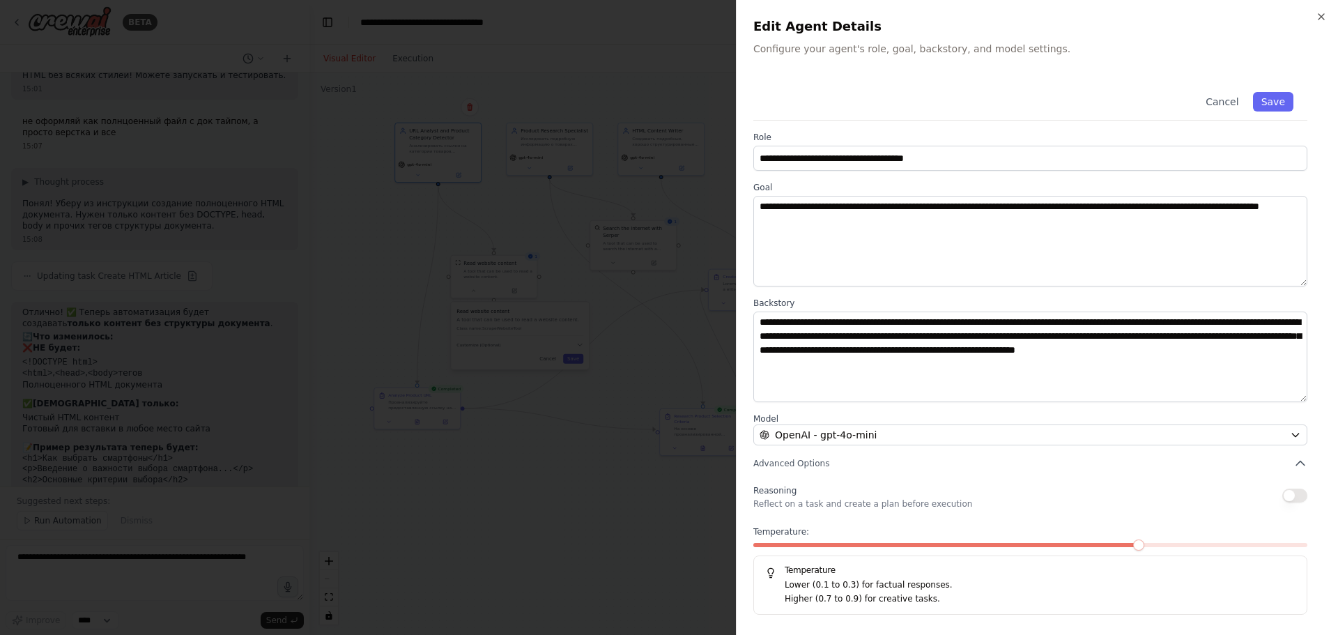
click at [606, 98] on div at bounding box center [669, 317] width 1338 height 635
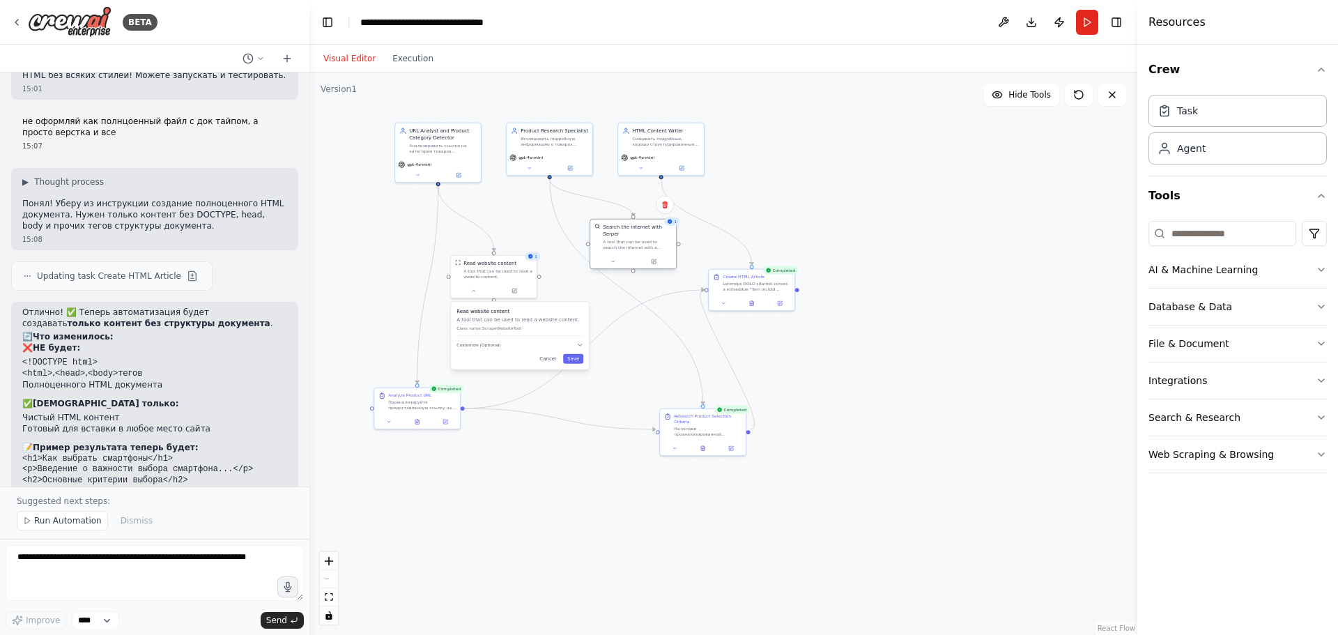
click at [633, 239] on div "A tool that can be used to search the internet with a search_query. Supports di…" at bounding box center [637, 244] width 69 height 11
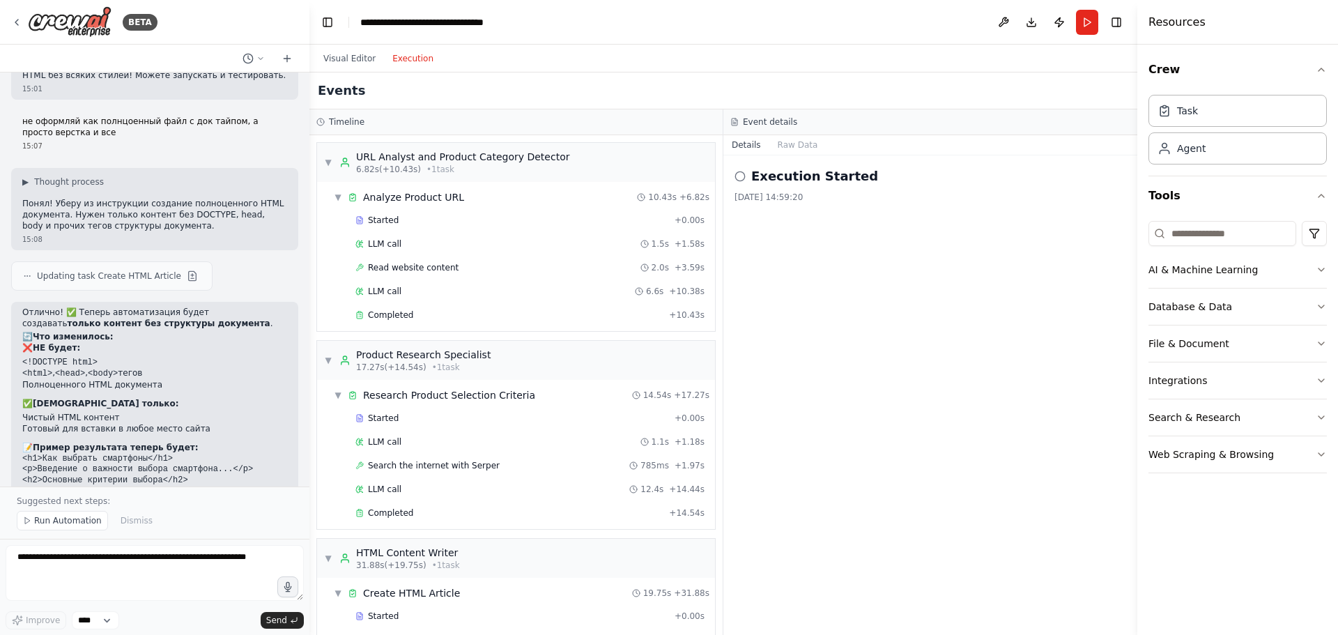
click at [404, 64] on button "Execution" at bounding box center [413, 58] width 58 height 17
click at [365, 61] on button "Visual Editor" at bounding box center [349, 58] width 69 height 17
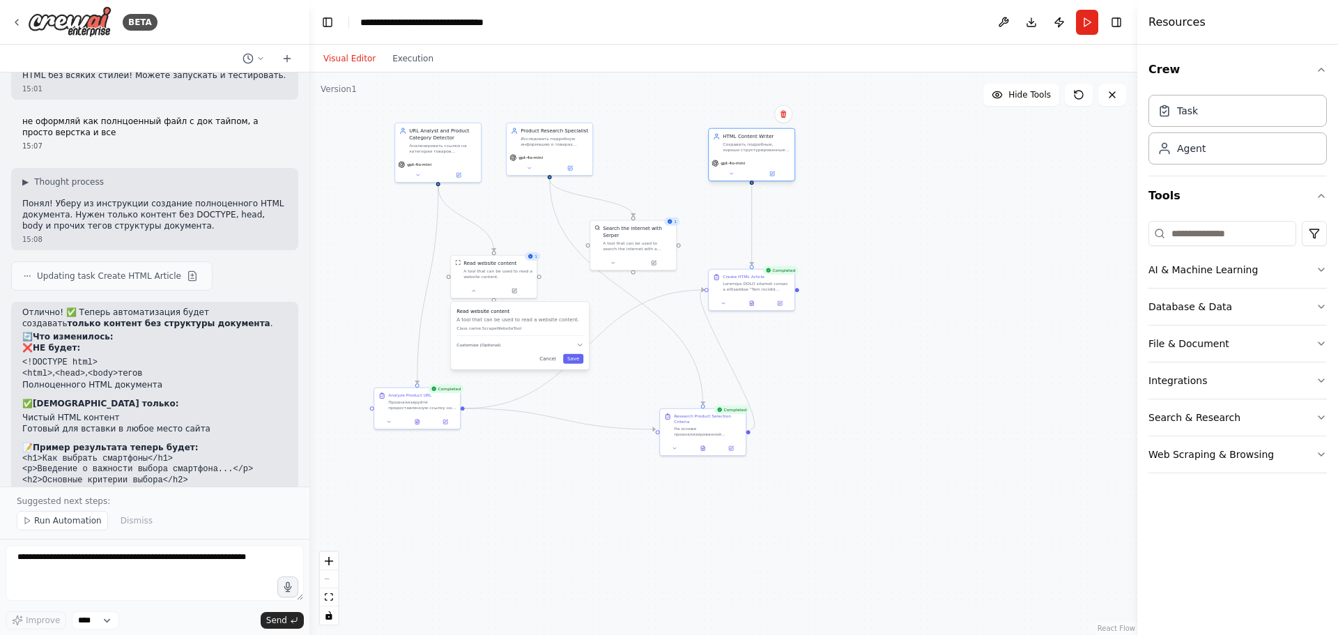
drag, startPoint x: 669, startPoint y: 151, endPoint x: 776, endPoint y: 161, distance: 107.1
click at [775, 160] on div "gpt-4o-mini" at bounding box center [752, 169] width 86 height 24
